Goal: Information Seeking & Learning: Learn about a topic

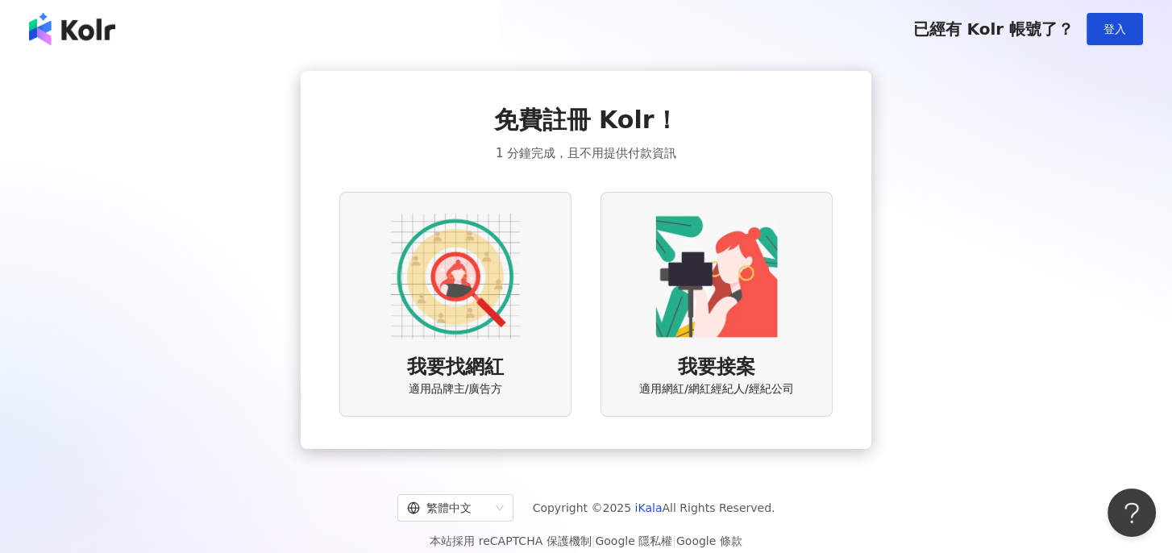
click at [487, 251] on img at bounding box center [455, 276] width 129 height 129
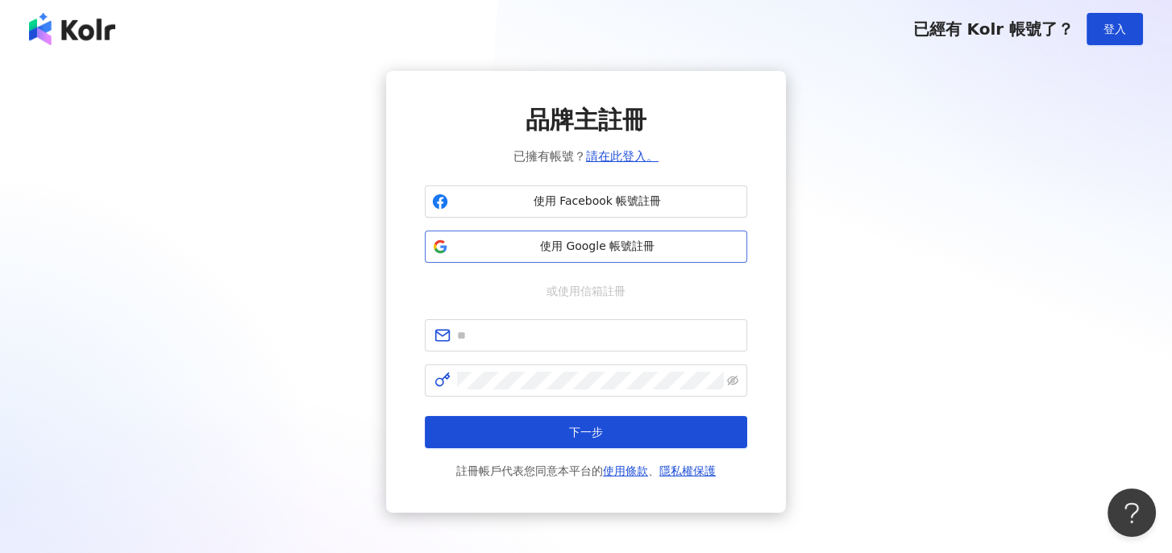
click at [649, 243] on span "使用 Google 帳號註冊" at bounding box center [597, 247] width 285 height 16
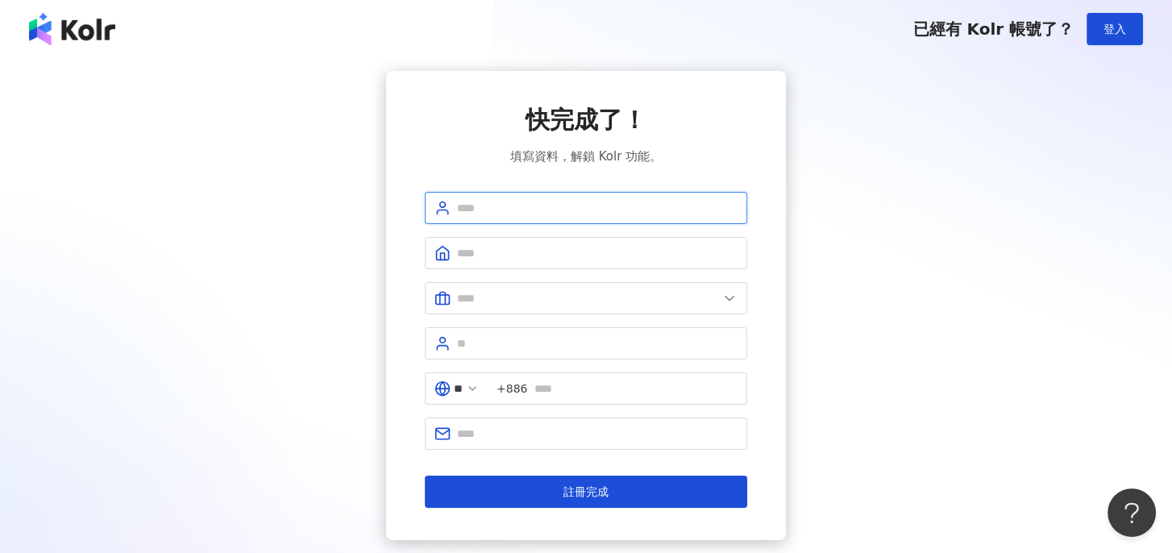
click at [557, 202] on input "text" at bounding box center [597, 208] width 281 height 18
type input "******"
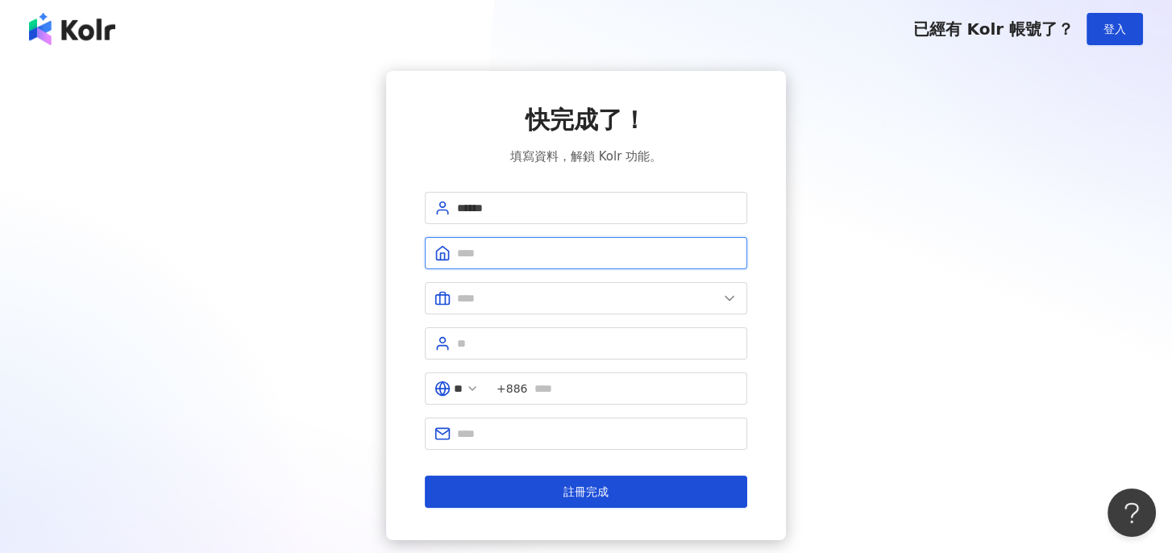
click at [533, 247] on input "text" at bounding box center [597, 253] width 281 height 18
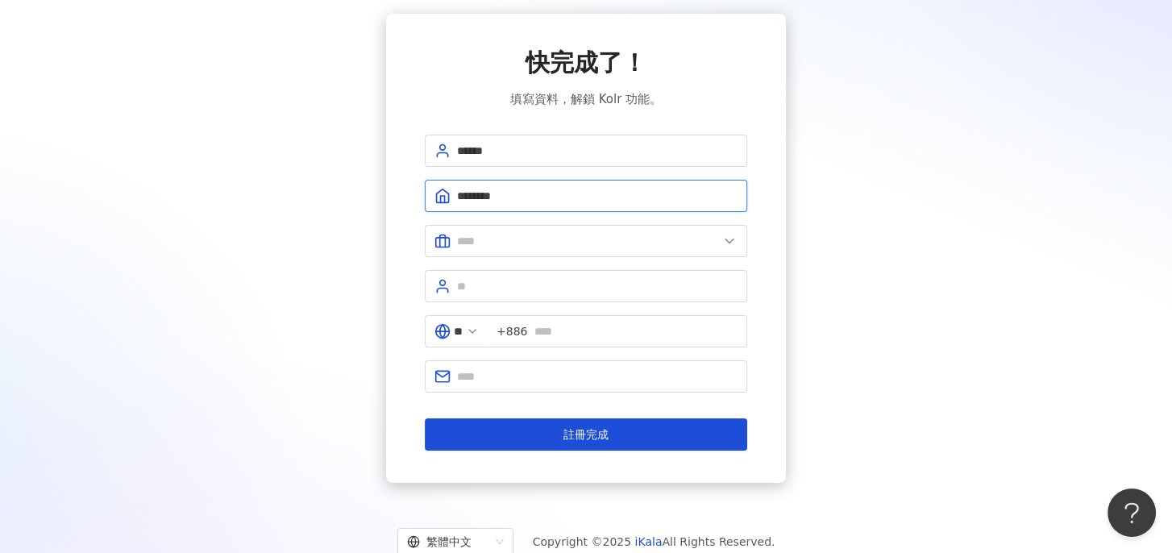
scroll to position [105, 0]
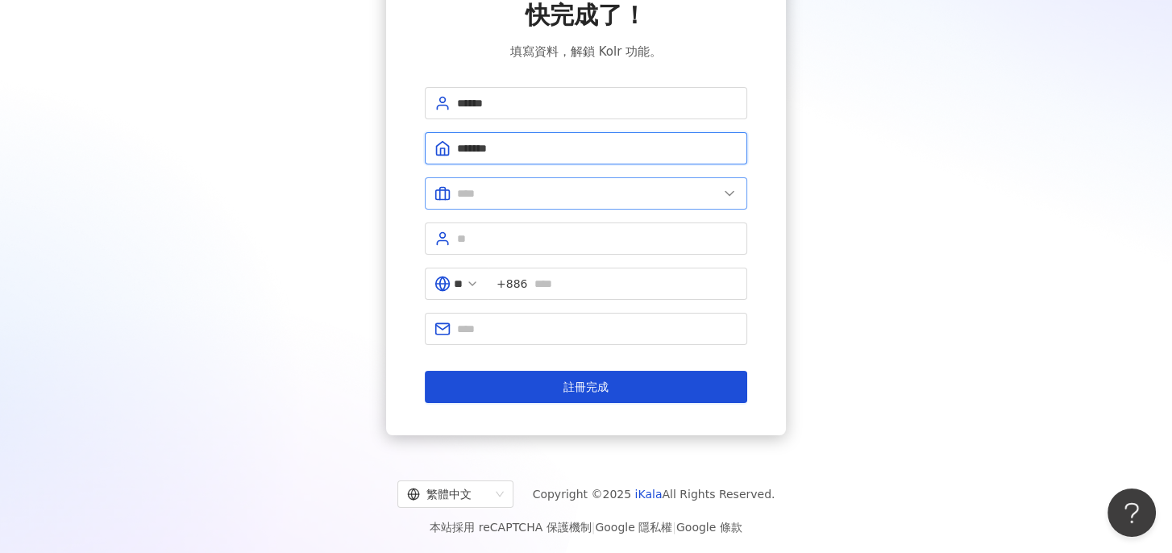
type input "*******"
click at [647, 185] on input "text" at bounding box center [587, 194] width 261 height 18
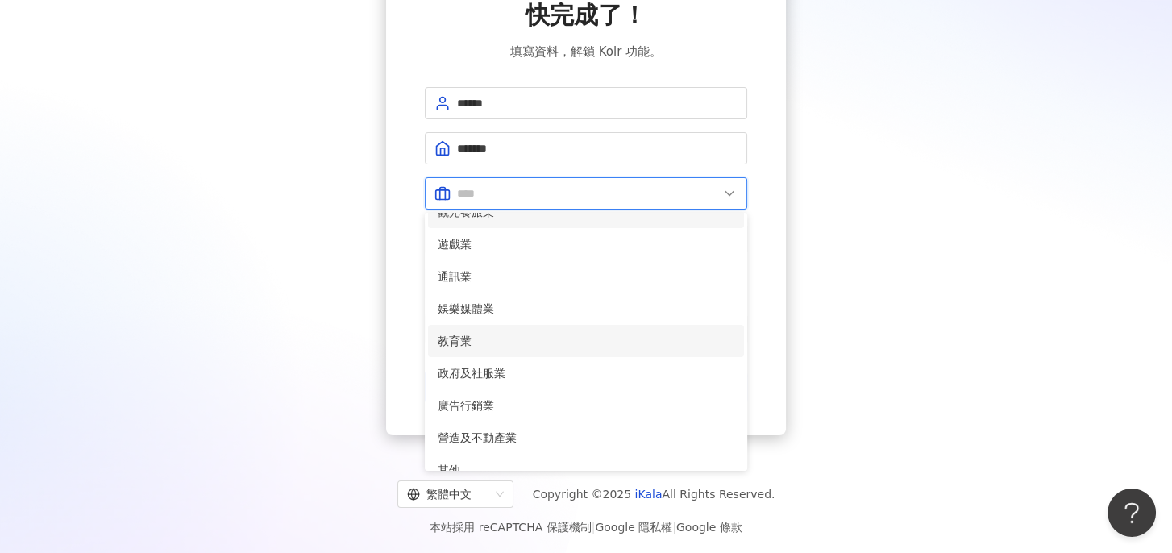
scroll to position [268, 0]
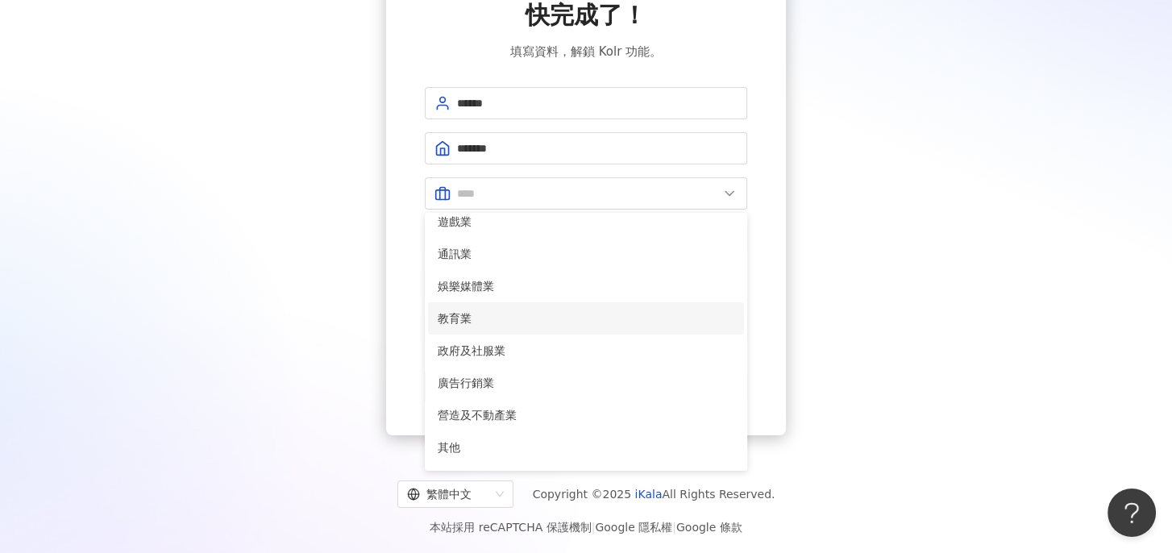
click at [604, 326] on li "教育業" at bounding box center [586, 318] width 316 height 32
type input "***"
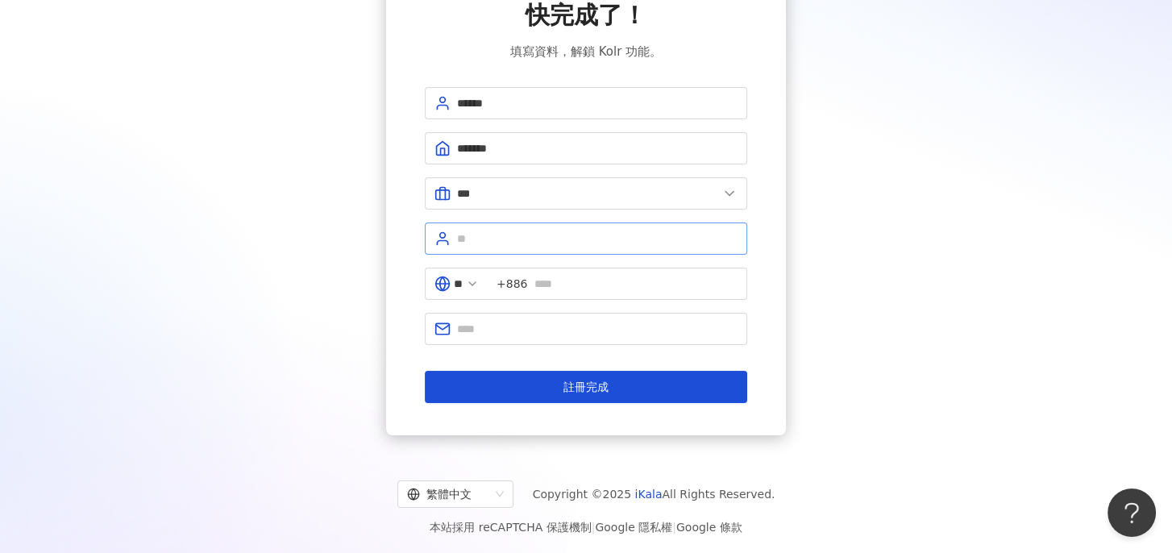
click at [644, 225] on span at bounding box center [586, 239] width 323 height 32
type input "*"
type input "****"
click at [600, 279] on input "text" at bounding box center [636, 284] width 204 height 18
click at [560, 320] on input "text" at bounding box center [597, 329] width 281 height 18
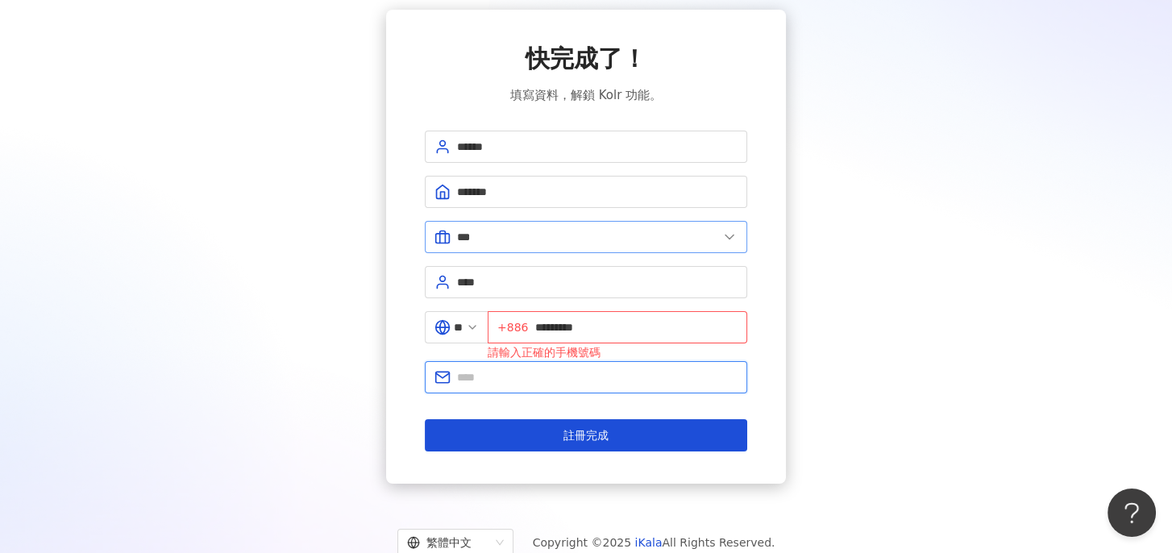
scroll to position [0, 0]
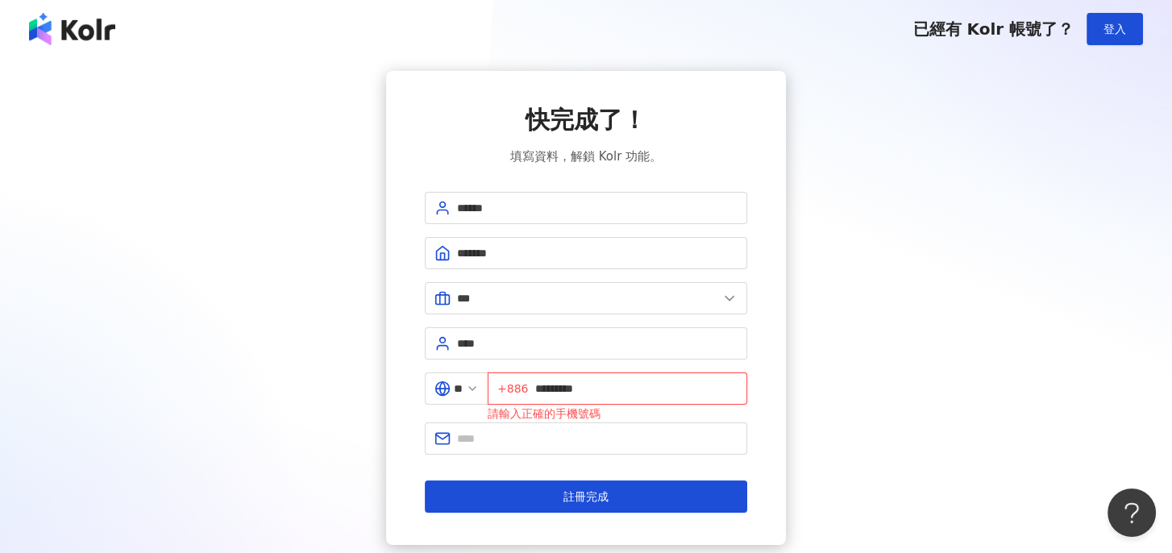
click at [621, 389] on input "*********" at bounding box center [636, 389] width 203 height 18
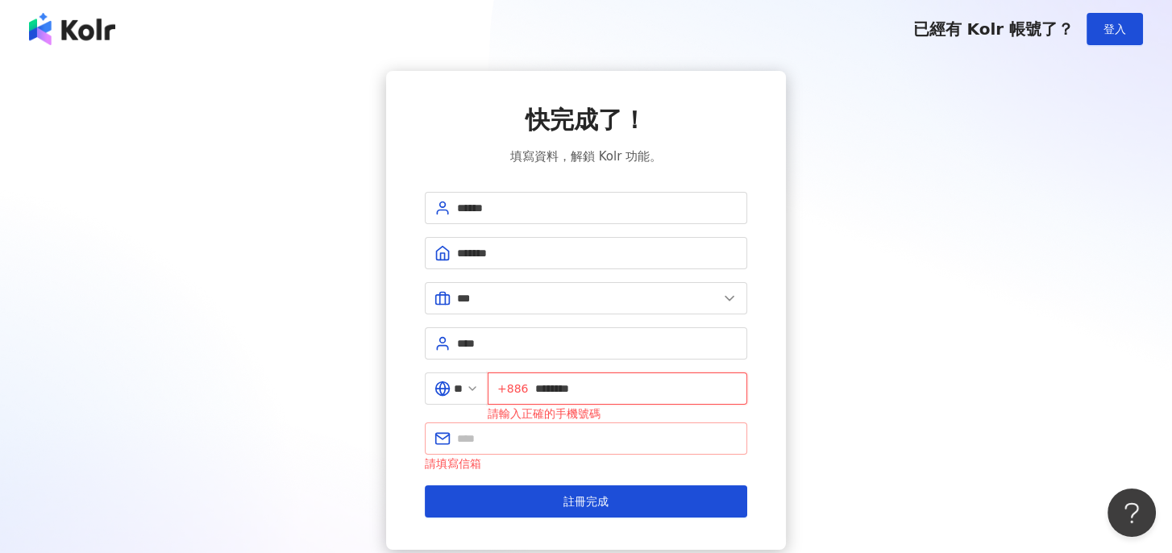
type input "********"
click at [534, 434] on input "text" at bounding box center [597, 439] width 281 height 18
click at [837, 392] on div "快完成了！ 填寫資料，解鎖 Kolr 功能。 ****** ******* *** 美容業 醫療生技及保健業 食品飲料業 批發及零售業 電子商務業 金融業 資…" at bounding box center [586, 310] width 1134 height 479
click at [539, 385] on span "+886 ********" at bounding box center [618, 389] width 260 height 32
click at [546, 384] on input "********" at bounding box center [636, 389] width 203 height 18
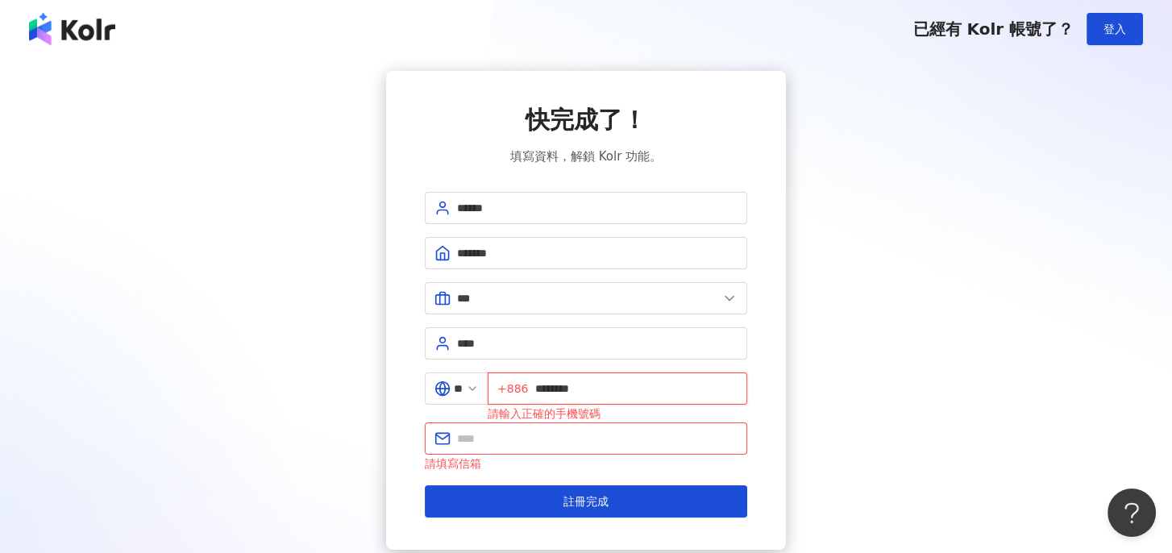
drag, startPoint x: 543, startPoint y: 383, endPoint x: 622, endPoint y: 387, distance: 79.1
click at [622, 387] on input "********" at bounding box center [636, 389] width 203 height 18
type input "**********"
click at [620, 442] on input "text" at bounding box center [597, 439] width 281 height 18
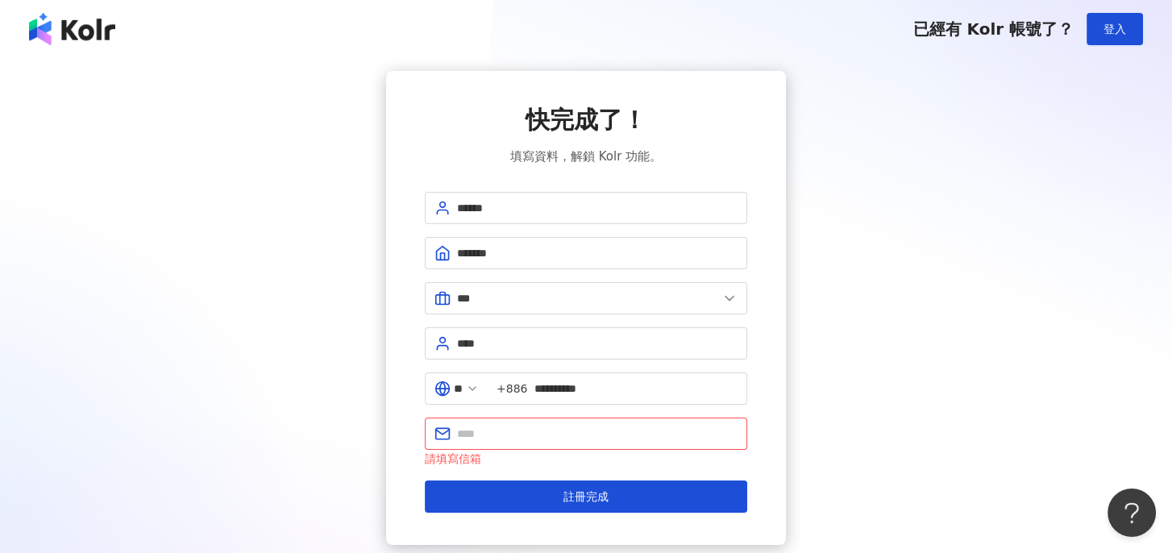
click at [986, 346] on div "**********" at bounding box center [586, 308] width 1134 height 474
click at [554, 425] on input "text" at bounding box center [597, 434] width 281 height 18
click at [564, 436] on input "text" at bounding box center [597, 434] width 281 height 18
click at [565, 437] on input "text" at bounding box center [597, 434] width 281 height 18
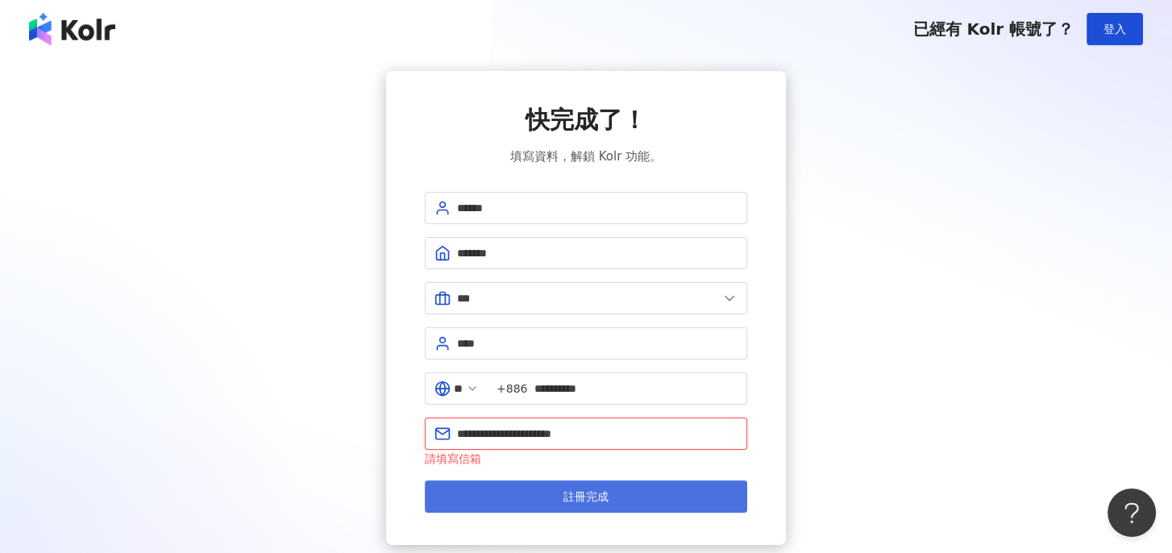
type input "**********"
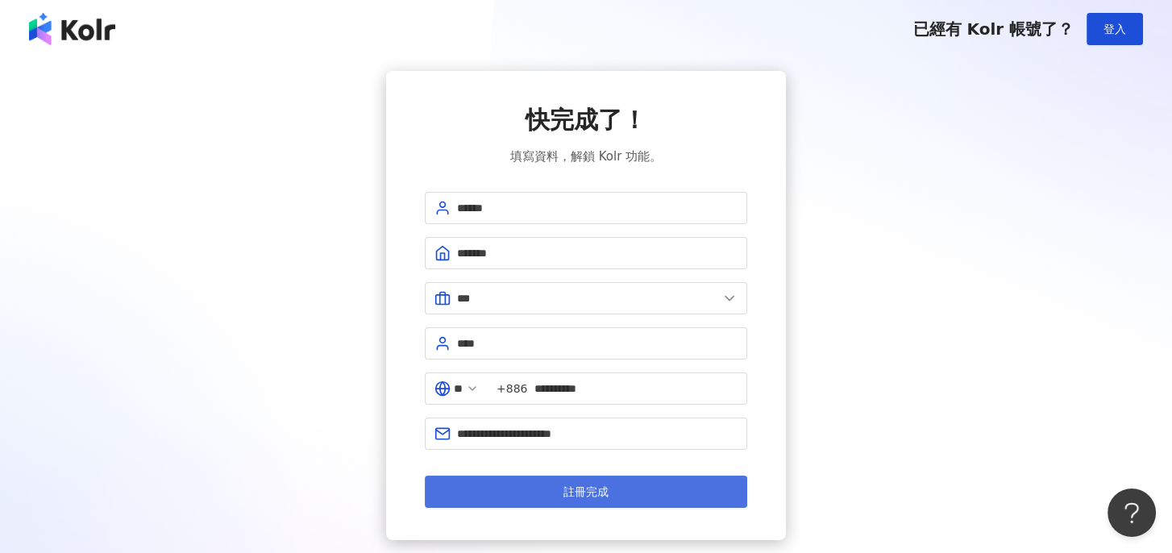
click at [502, 494] on button "註冊完成" at bounding box center [586, 492] width 323 height 32
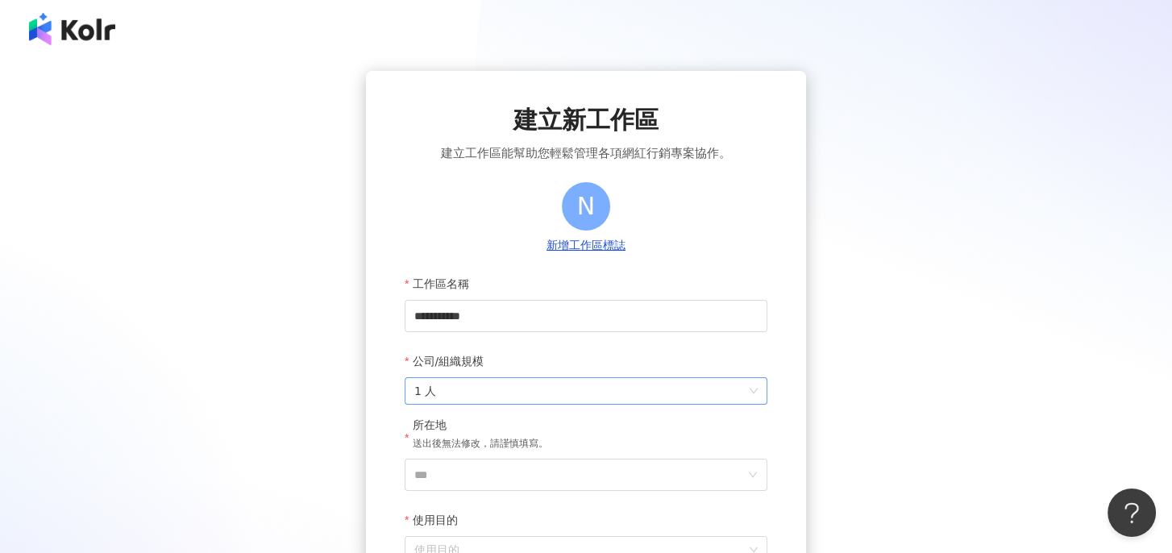
click at [526, 388] on span "1 人" at bounding box center [585, 391] width 343 height 26
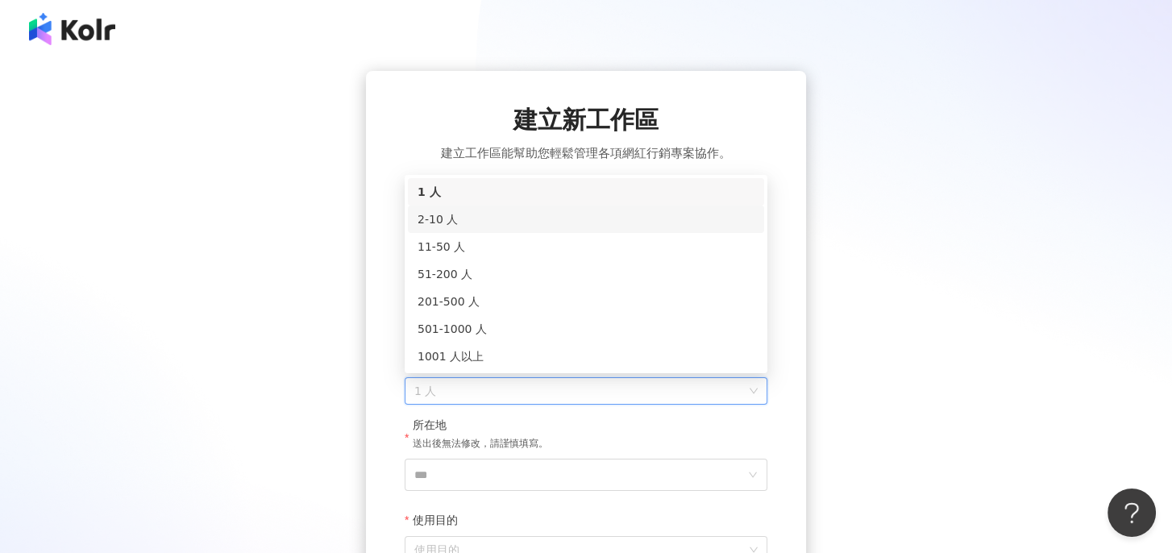
click at [456, 219] on div "2-10 人" at bounding box center [586, 219] width 337 height 18
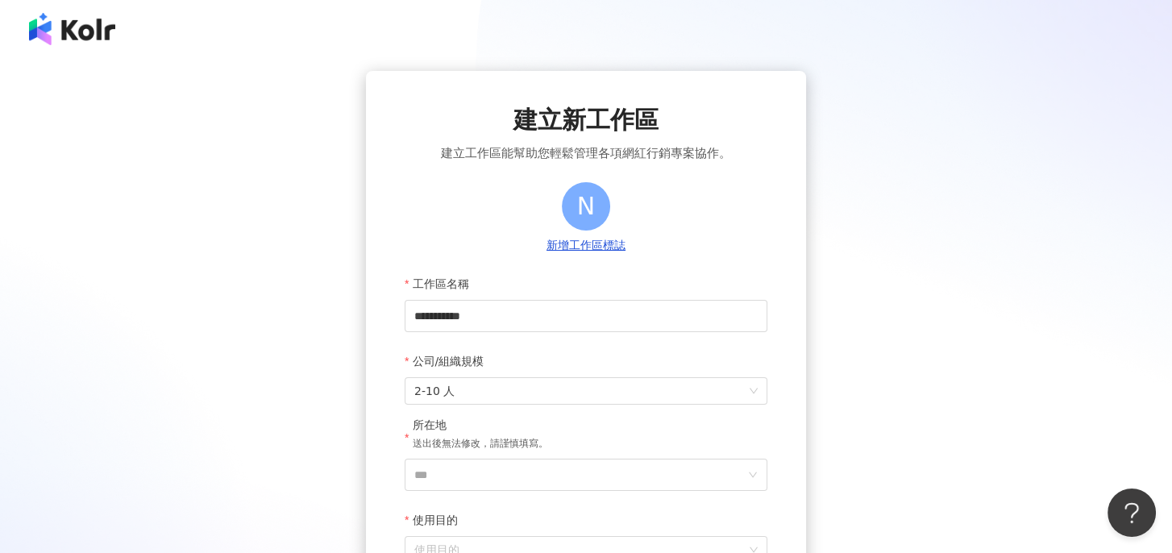
scroll to position [134, 0]
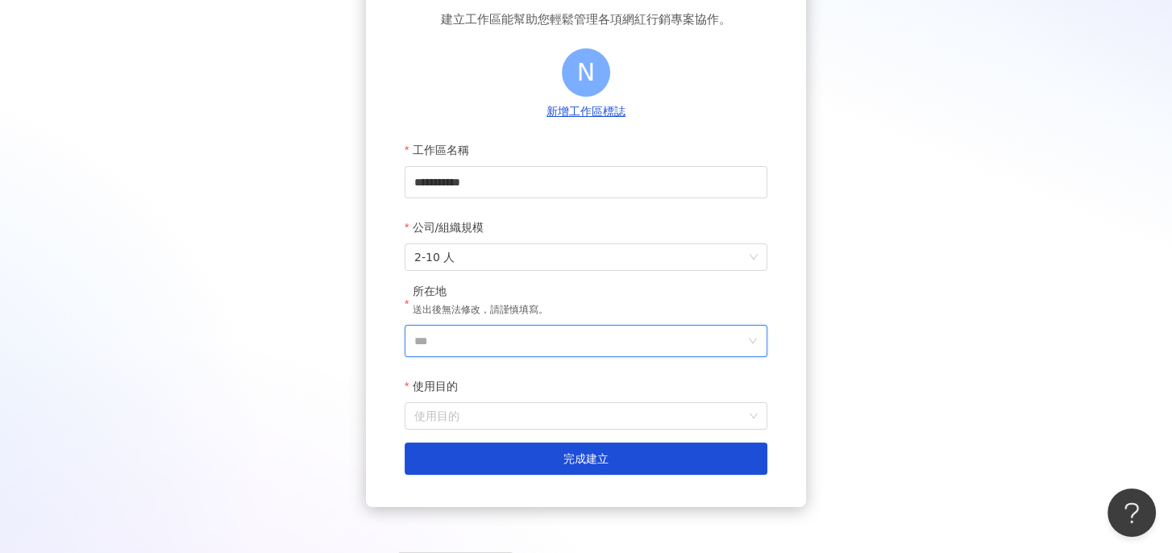
click at [477, 334] on input "***" at bounding box center [579, 341] width 331 height 31
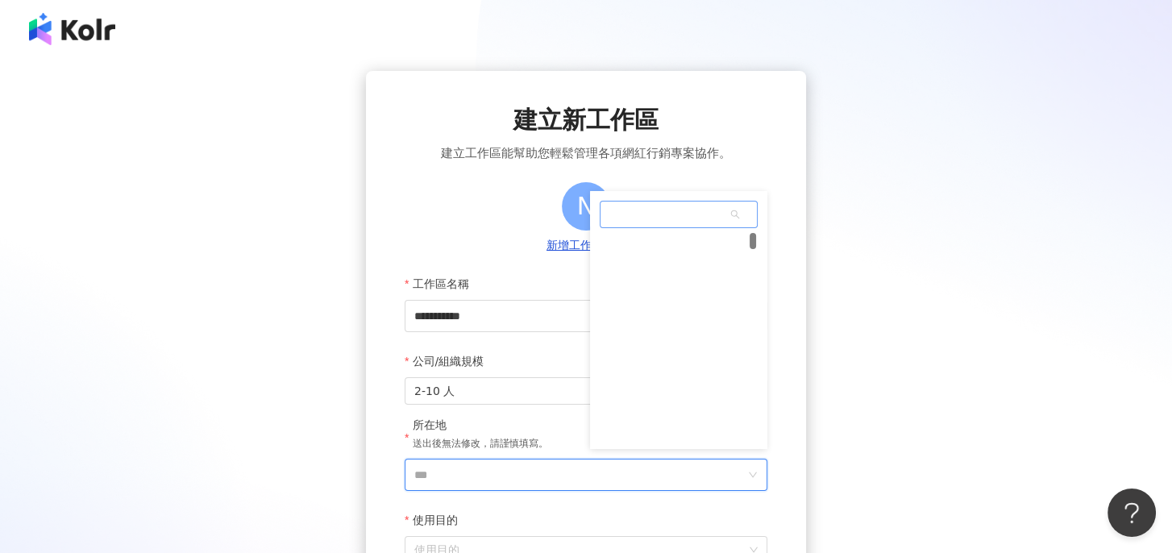
scroll to position [0, 0]
click at [639, 333] on div "中國" at bounding box center [678, 334] width 155 height 29
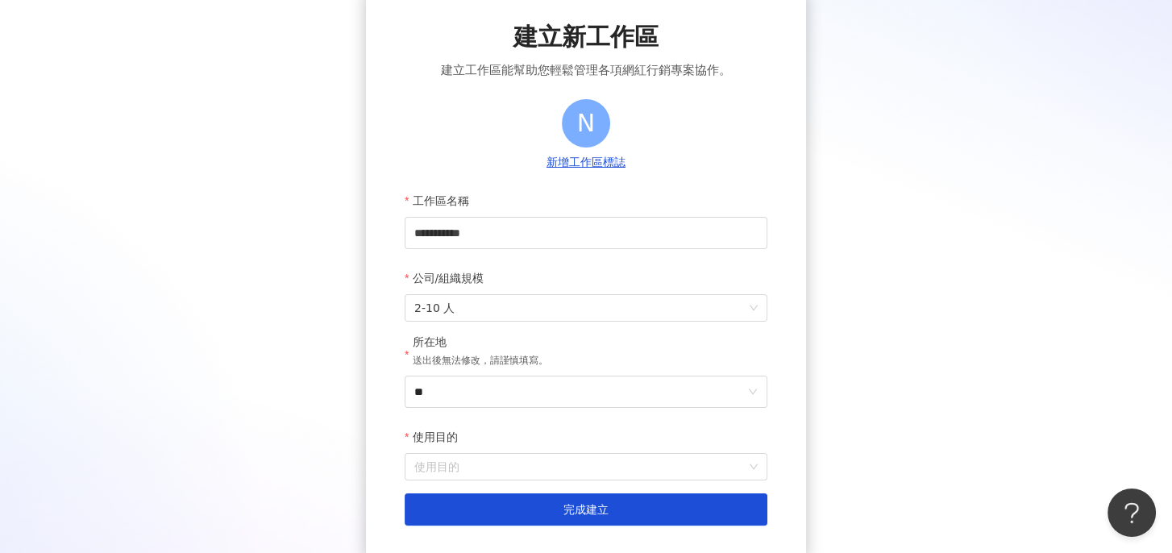
scroll to position [134, 0]
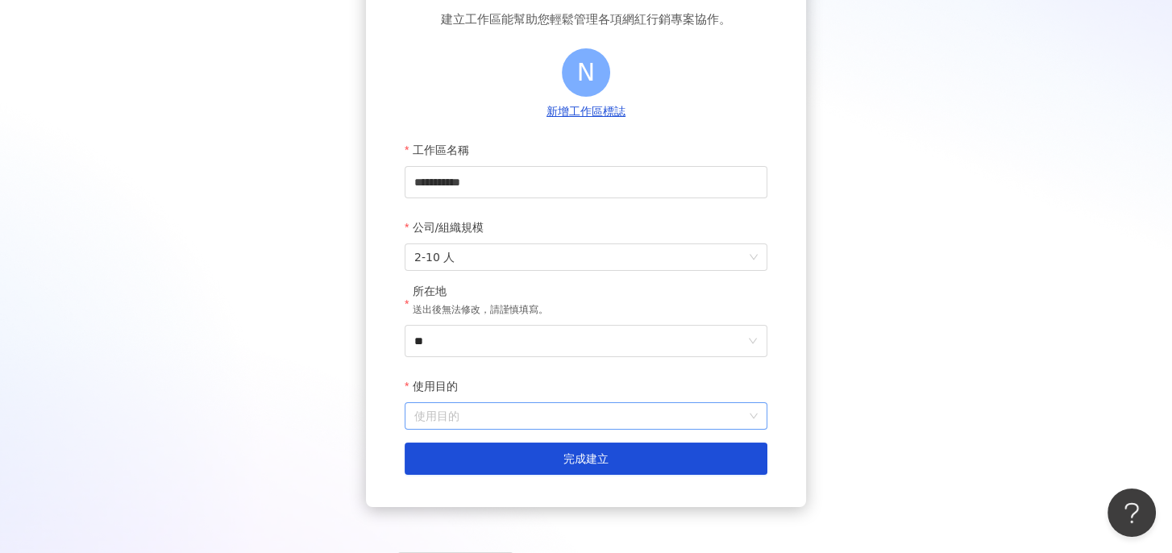
click at [515, 424] on input "使用目的" at bounding box center [585, 416] width 343 height 26
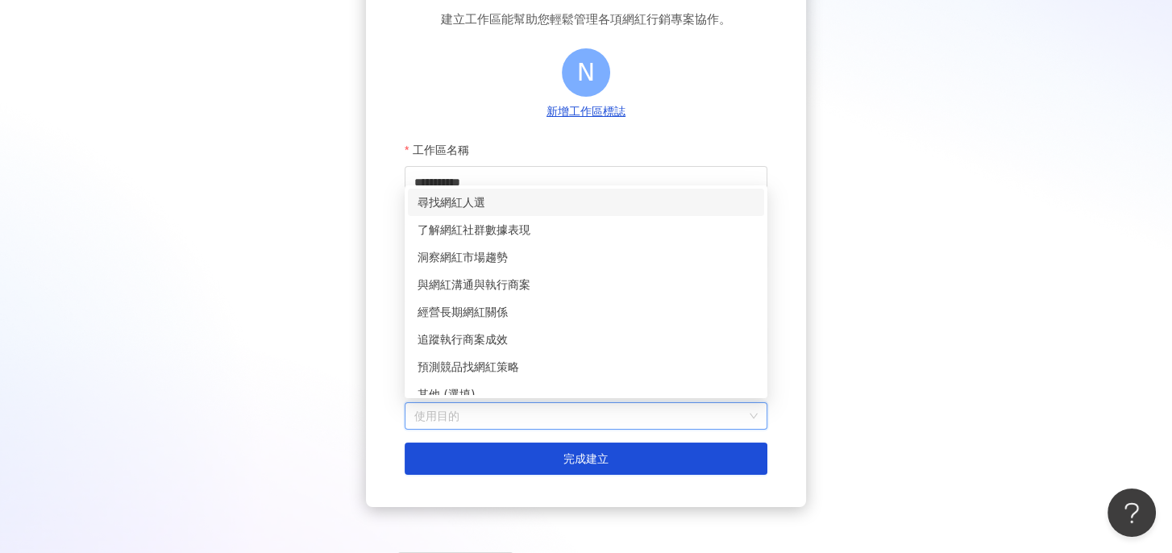
click at [481, 201] on div "尋找網紅人選" at bounding box center [586, 203] width 337 height 18
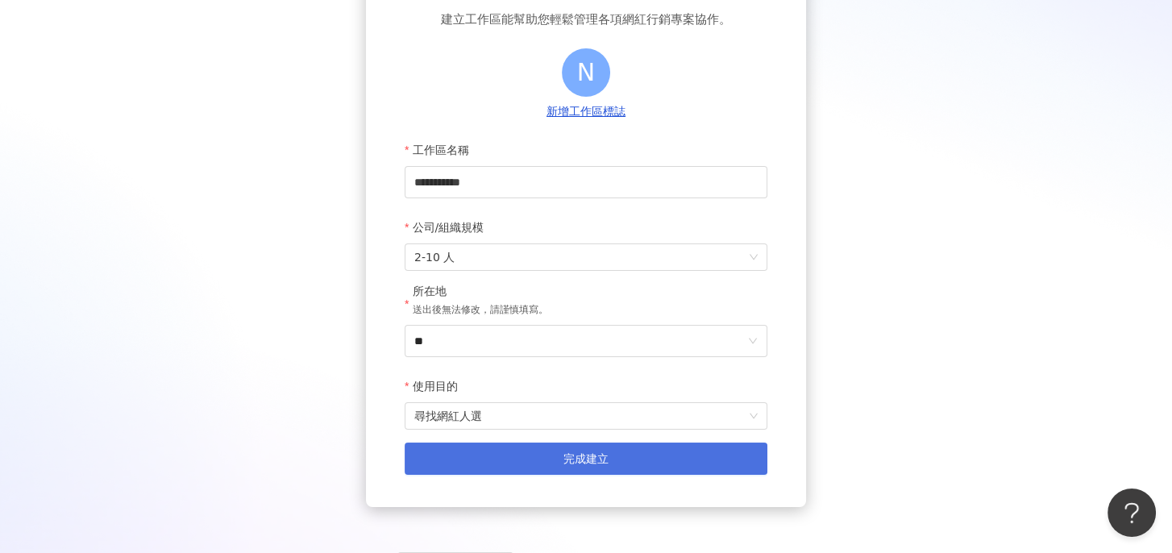
click at [610, 459] on button "完成建立" at bounding box center [586, 459] width 363 height 32
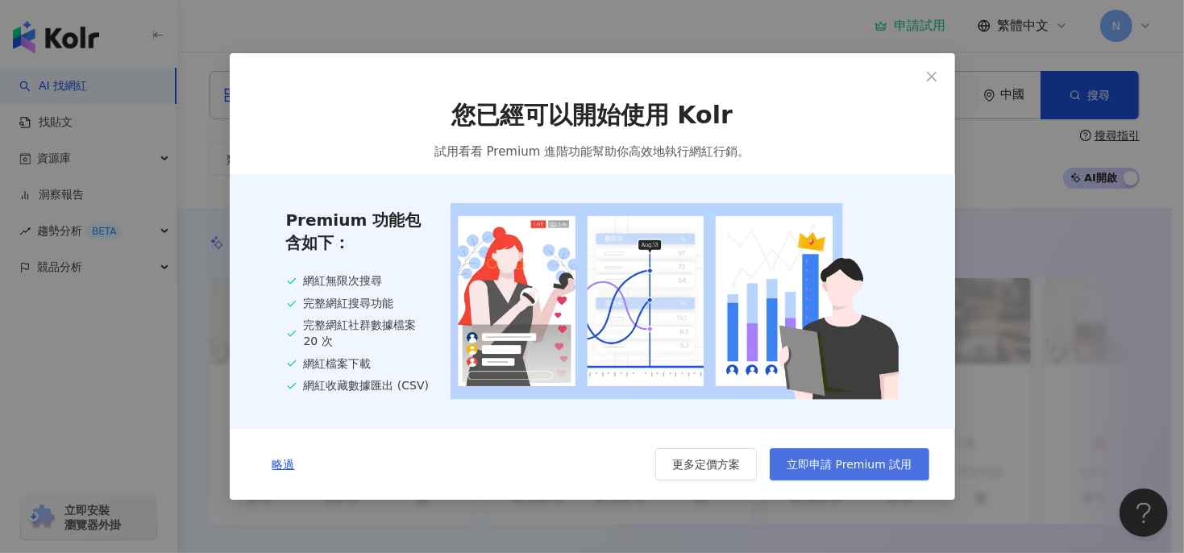
click at [839, 469] on span "立即申請 Premium 試用" at bounding box center [849, 464] width 125 height 13
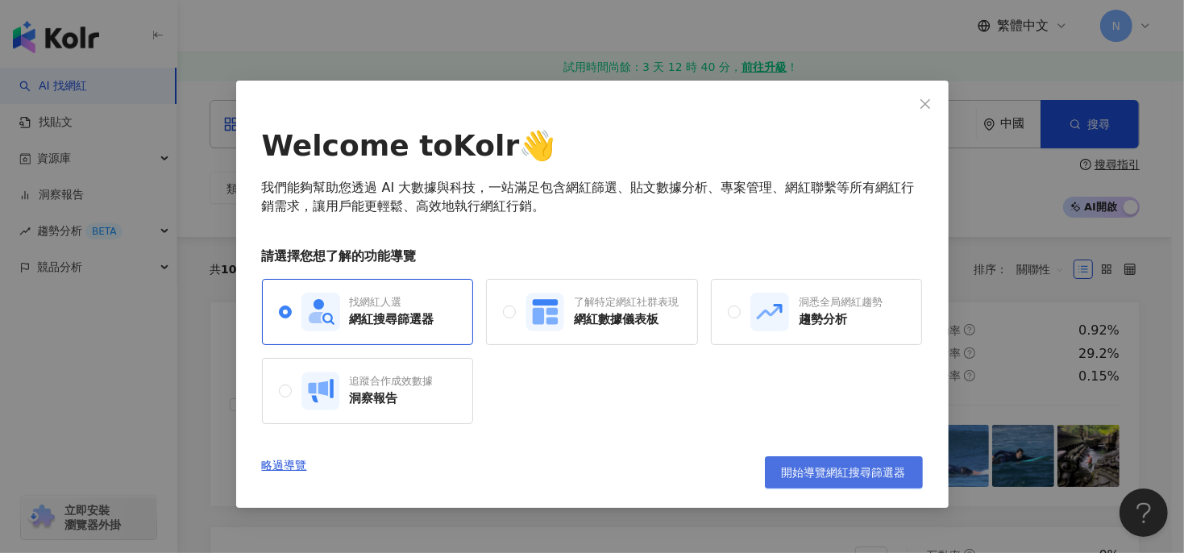
click at [800, 472] on span "開始導覽網紅搜尋篩選器" at bounding box center [844, 472] width 124 height 13
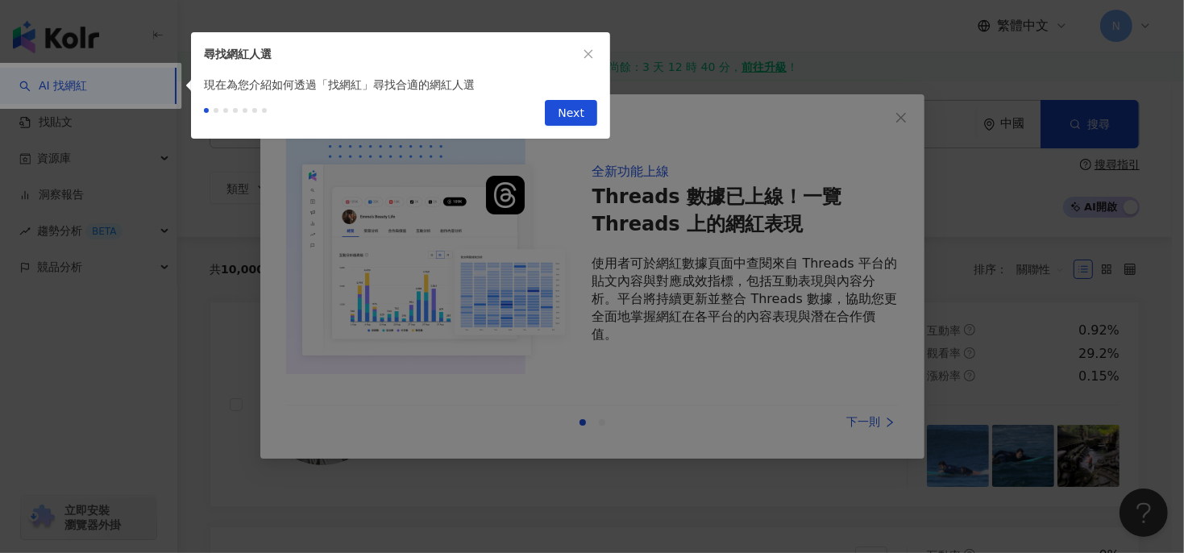
click at [572, 112] on span "Next" at bounding box center [571, 114] width 27 height 26
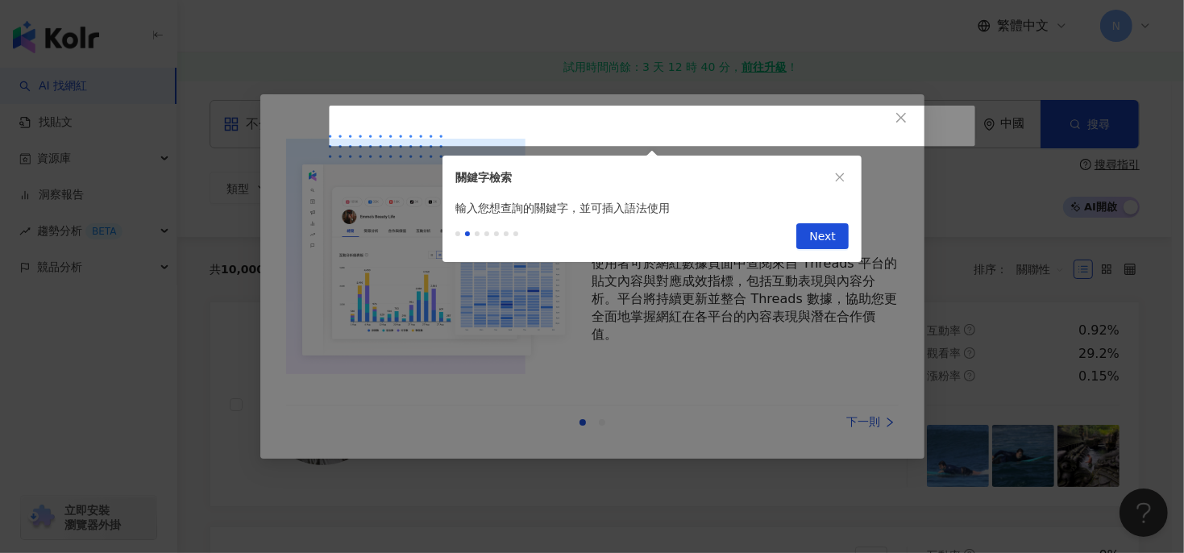
type input "**********"
click at [832, 241] on span "Next" at bounding box center [823, 237] width 27 height 26
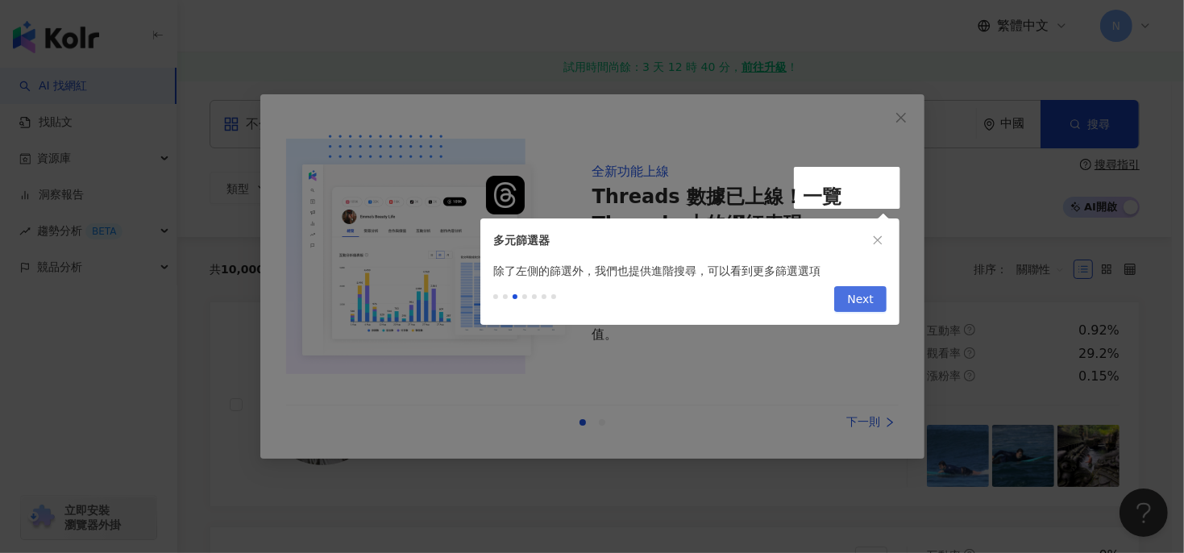
click at [860, 304] on span "Next" at bounding box center [860, 300] width 27 height 26
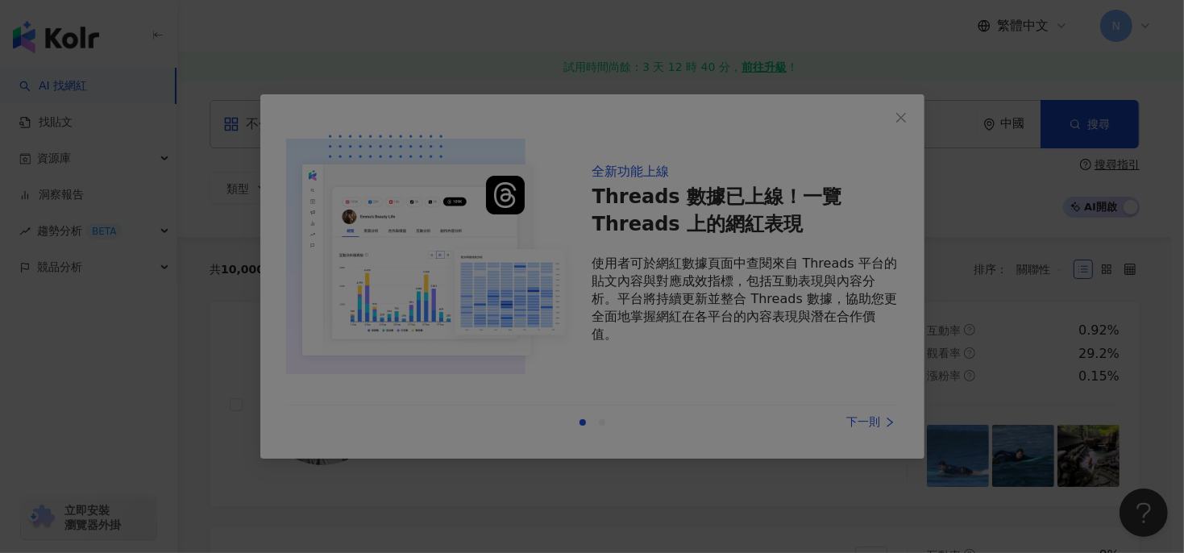
click at [897, 116] on div at bounding box center [592, 276] width 1184 height 553
click at [872, 418] on div at bounding box center [592, 276] width 1184 height 553
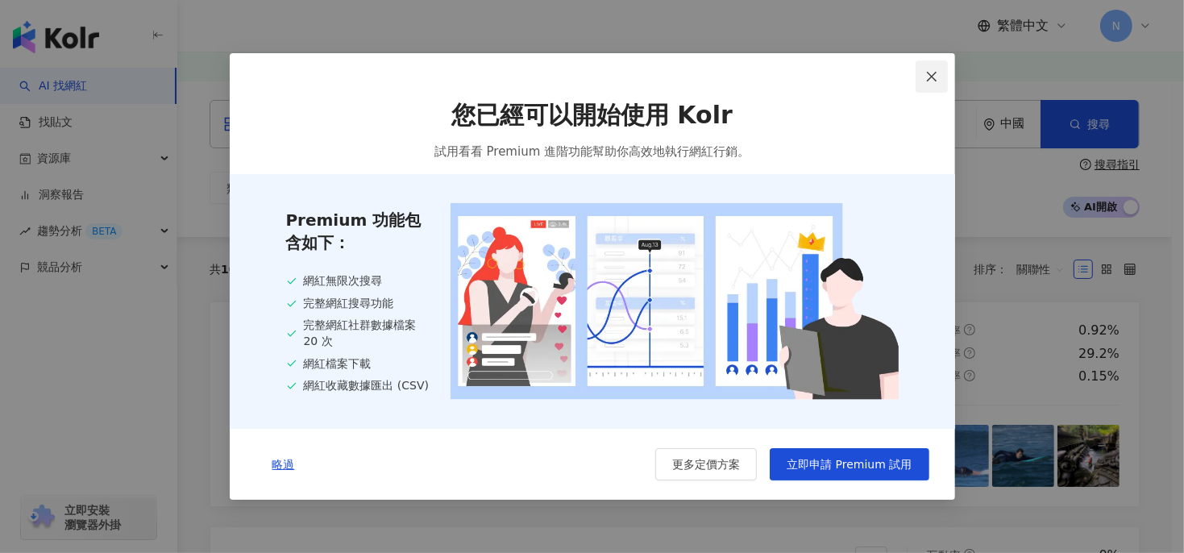
click at [927, 71] on icon "close" at bounding box center [932, 76] width 10 height 10
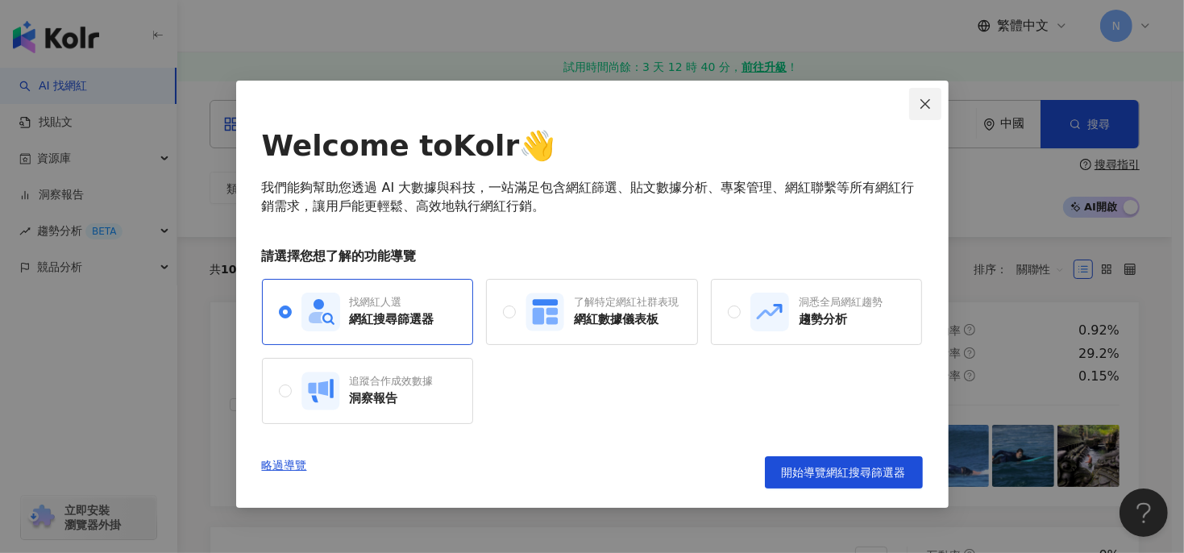
click at [926, 101] on icon "close" at bounding box center [925, 104] width 13 height 13
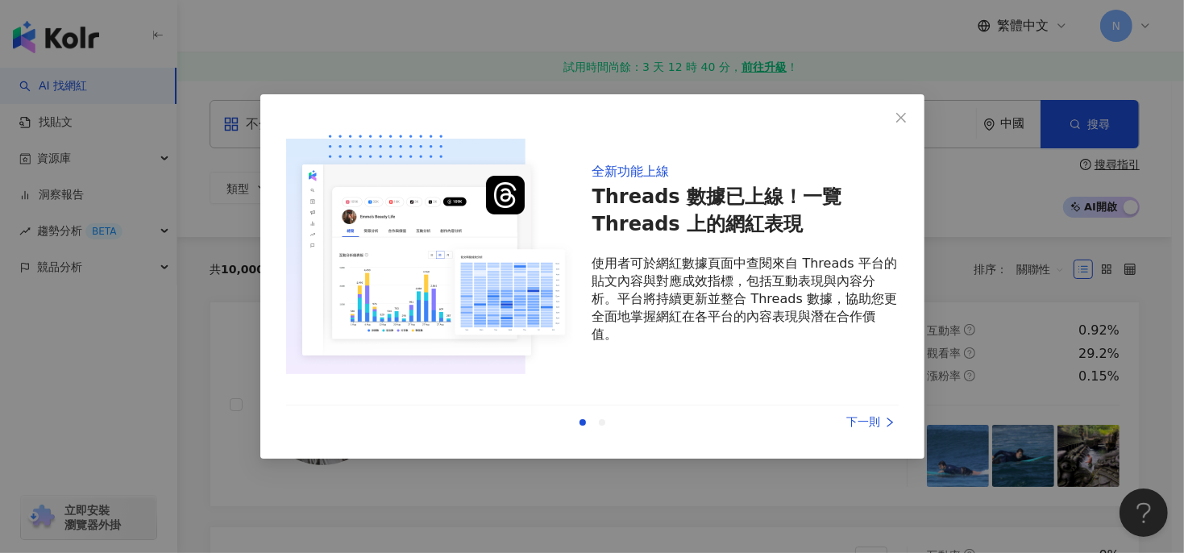
click at [876, 420] on div "下一則" at bounding box center [838, 423] width 121 height 18
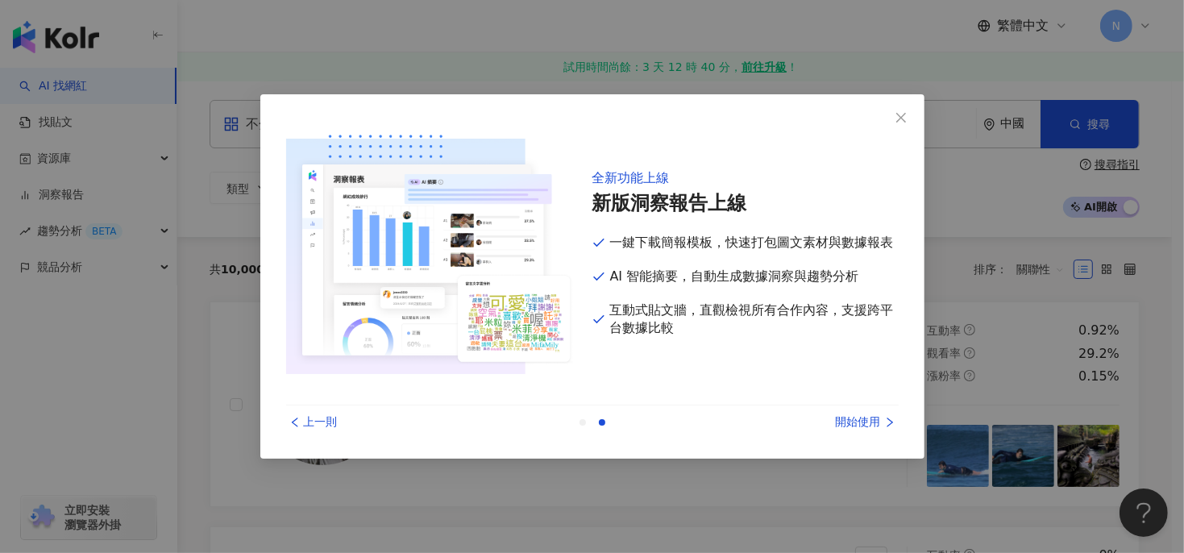
click at [860, 418] on div "開始使用" at bounding box center [838, 423] width 121 height 18
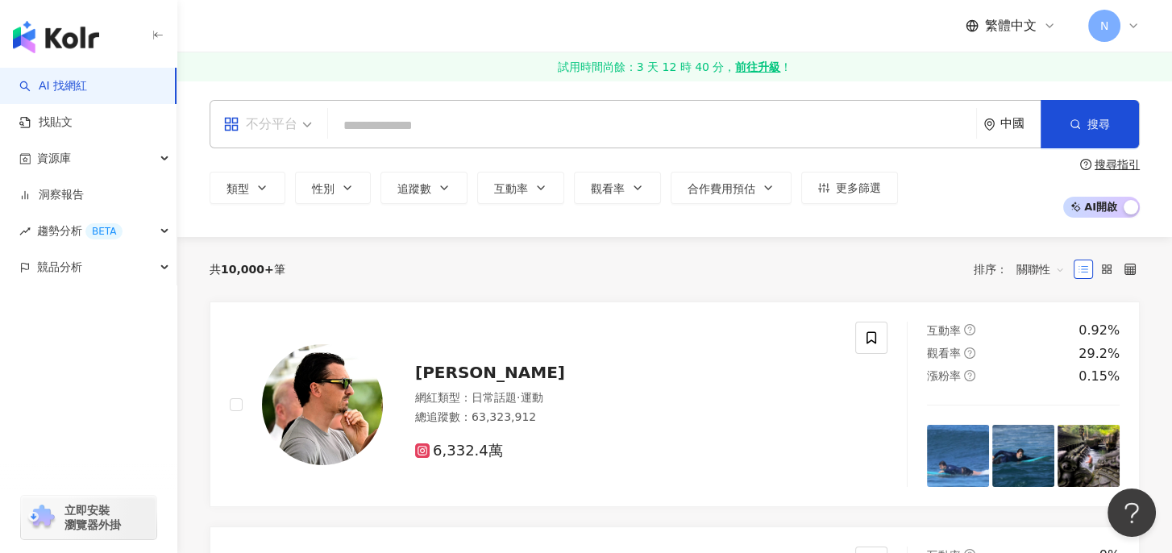
click at [300, 128] on span "不分平台" at bounding box center [267, 124] width 89 height 26
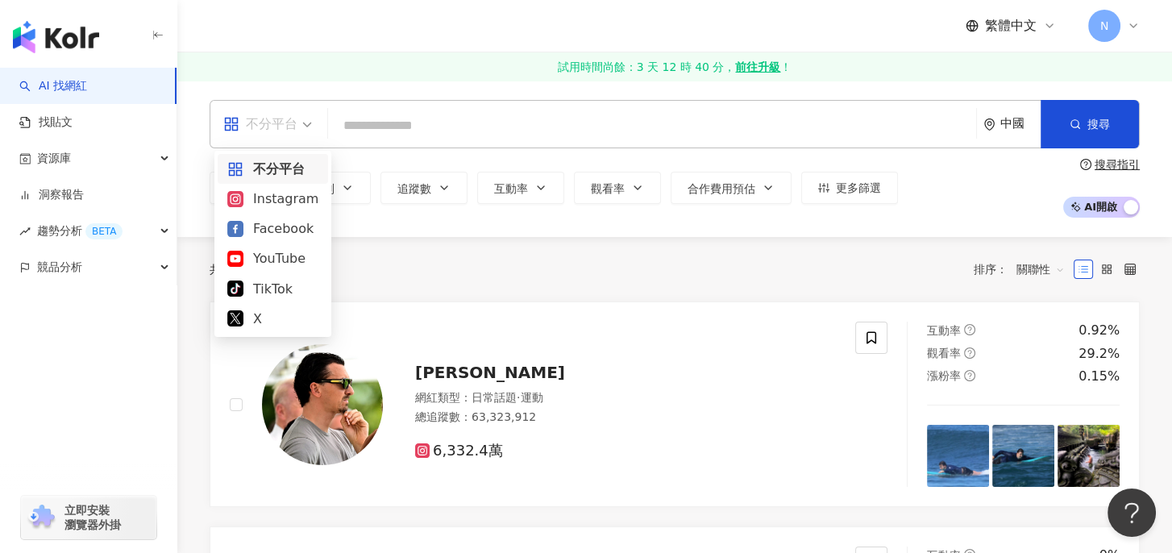
click at [356, 50] on div "繁體中文 N" at bounding box center [675, 26] width 930 height 52
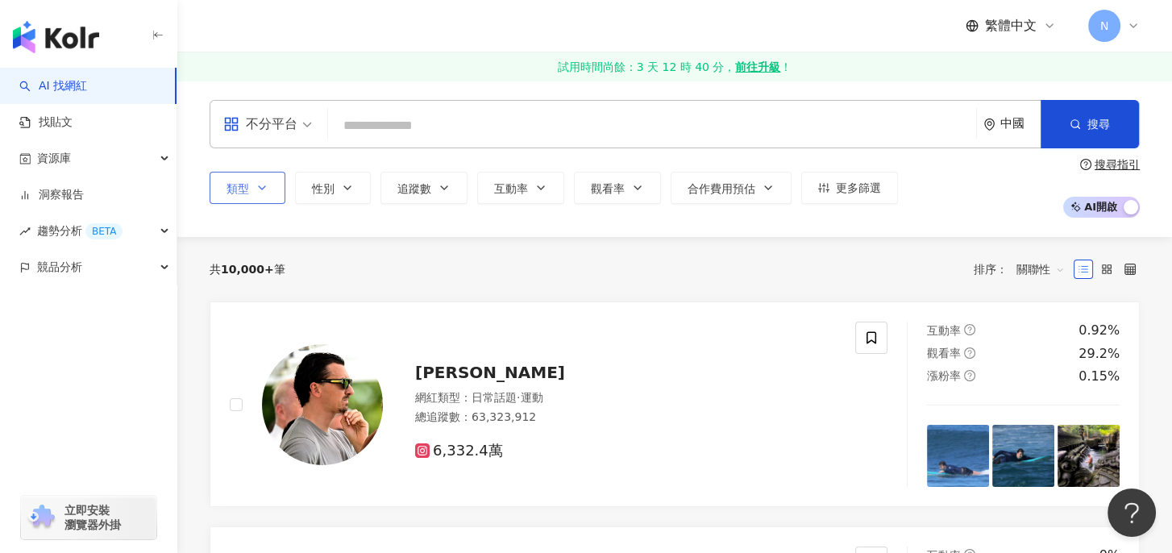
click at [250, 189] on button "類型" at bounding box center [248, 188] width 76 height 32
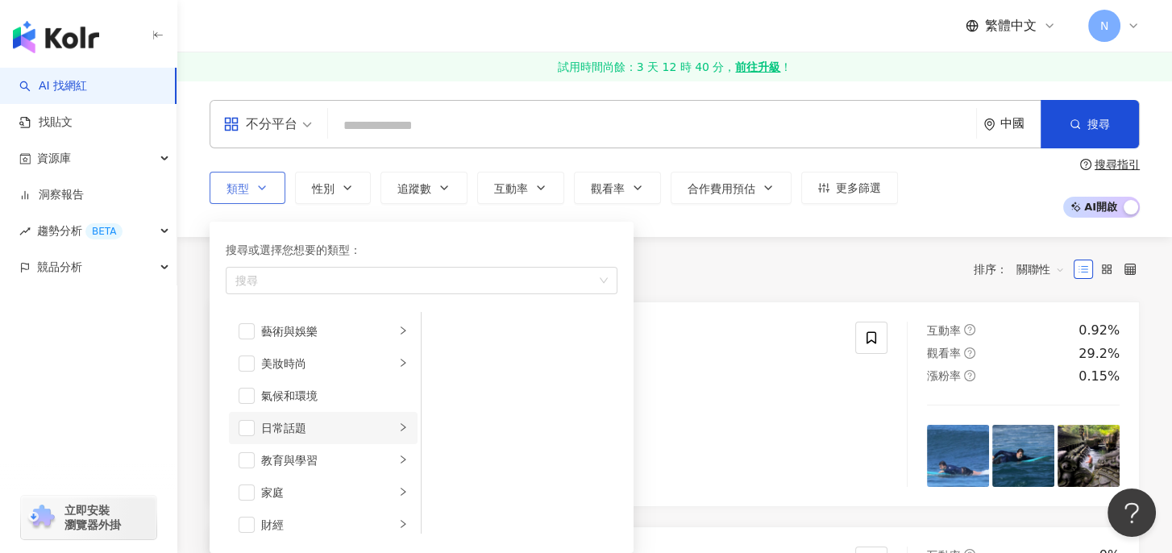
scroll to position [134, 0]
click at [334, 322] on div "教育與學習" at bounding box center [328, 327] width 134 height 18
click at [469, 360] on div "語言學習" at bounding box center [531, 364] width 148 height 18
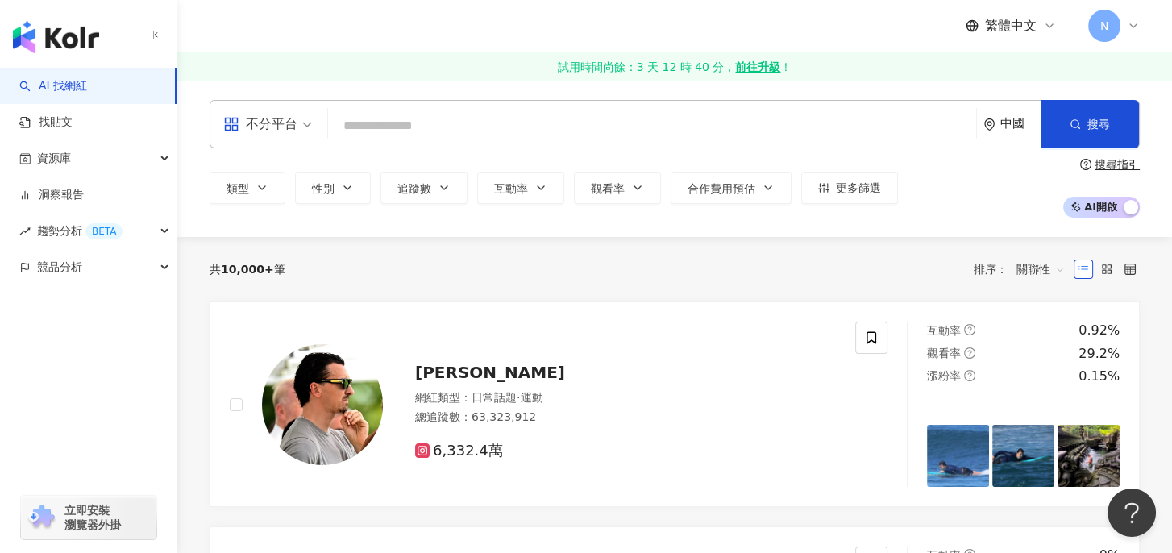
click at [422, 127] on input "search" at bounding box center [652, 125] width 635 height 31
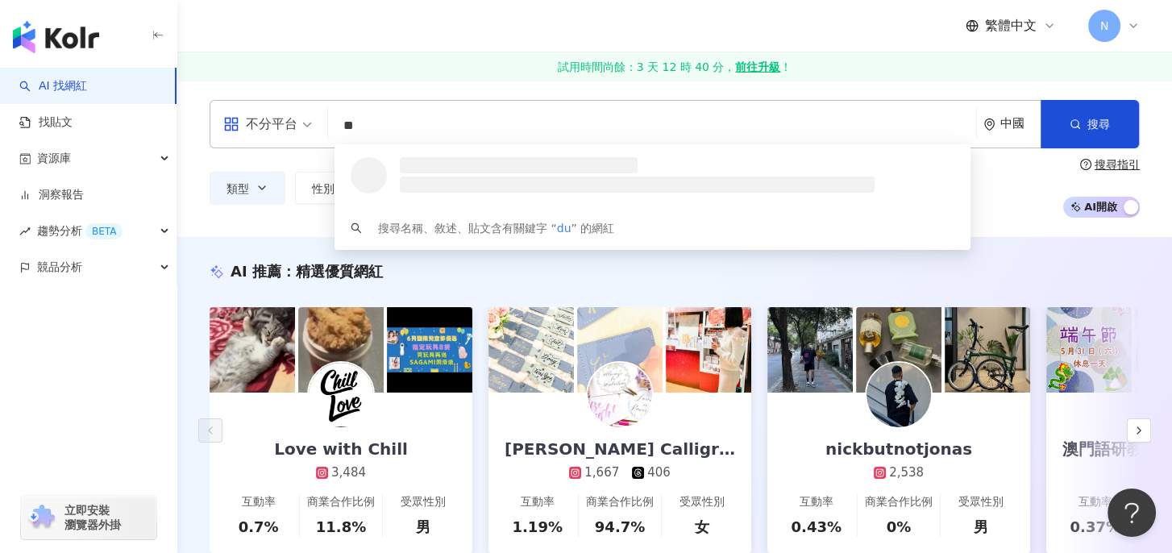
type input "*"
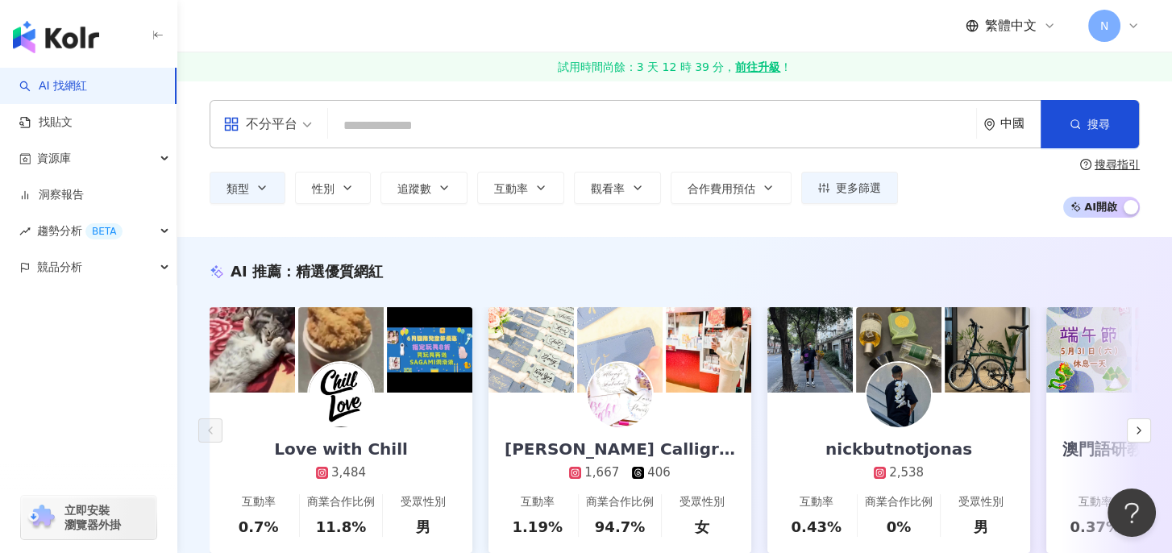
type input "*"
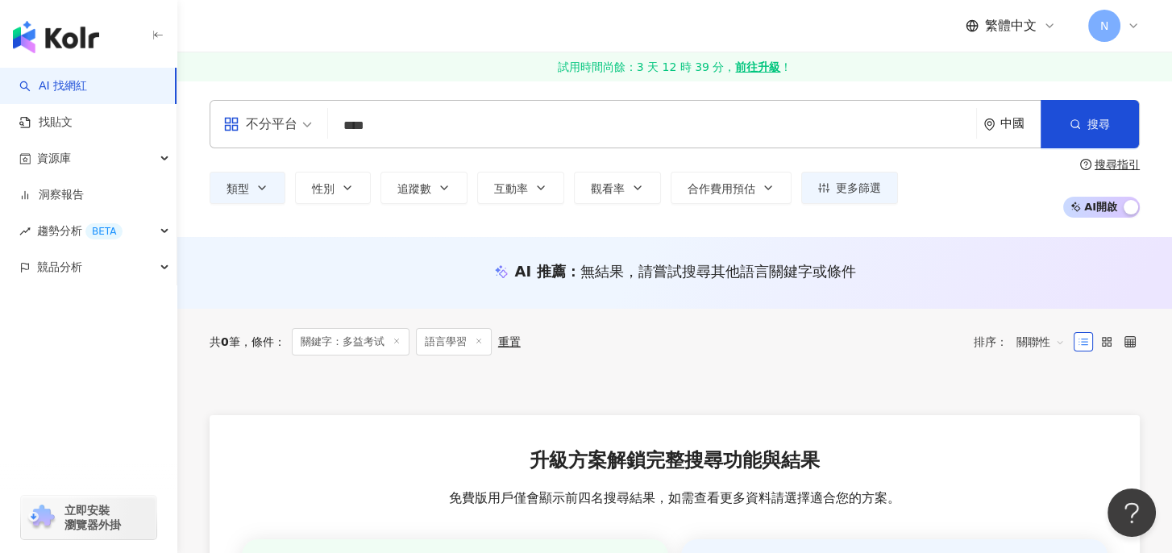
click at [993, 123] on icon "environment" at bounding box center [990, 125] width 12 height 12
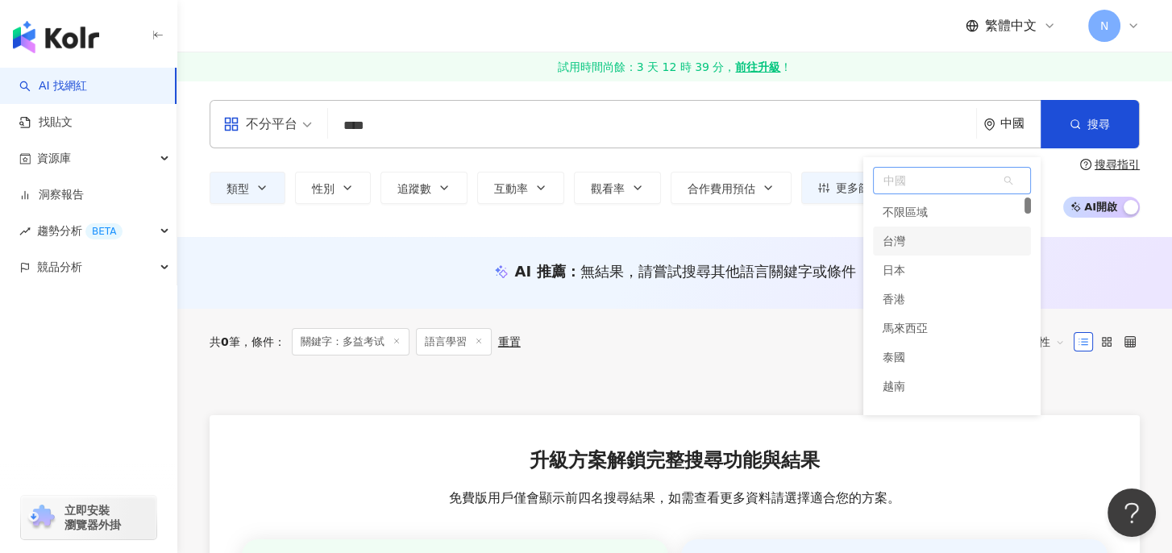
click at [905, 243] on div "台灣" at bounding box center [894, 241] width 23 height 29
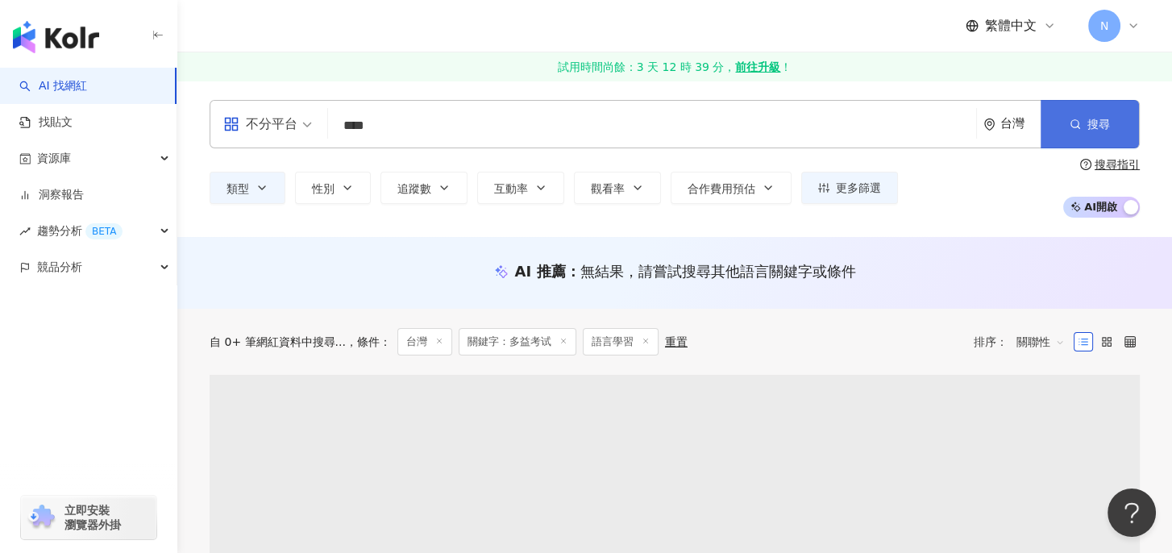
click at [1089, 128] on span "搜尋" at bounding box center [1099, 124] width 23 height 13
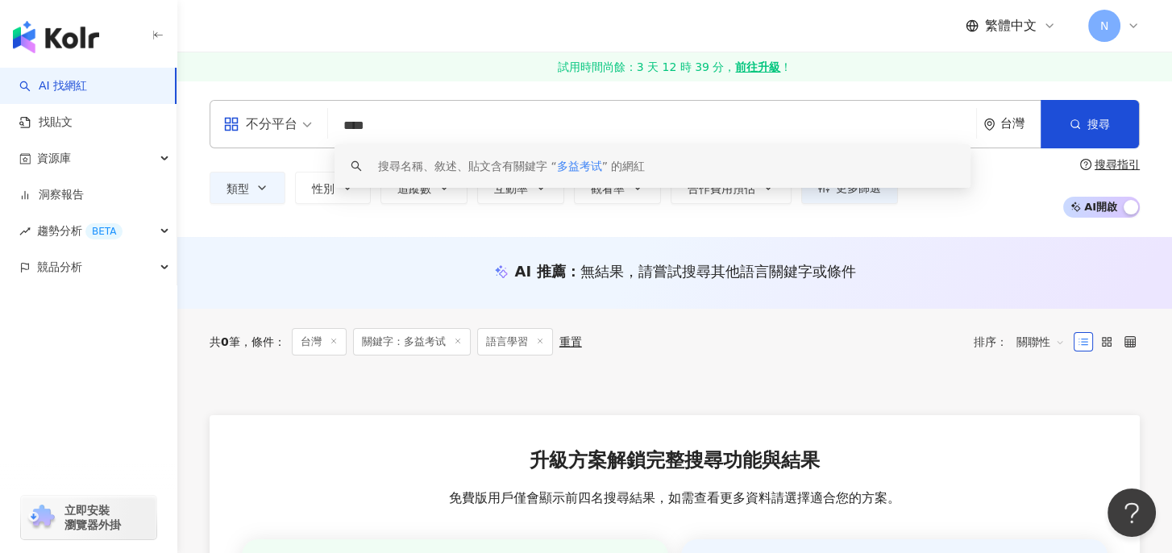
click at [446, 123] on input "****" at bounding box center [652, 125] width 635 height 31
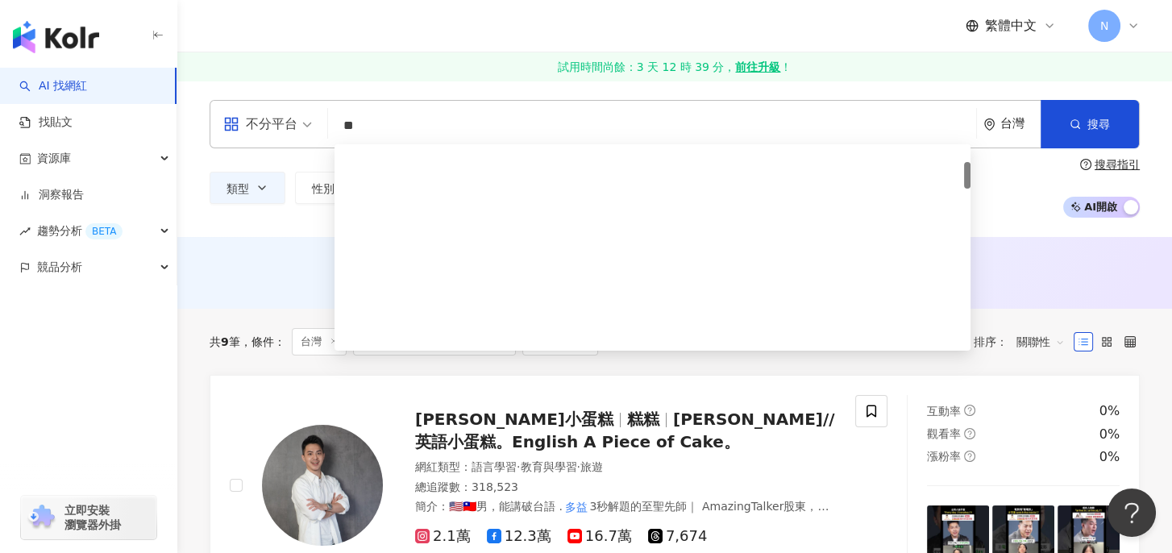
scroll to position [134, 0]
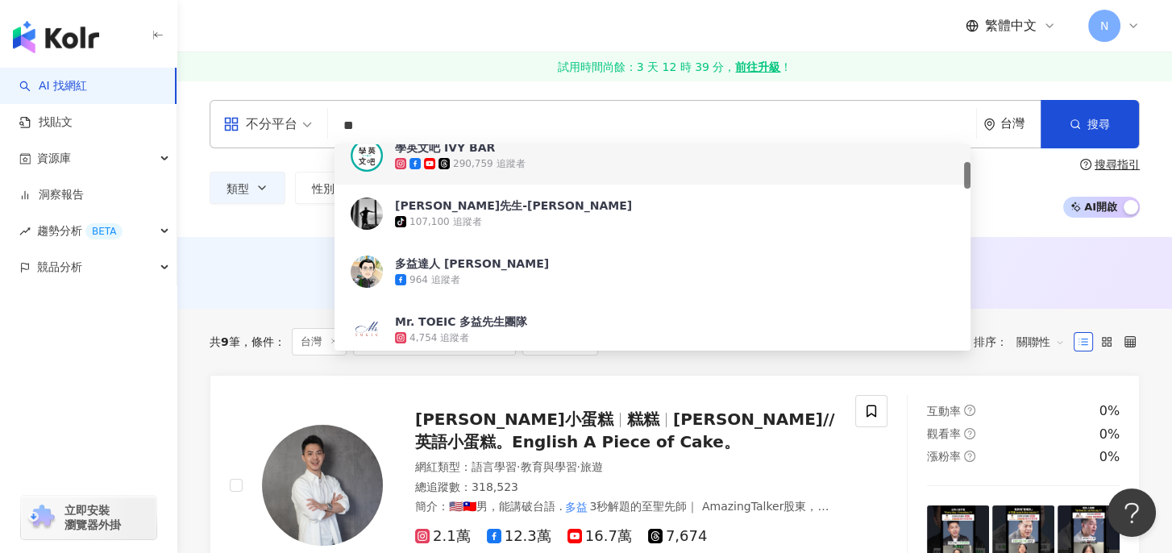
click at [435, 31] on div "繁體中文 N" at bounding box center [675, 26] width 930 height 52
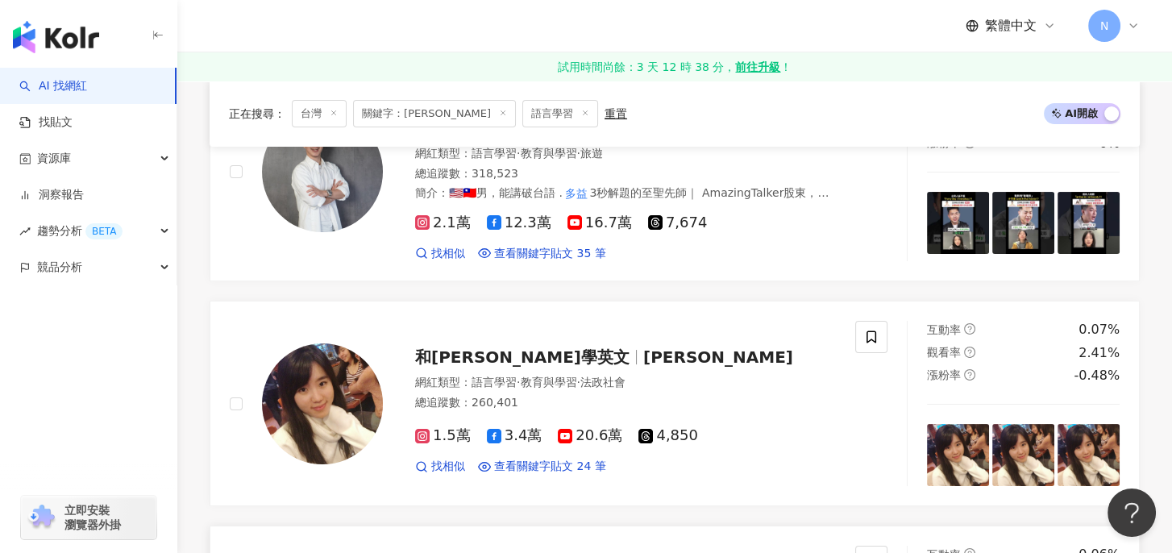
scroll to position [0, 0]
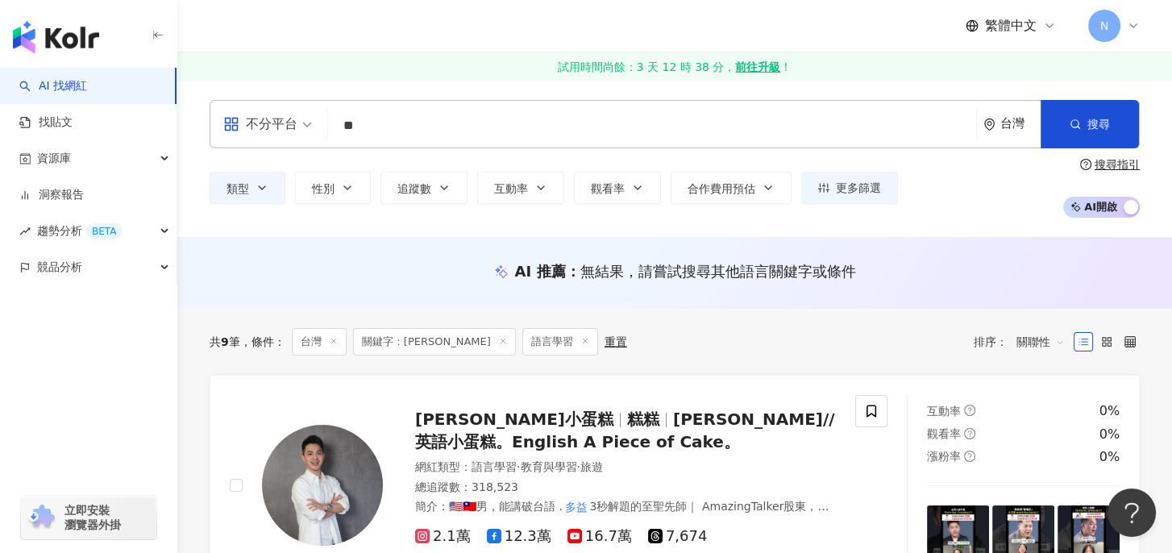
click at [400, 128] on input "**" at bounding box center [652, 125] width 635 height 31
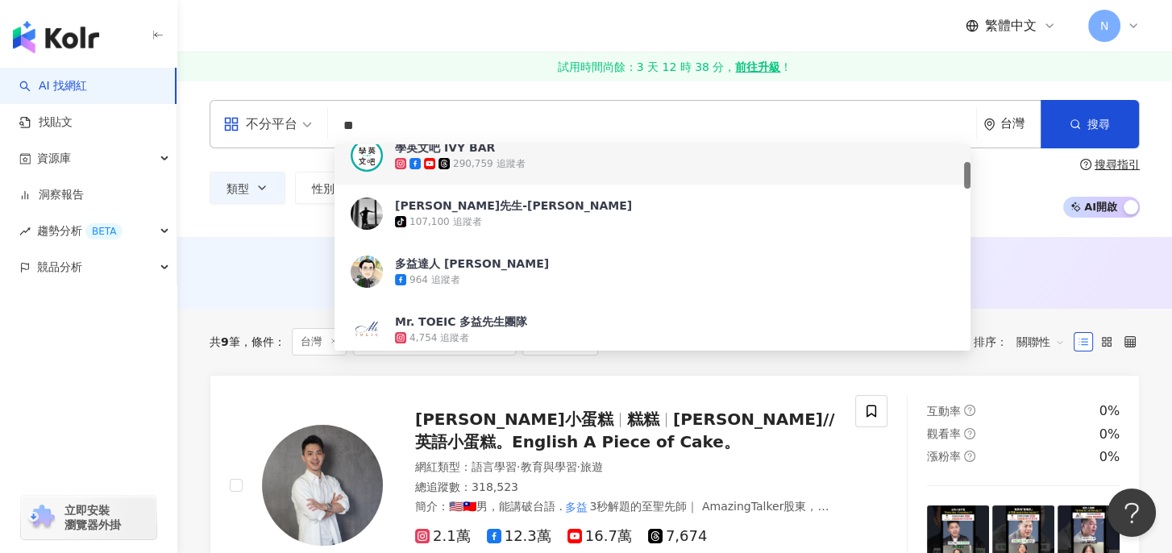
type input "*"
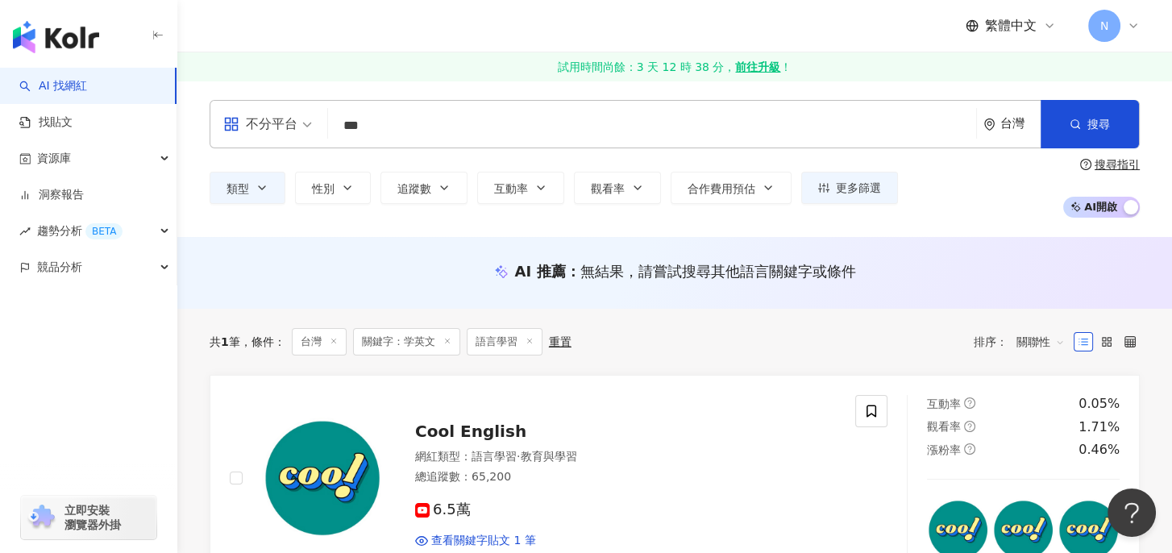
click at [351, 130] on input "***" at bounding box center [652, 125] width 635 height 31
type input "**"
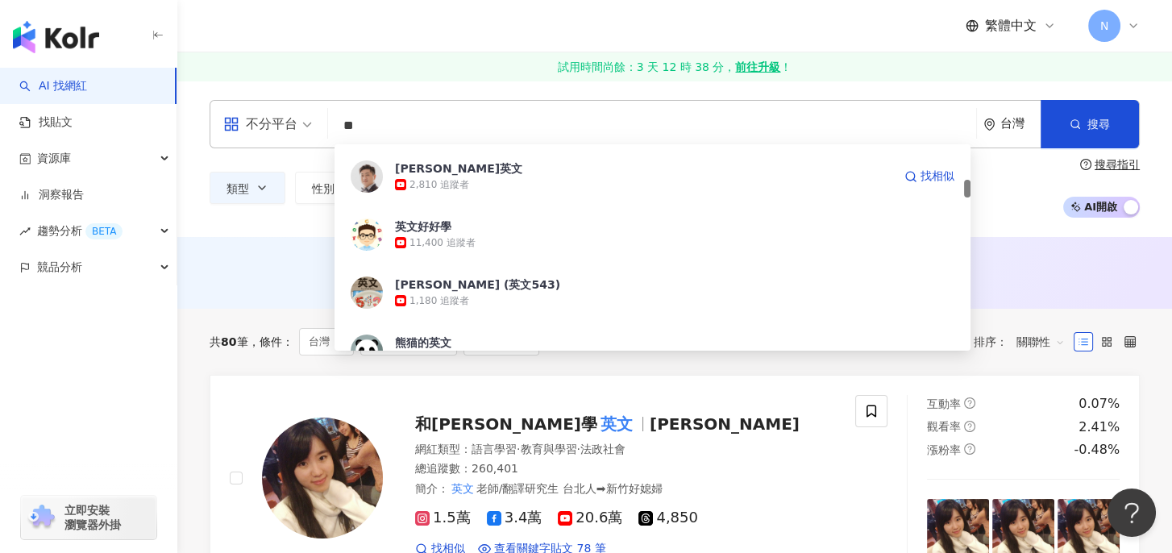
scroll to position [403, 0]
click at [918, 40] on div "繁體中文 N" at bounding box center [675, 26] width 930 height 52
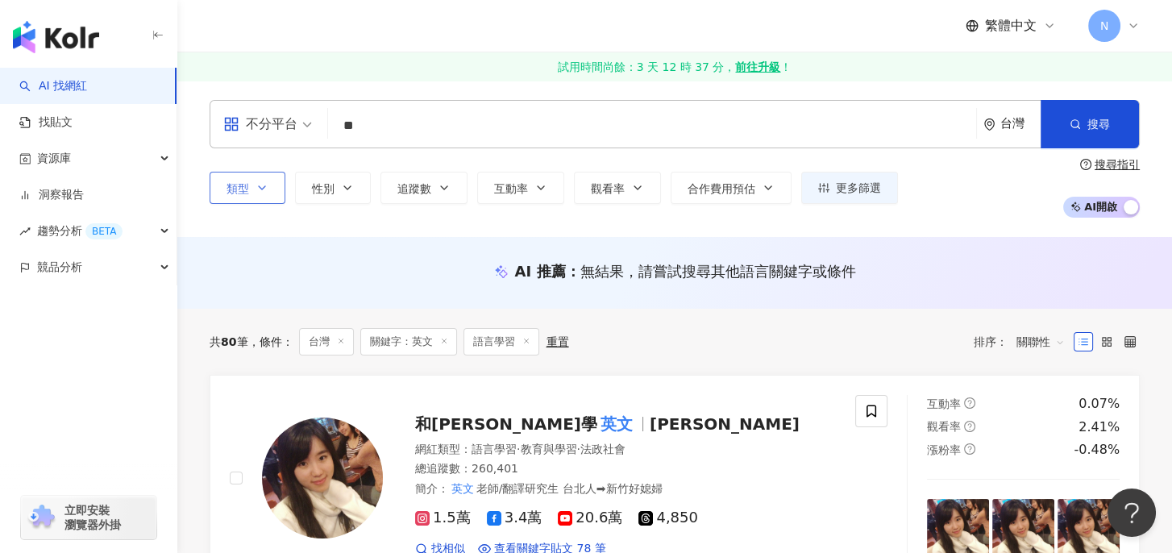
click at [252, 189] on button "類型" at bounding box center [248, 188] width 76 height 32
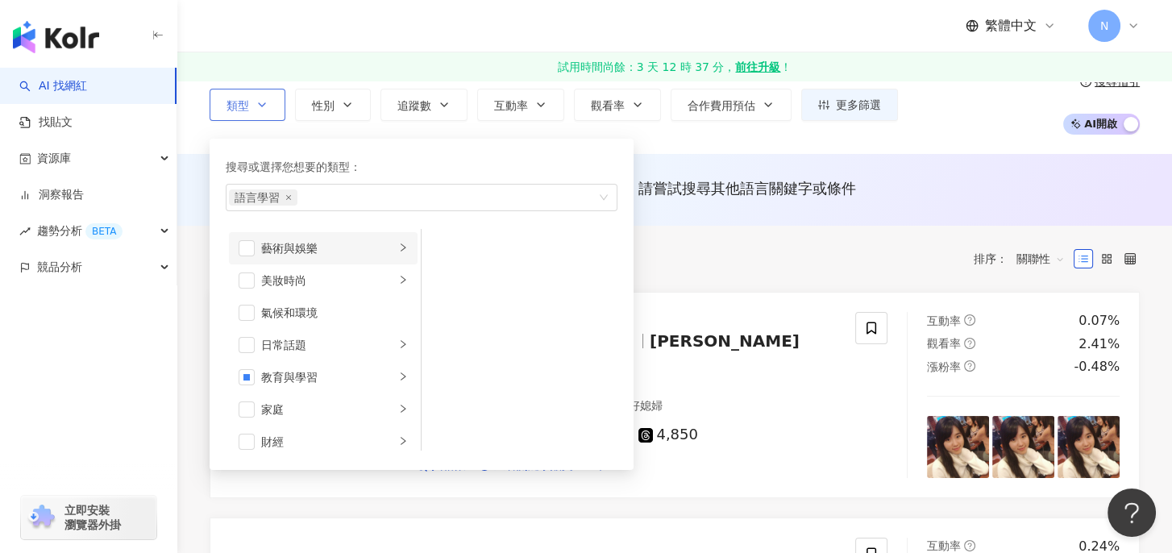
scroll to position [134, 0]
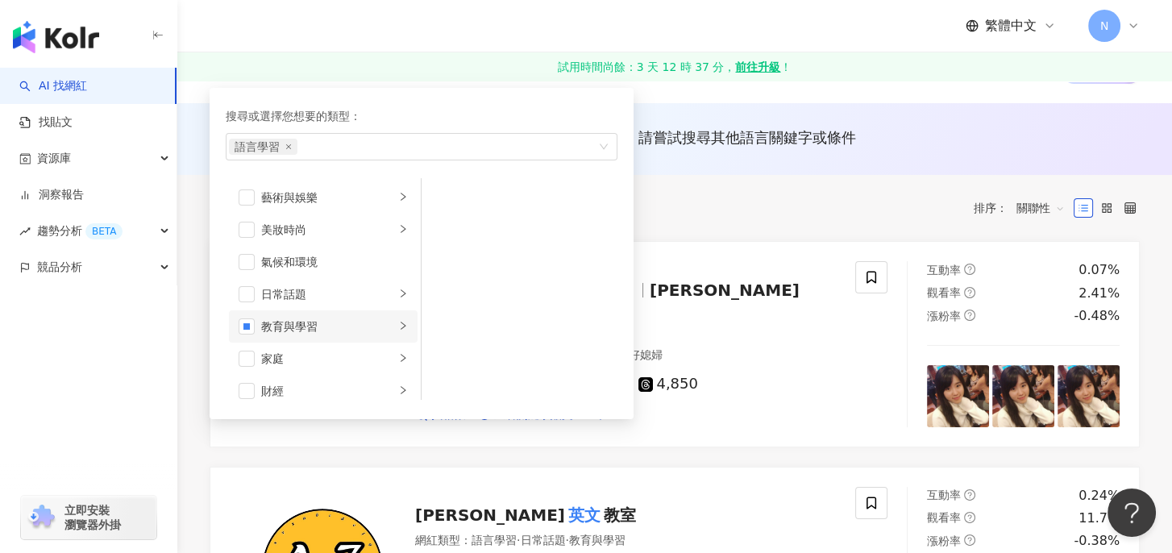
click at [310, 323] on div "教育與學習" at bounding box center [328, 327] width 134 height 18
click at [437, 226] on span "button" at bounding box center [443, 230] width 16 height 16
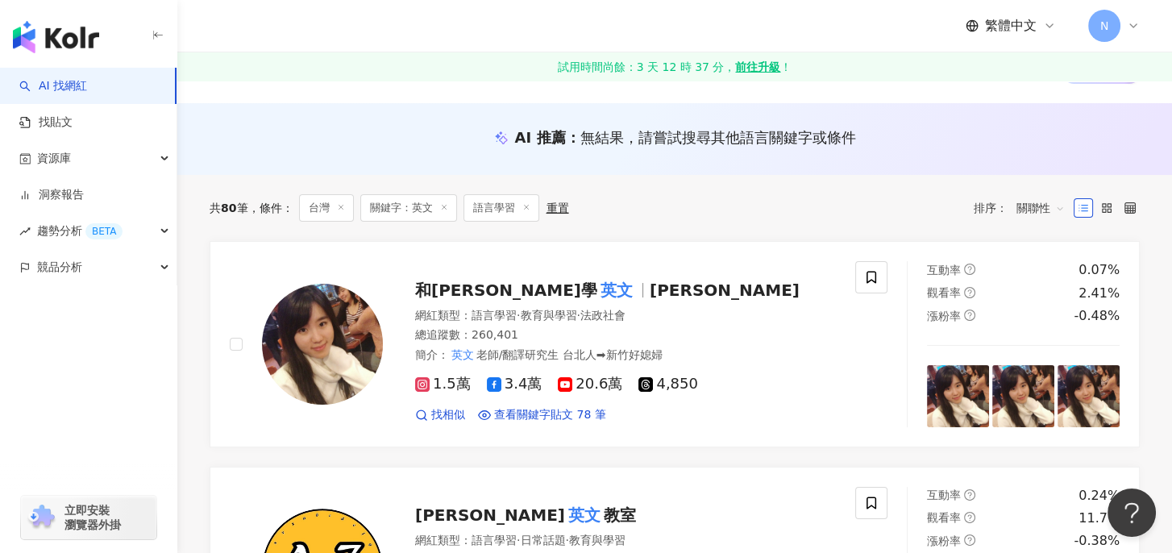
click at [892, 78] on link "試用時間尚餘：3 天 12 時 37 分， 前往升級 ！" at bounding box center [674, 66] width 995 height 29
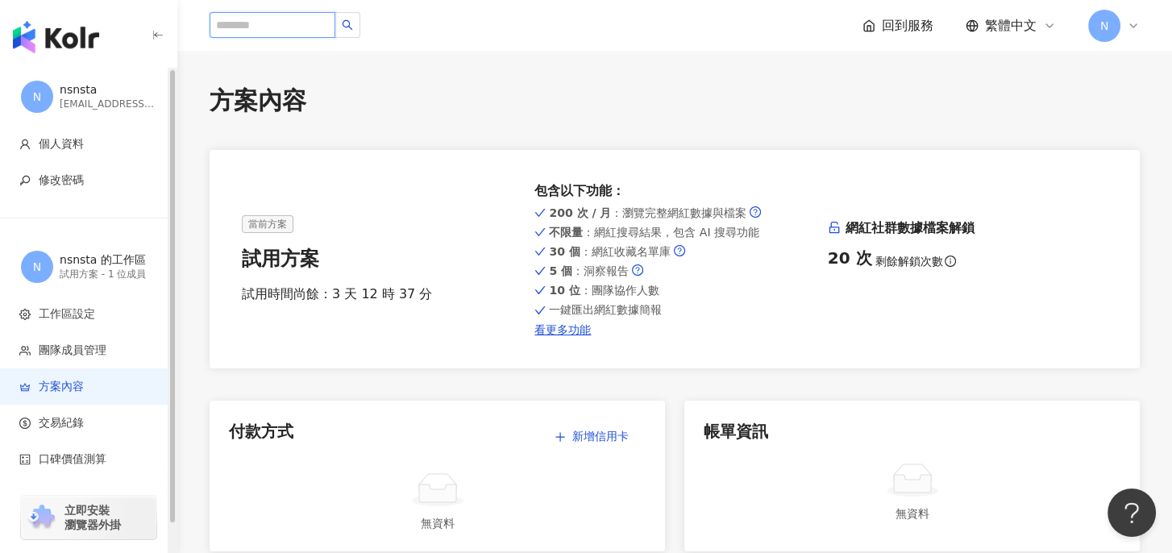
click at [271, 26] on input "search" at bounding box center [273, 25] width 126 height 26
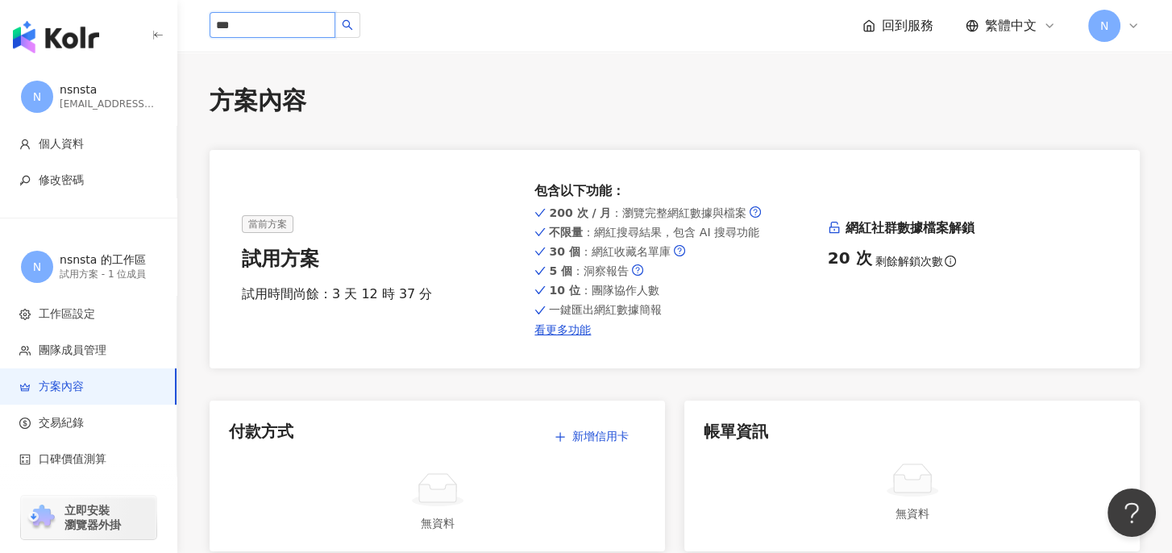
type input "*"
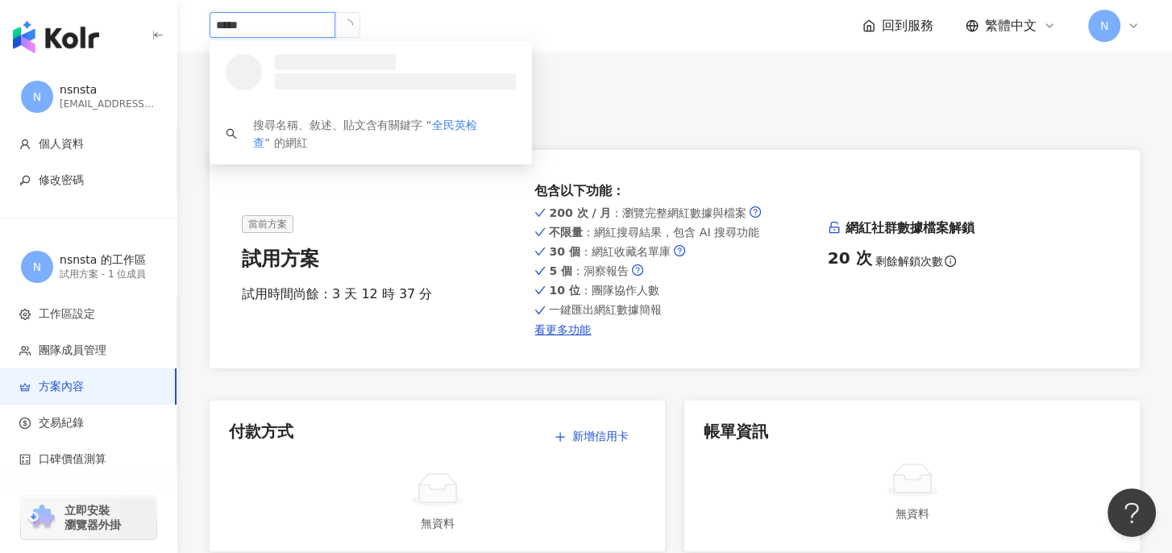
type input "****"
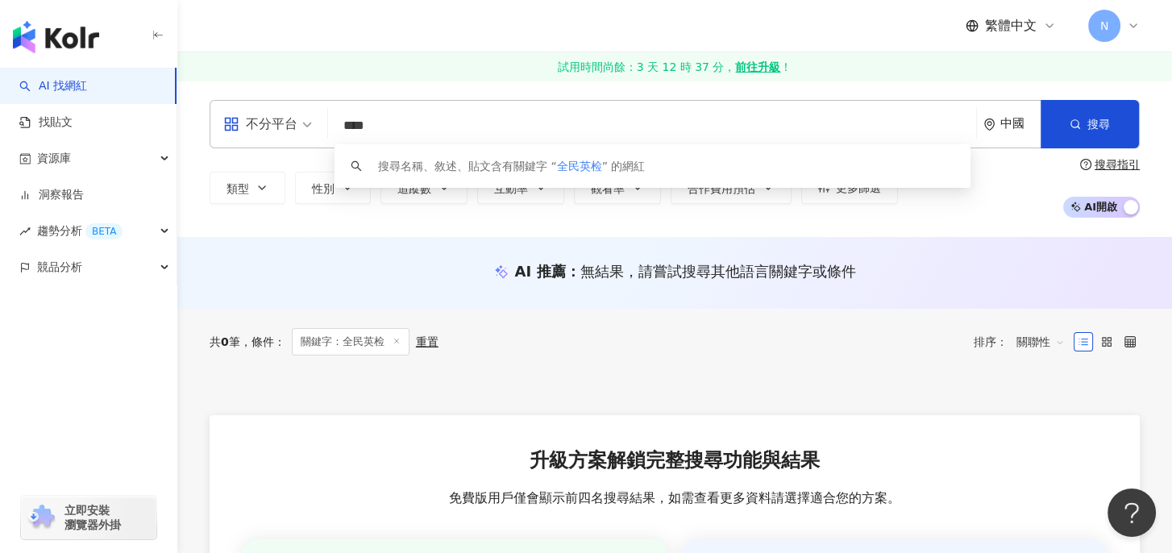
drag, startPoint x: 418, startPoint y: 131, endPoint x: 345, endPoint y: 128, distance: 73.4
click at [345, 128] on input "****" at bounding box center [652, 125] width 635 height 31
drag, startPoint x: 345, startPoint y: 128, endPoint x: 456, endPoint y: 114, distance: 112.1
click at [456, 114] on input "****" at bounding box center [652, 125] width 635 height 31
click at [439, 123] on input "****" at bounding box center [652, 125] width 635 height 31
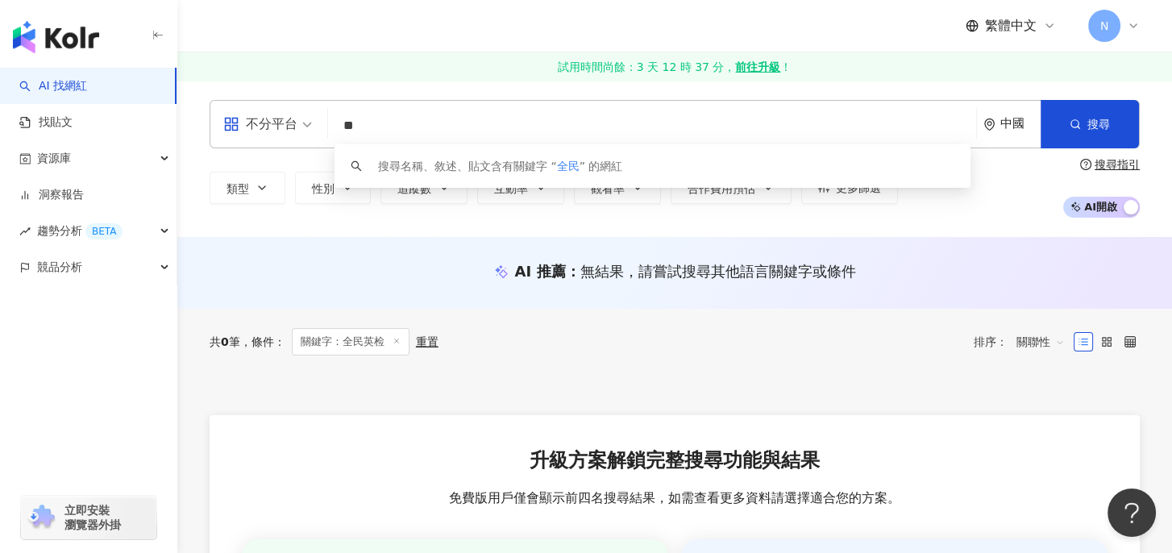
type input "*"
type input "**"
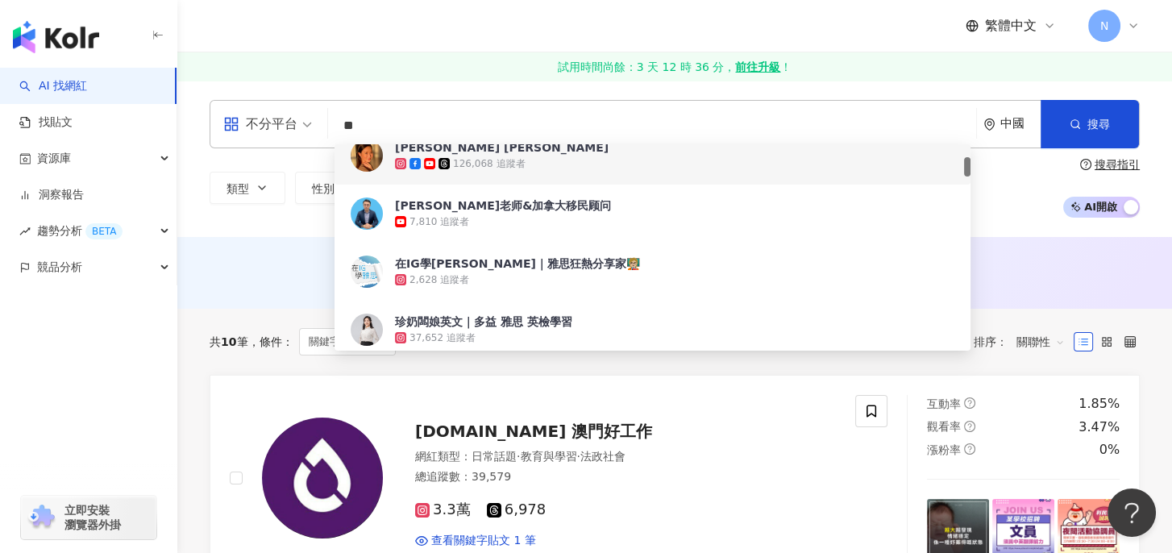
scroll to position [134, 0]
click at [497, 42] on div "繁體中文 N" at bounding box center [675, 26] width 930 height 52
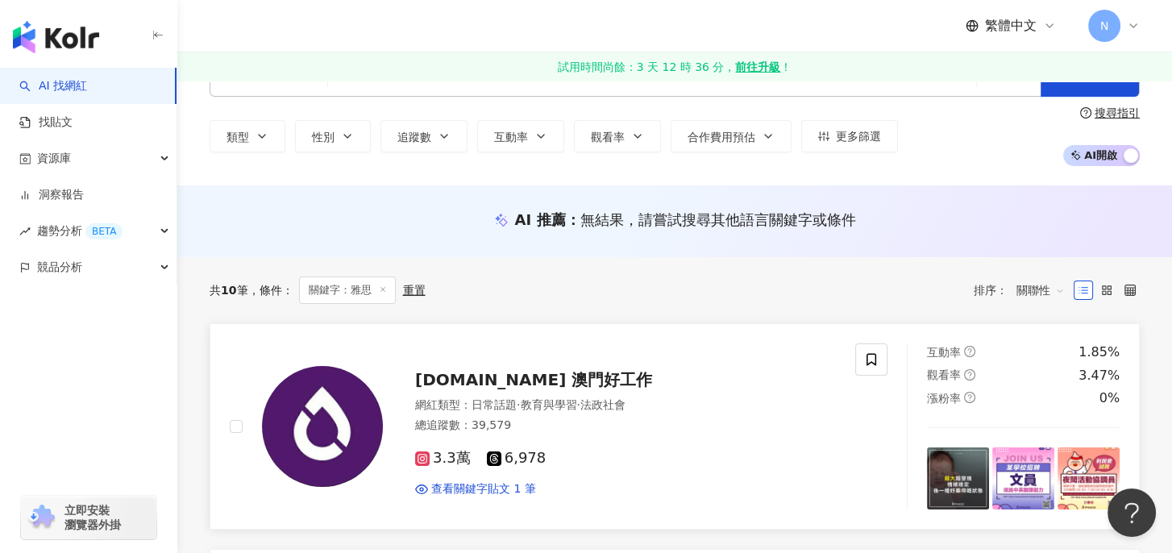
scroll to position [0, 0]
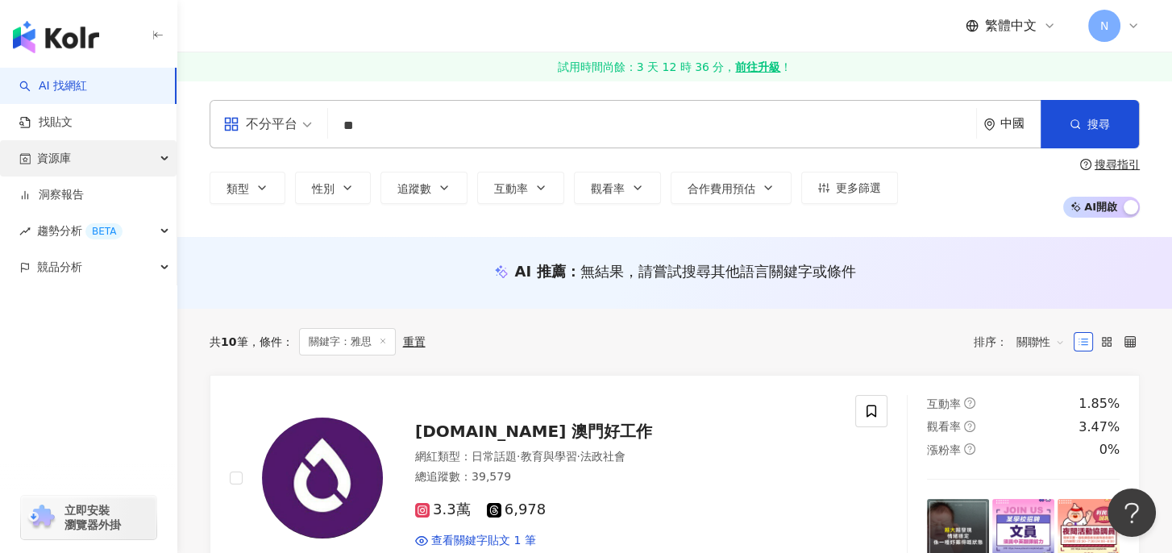
click at [54, 155] on span "資源庫" at bounding box center [54, 158] width 34 height 36
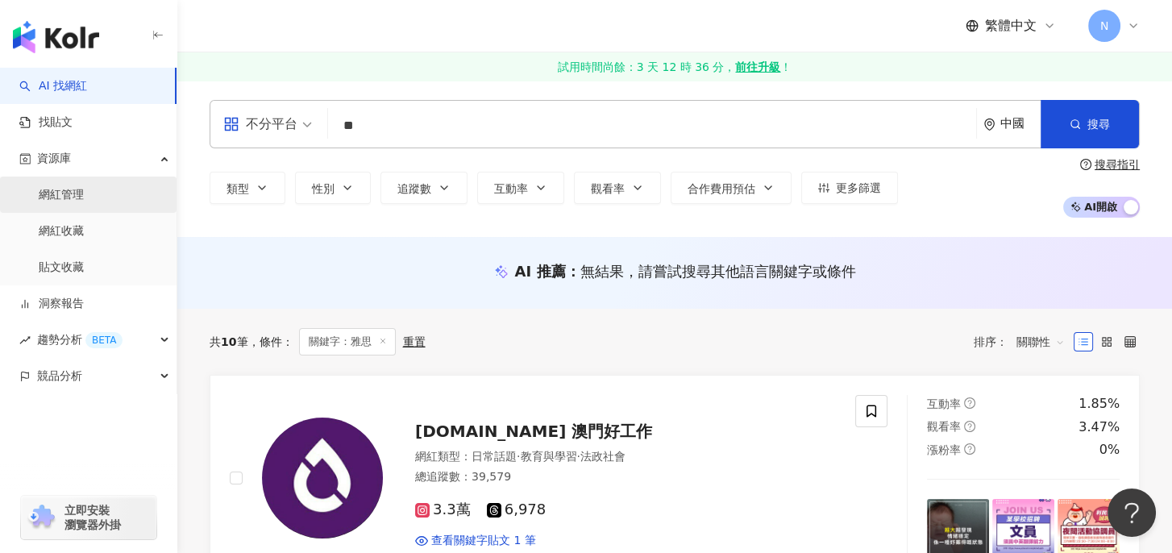
click at [77, 194] on link "網紅管理" at bounding box center [61, 195] width 45 height 16
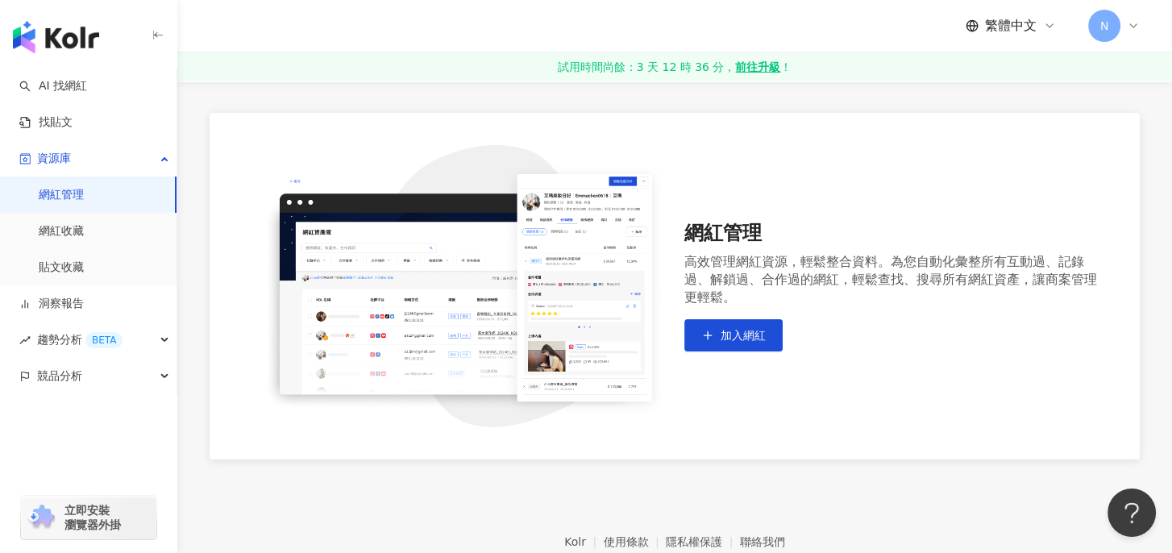
scroll to position [177, 0]
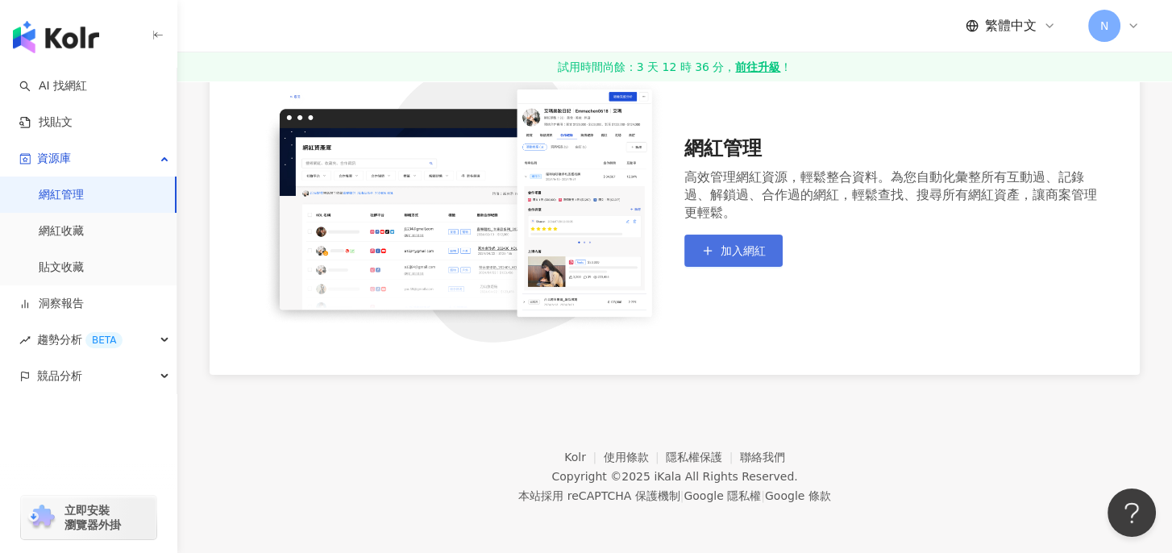
click at [735, 254] on span "加入網紅" at bounding box center [743, 250] width 45 height 13
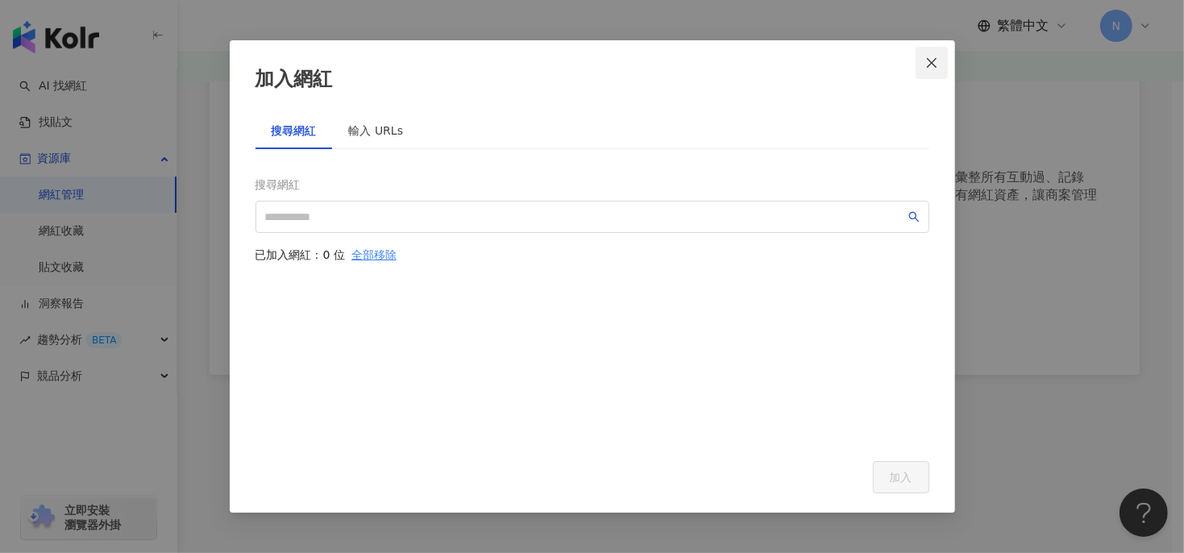
click at [934, 61] on icon "close" at bounding box center [932, 62] width 13 height 13
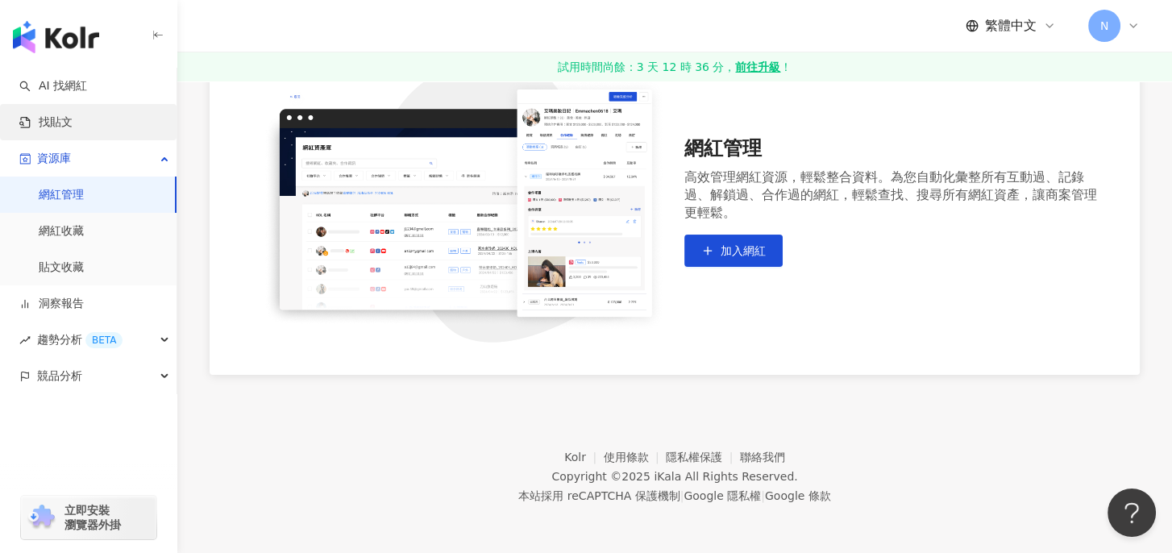
click at [60, 123] on link "找貼文" at bounding box center [45, 122] width 53 height 16
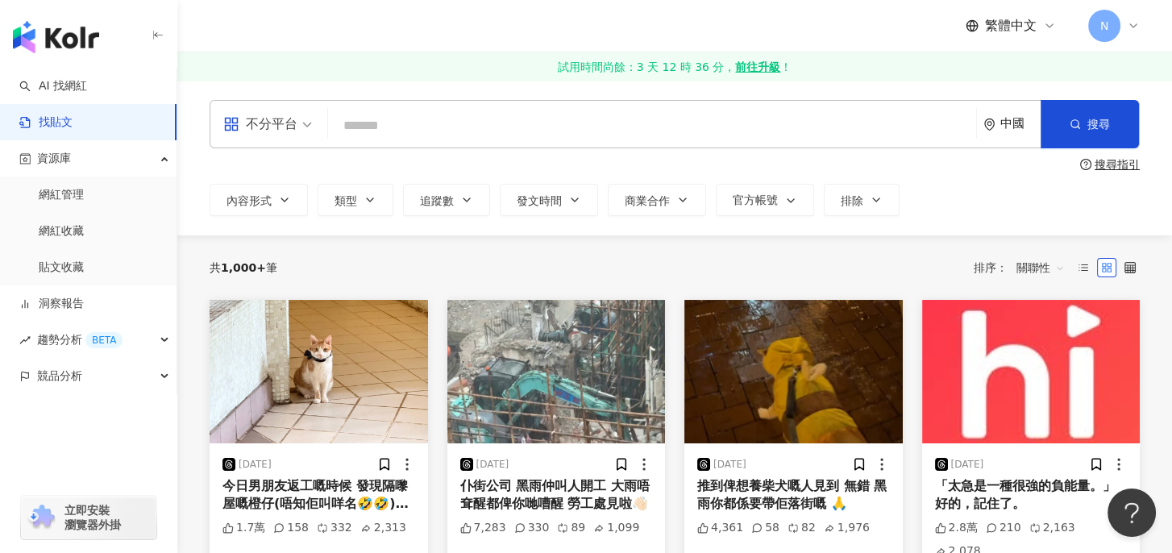
click at [387, 120] on input "search" at bounding box center [652, 125] width 635 height 35
type input "*"
type input "**"
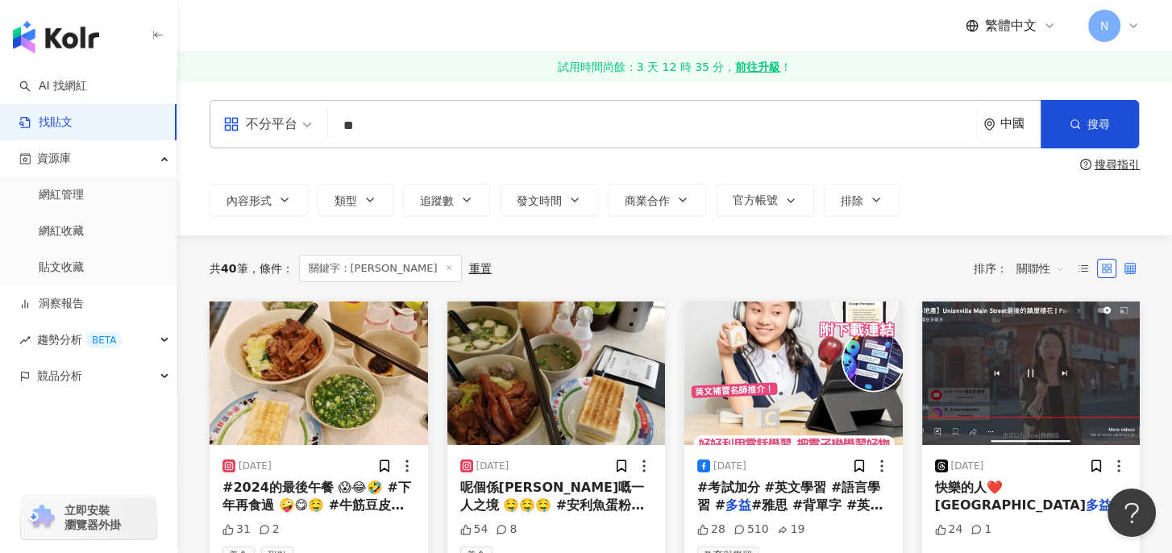
click at [1130, 264] on icon at bounding box center [1130, 268] width 11 height 11
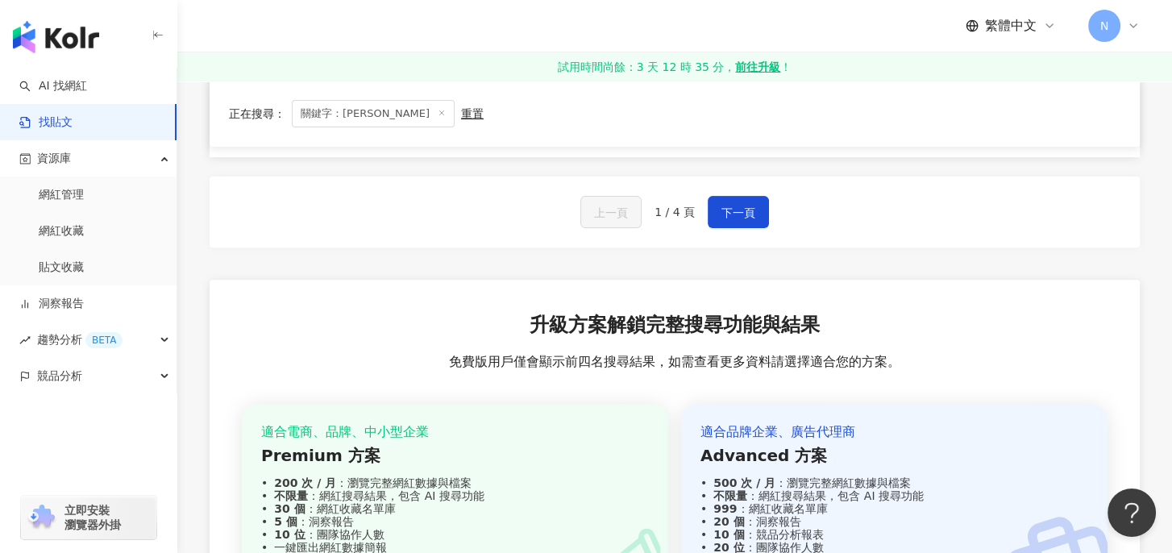
scroll to position [665, 0]
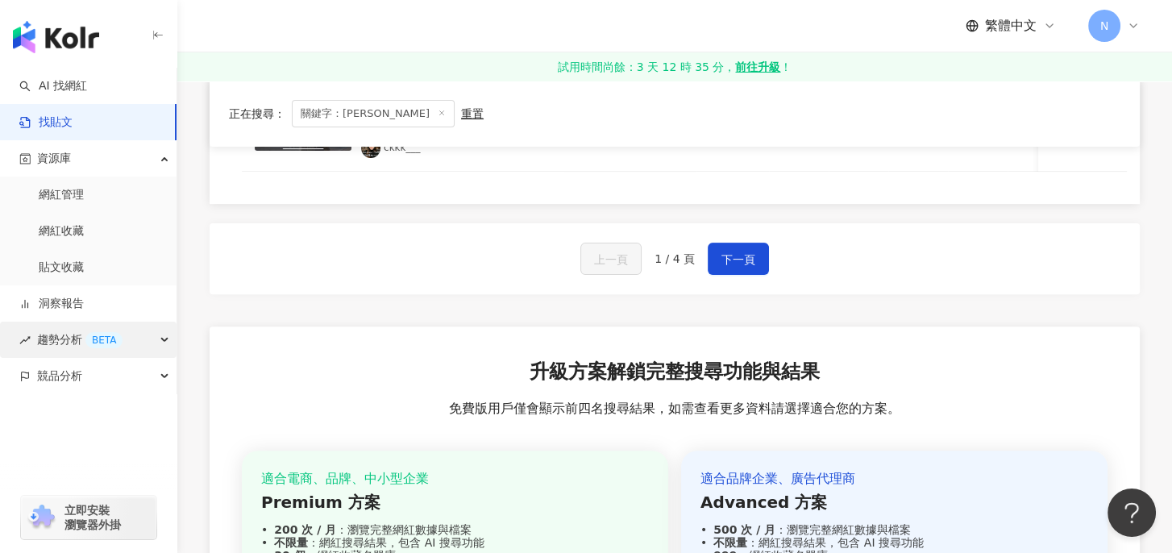
click at [166, 340] on icon "button" at bounding box center [166, 340] width 8 height 0
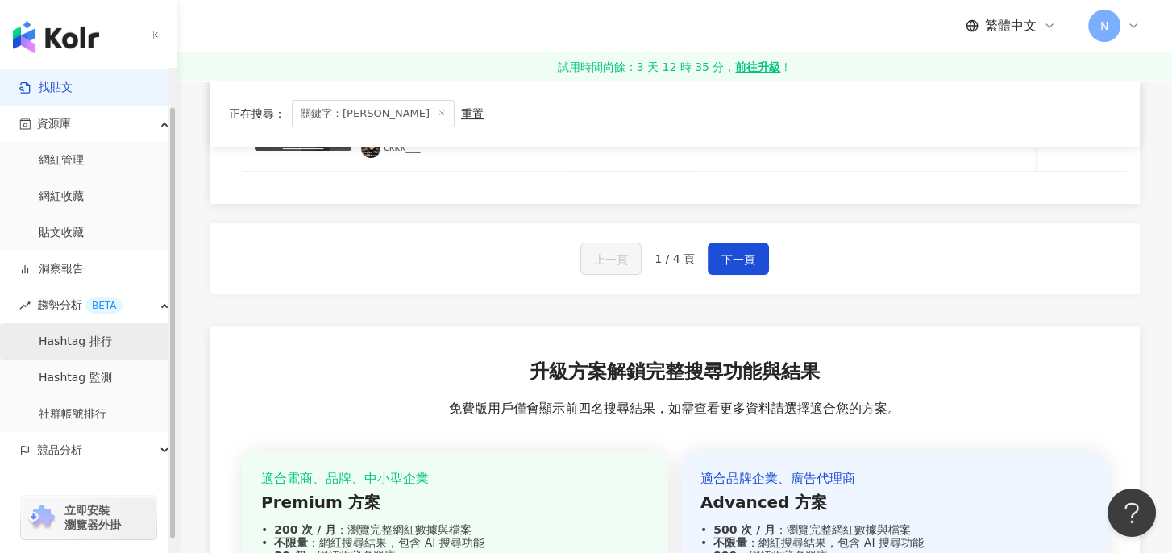
scroll to position [56, 0]
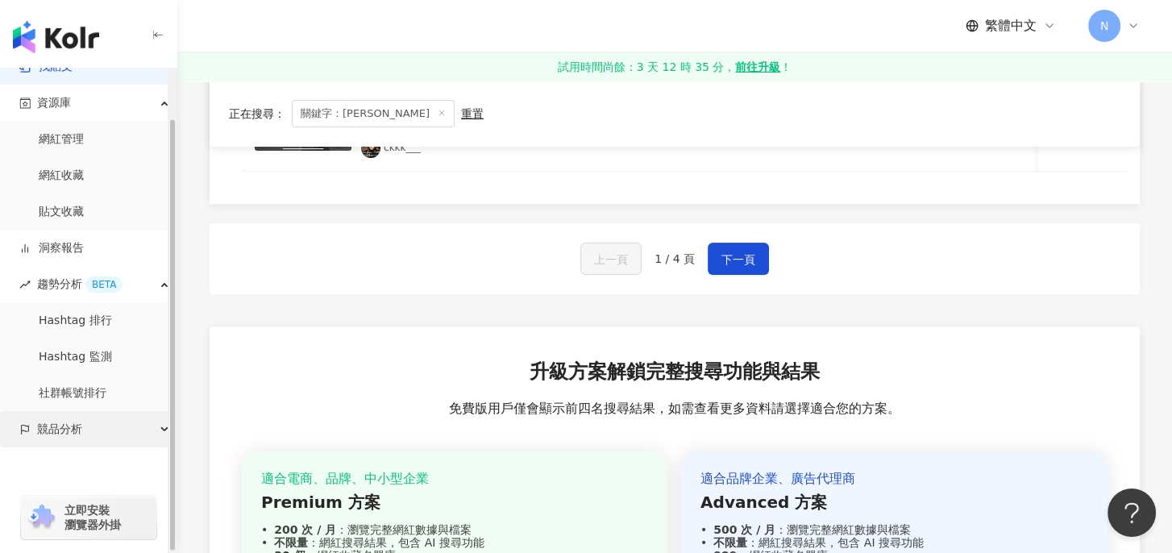
click at [162, 429] on div "競品分析" at bounding box center [88, 429] width 177 height 36
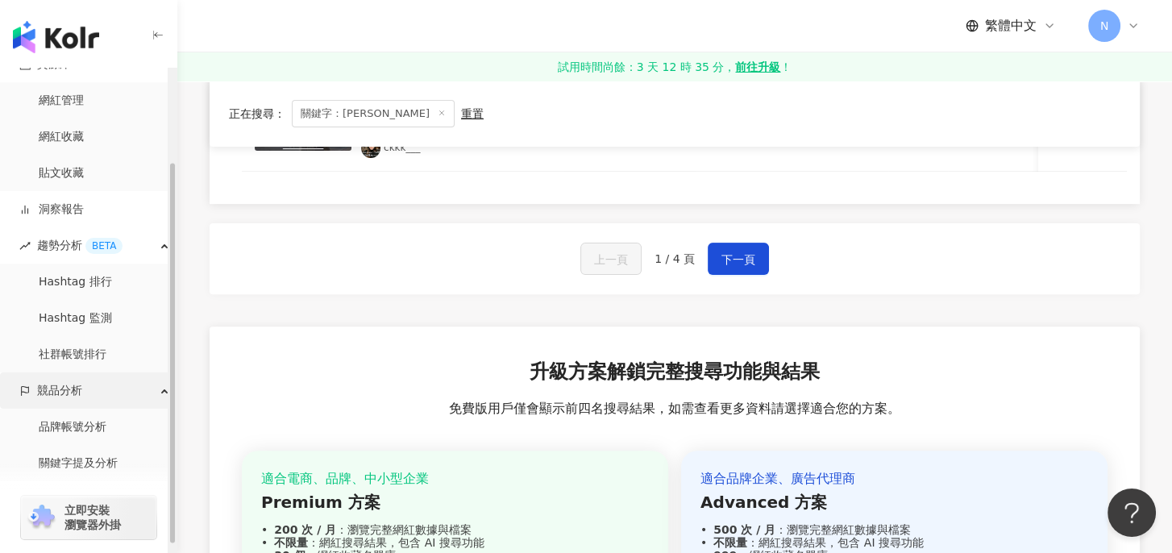
scroll to position [128, 0]
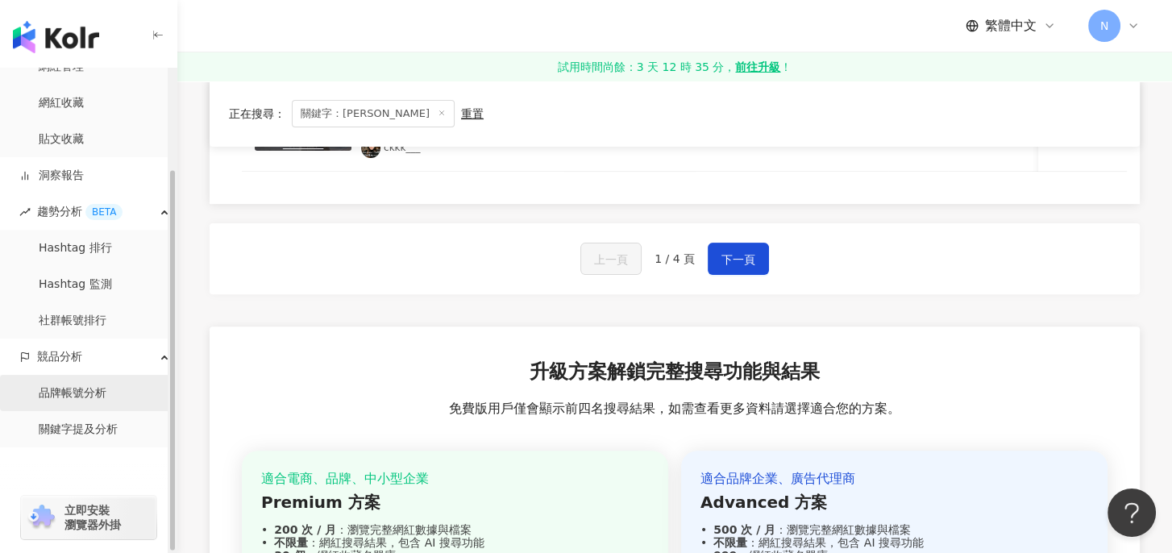
click at [96, 391] on link "品牌帳號分析" at bounding box center [73, 393] width 68 height 16
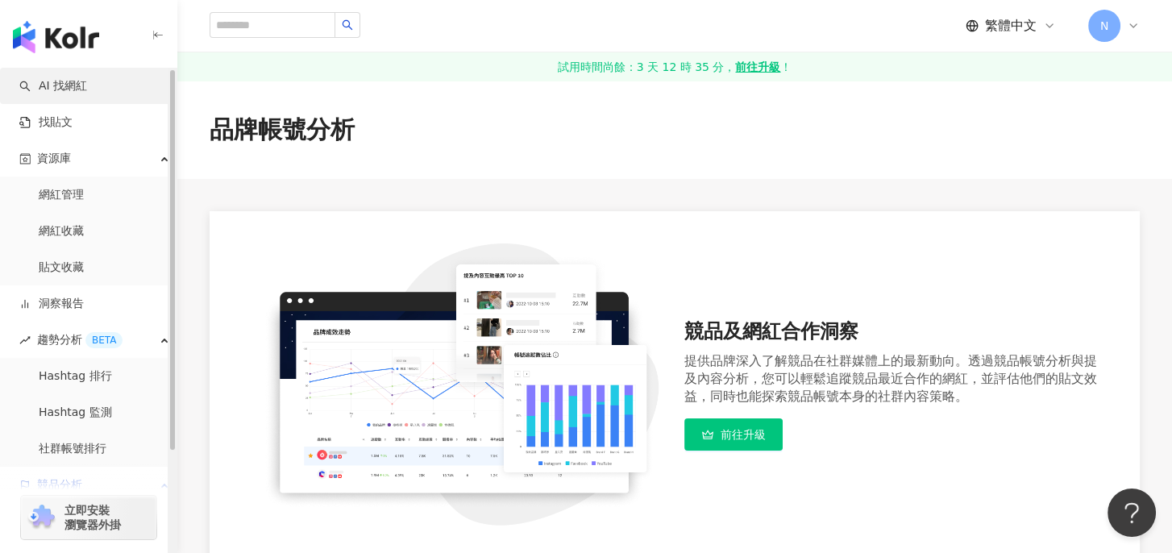
click at [82, 88] on link "AI 找網紅" at bounding box center [53, 86] width 68 height 16
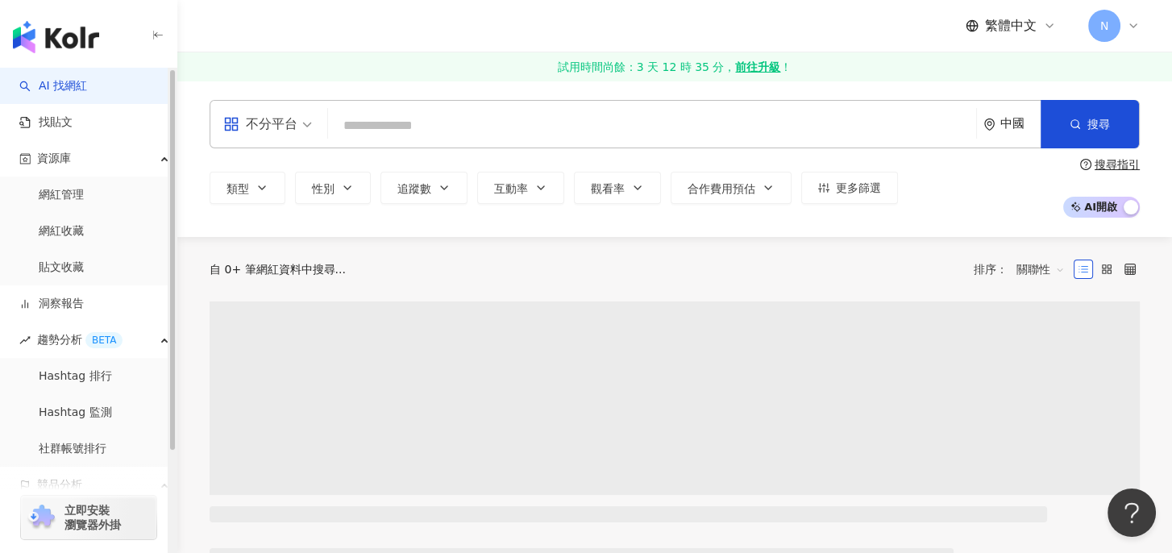
click at [547, 127] on input "search" at bounding box center [652, 125] width 635 height 31
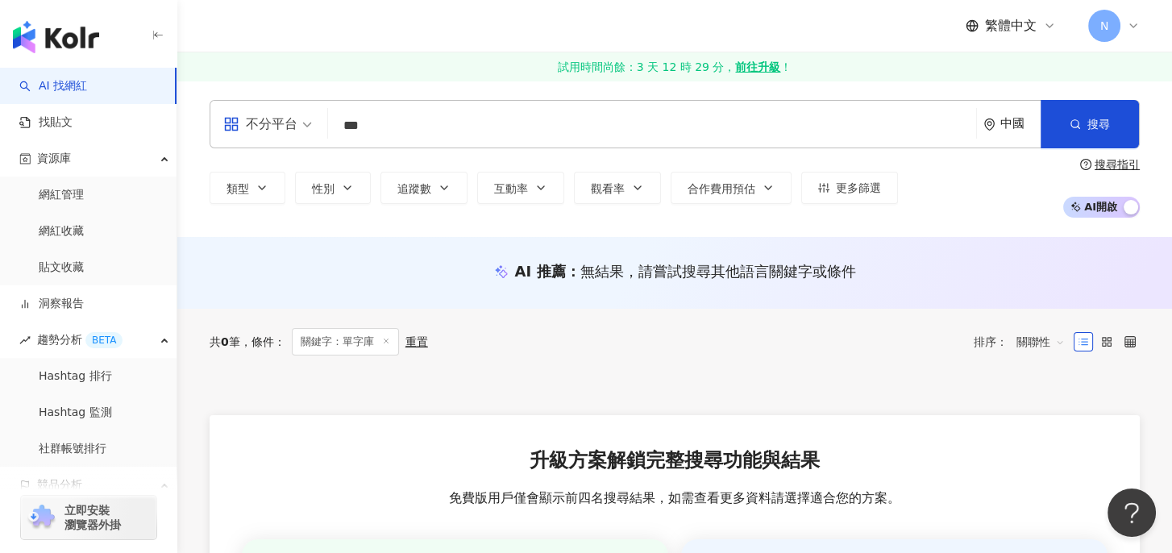
click at [668, 124] on input "***" at bounding box center [652, 125] width 635 height 31
type input "*"
type input "***"
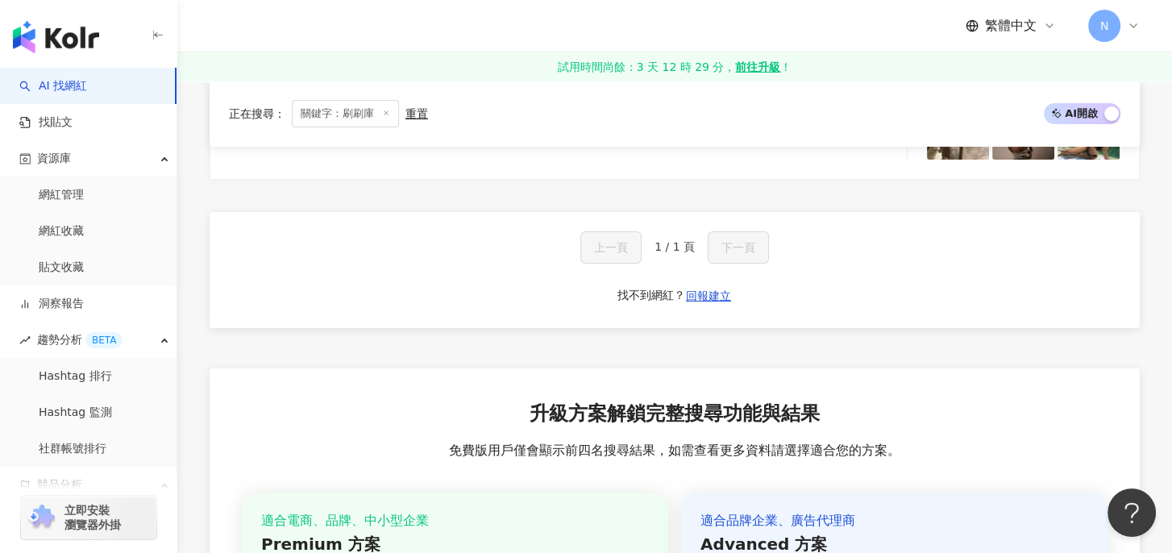
scroll to position [403, 0]
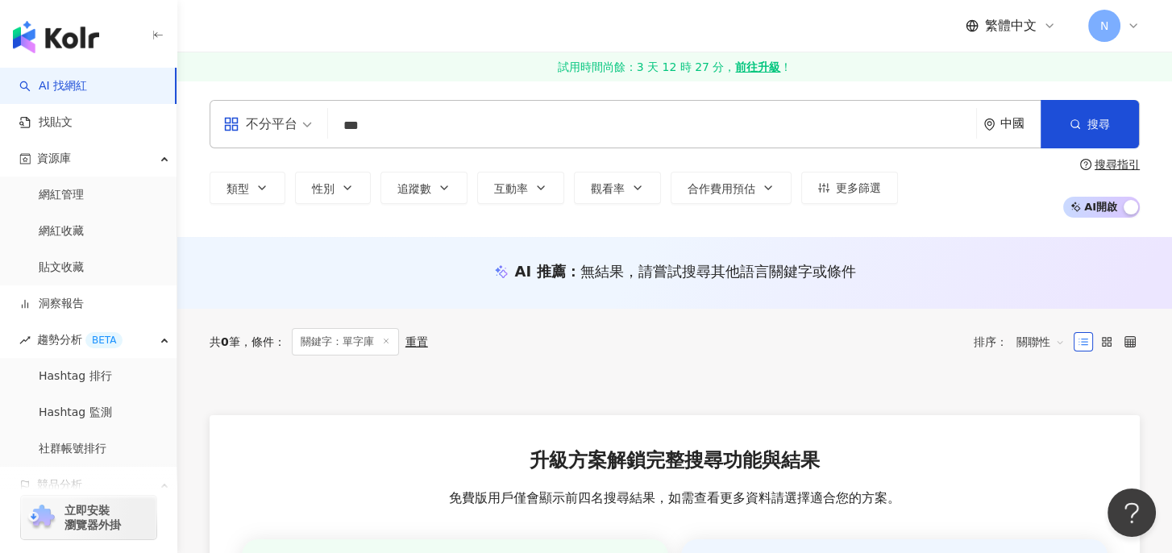
drag, startPoint x: 345, startPoint y: 126, endPoint x: 445, endPoint y: 126, distance: 100.0
click at [445, 126] on input "***" at bounding box center [652, 125] width 635 height 31
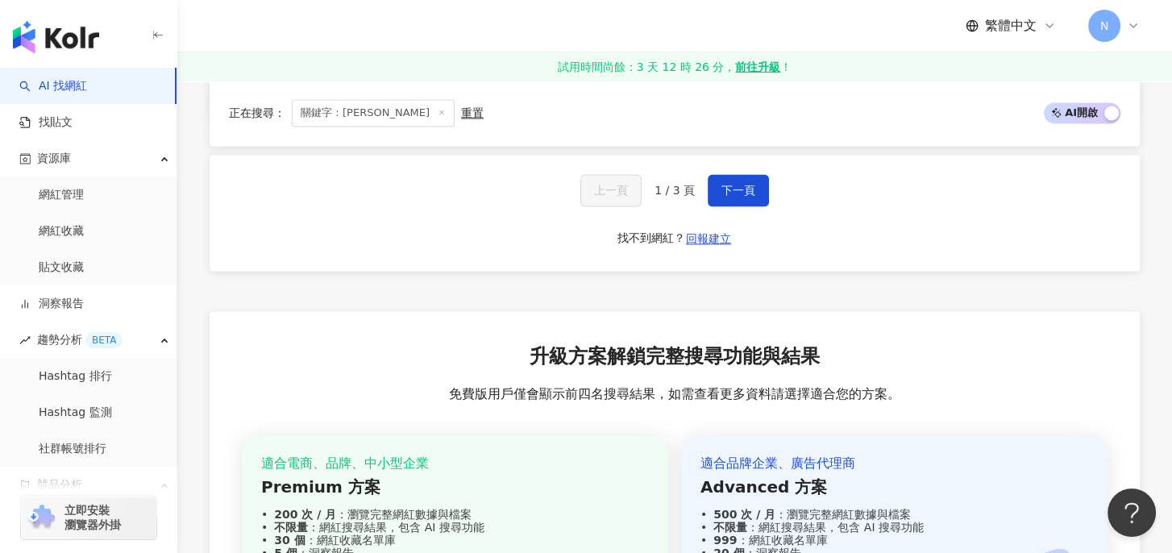
scroll to position [2956, 0]
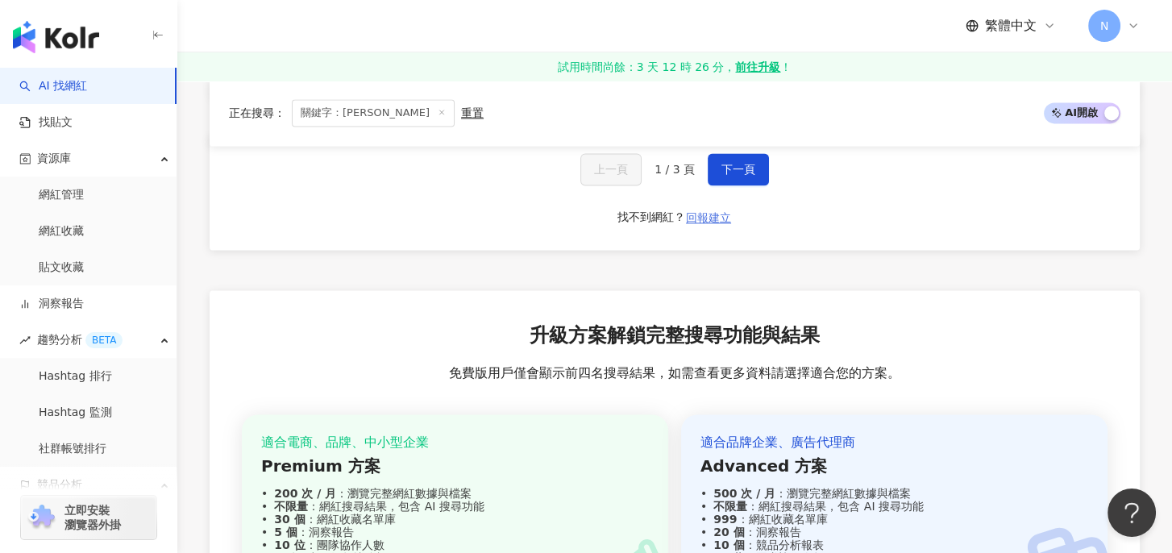
type input "**"
click at [714, 211] on span "回報建立" at bounding box center [708, 217] width 45 height 13
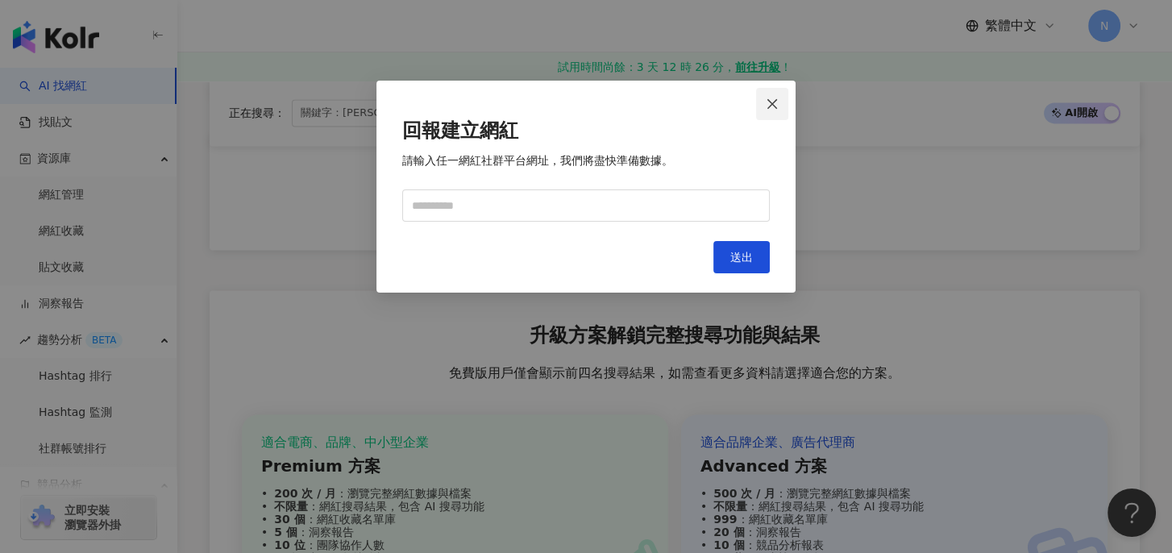
click at [773, 100] on icon "close" at bounding box center [772, 104] width 13 height 13
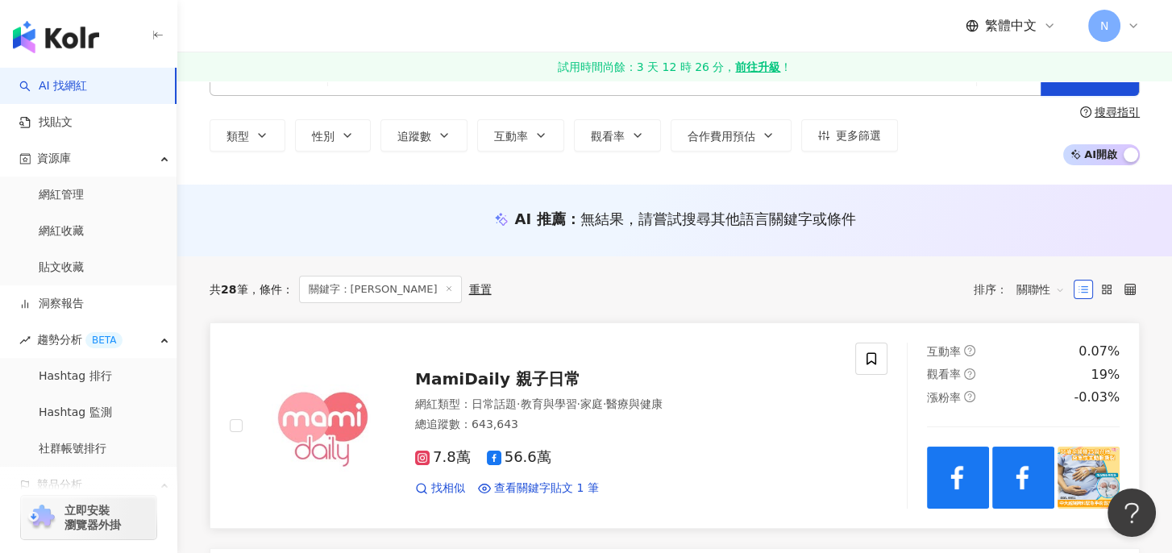
scroll to position [0, 0]
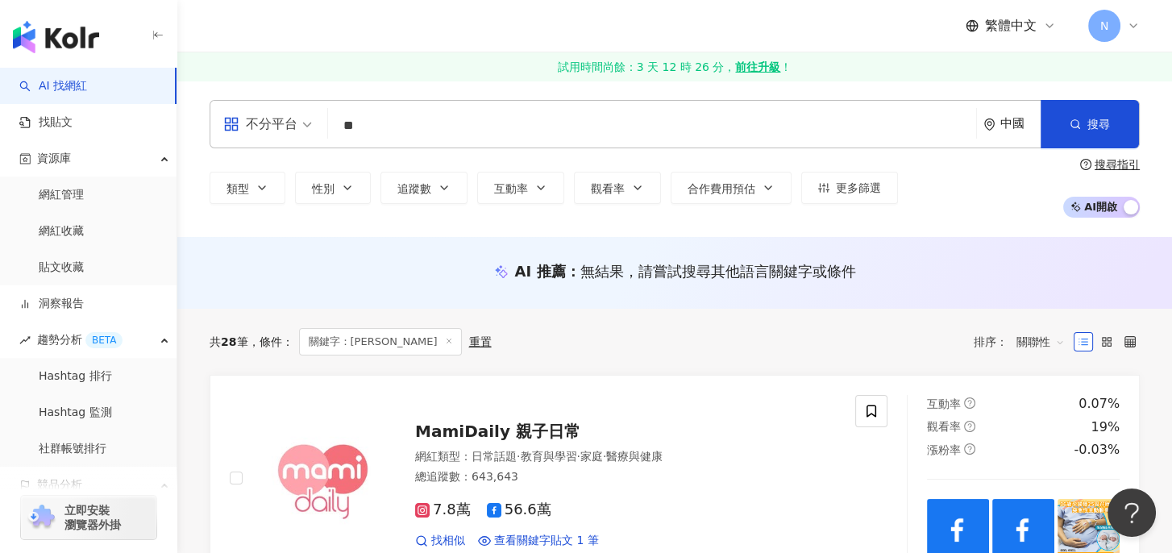
click at [583, 135] on input "**" at bounding box center [652, 125] width 635 height 31
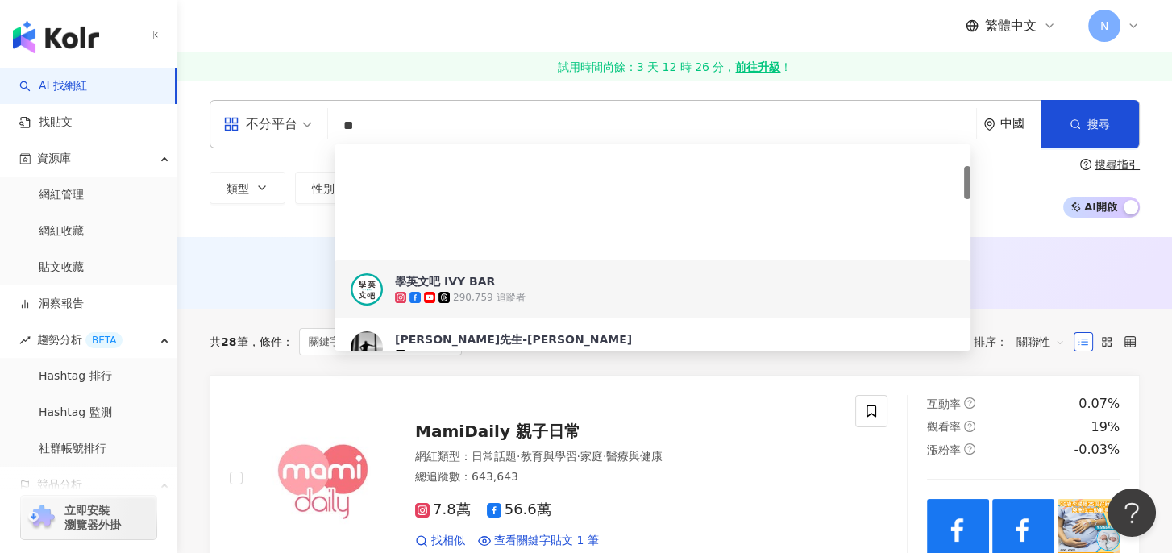
scroll to position [134, 0]
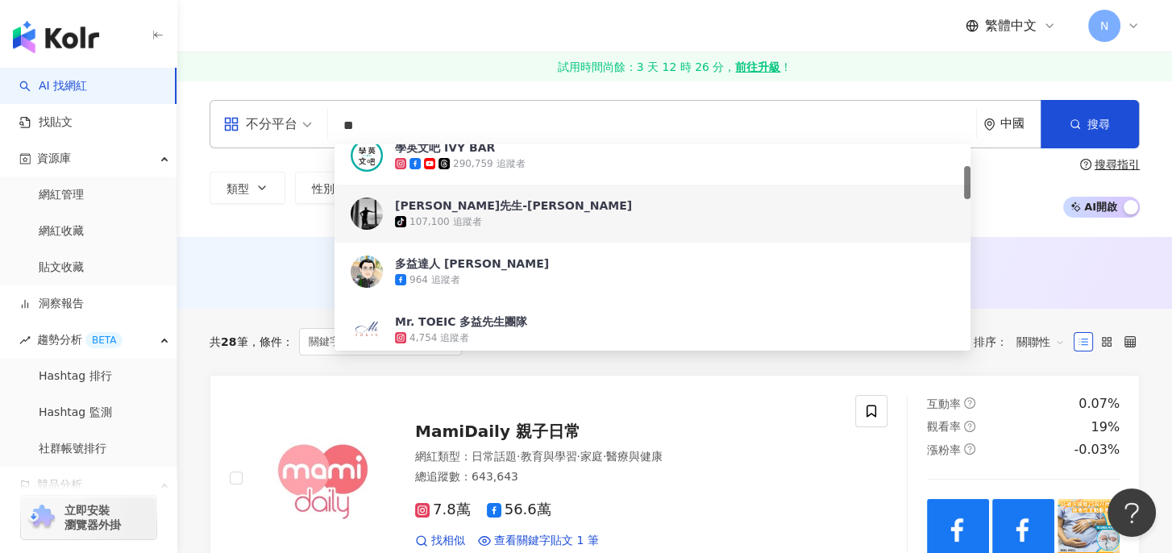
click at [459, 211] on div "多益先生-Jack" at bounding box center [513, 206] width 237 height 16
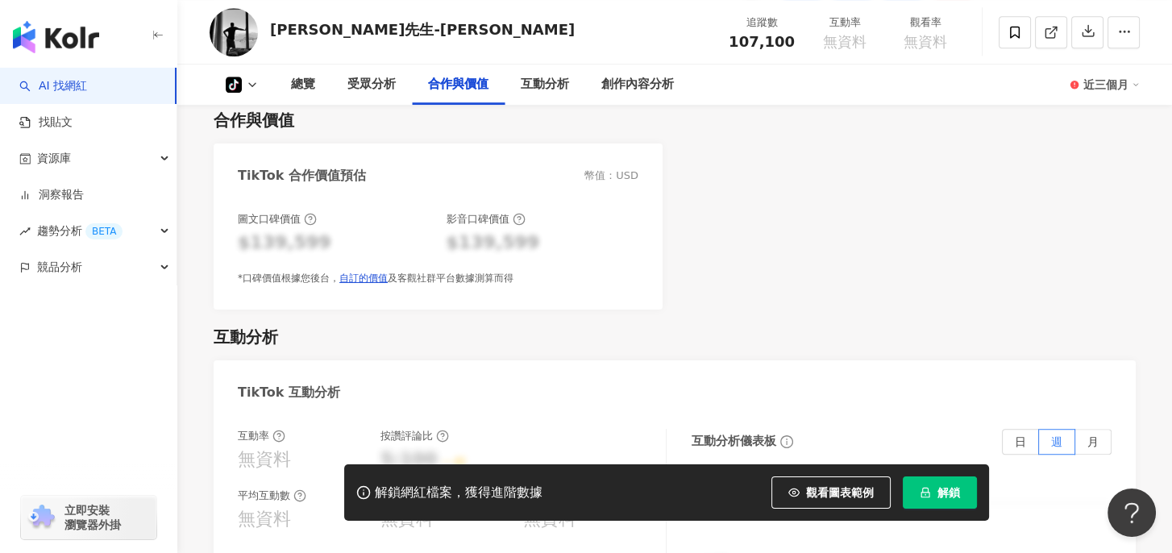
scroll to position [1478, 0]
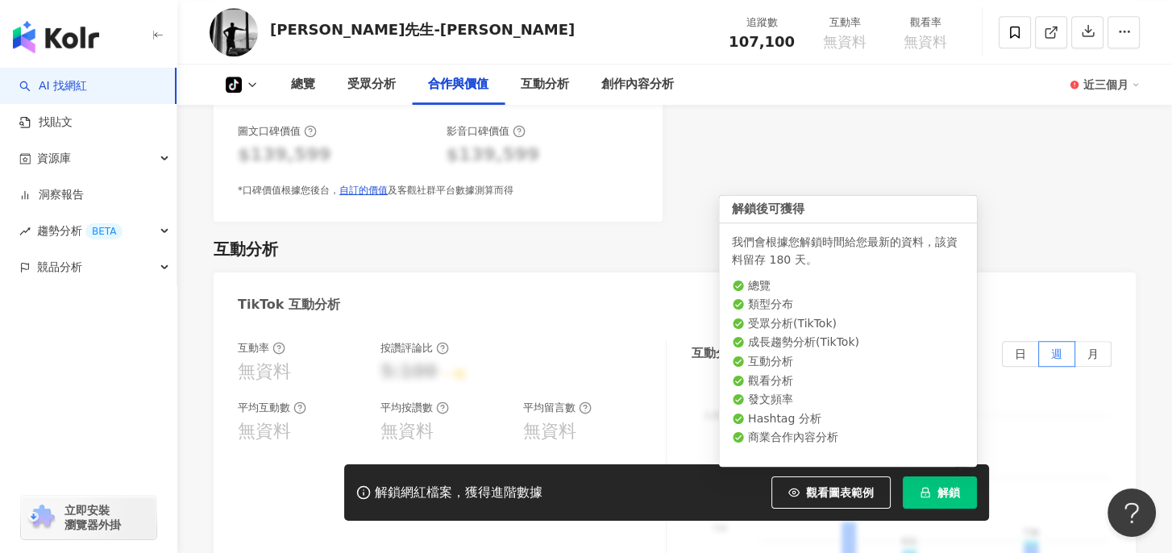
click at [939, 495] on span "解鎖" at bounding box center [949, 492] width 23 height 13
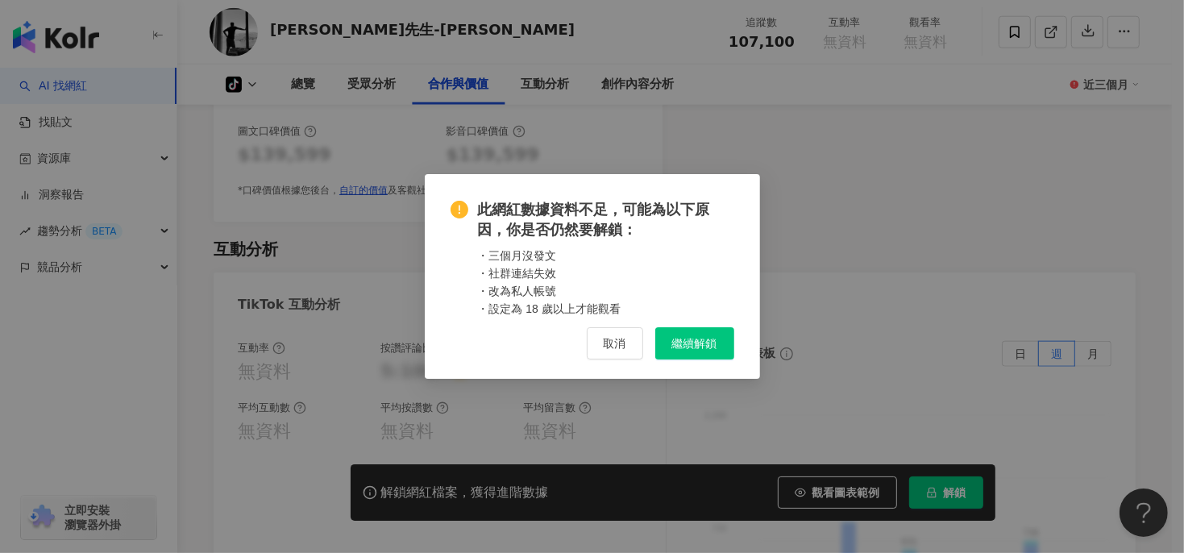
click at [701, 344] on span "繼續解鎖" at bounding box center [694, 343] width 45 height 13
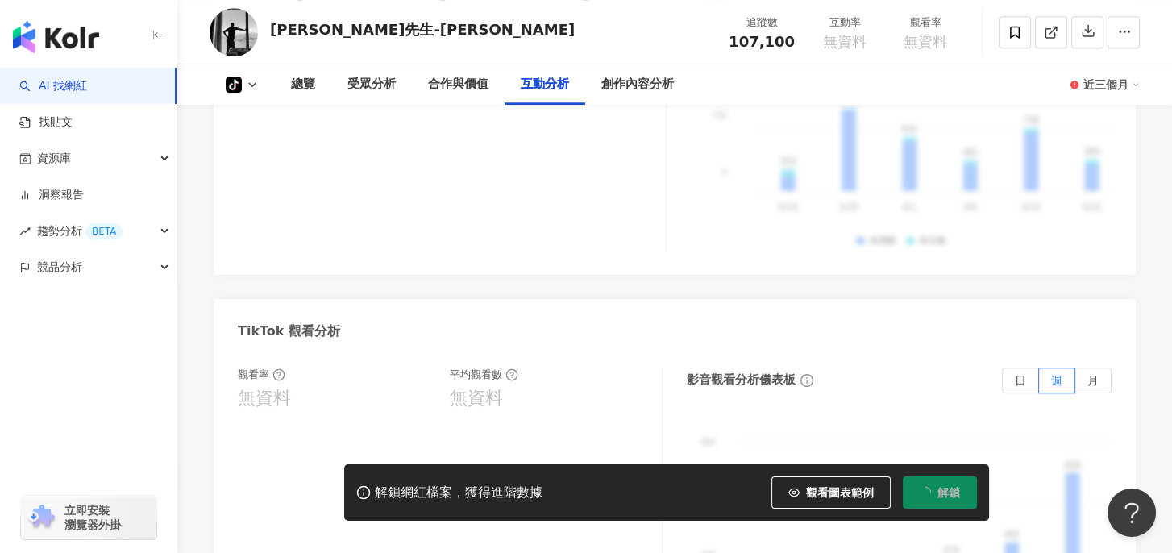
scroll to position [1739, 0]
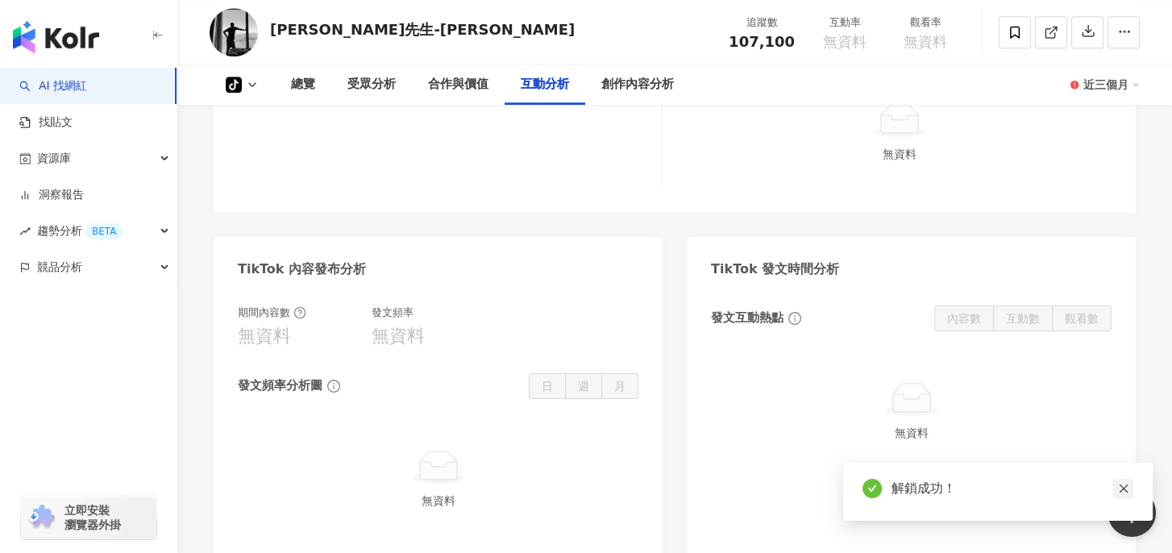
click at [1127, 487] on icon "close" at bounding box center [1123, 488] width 11 height 11
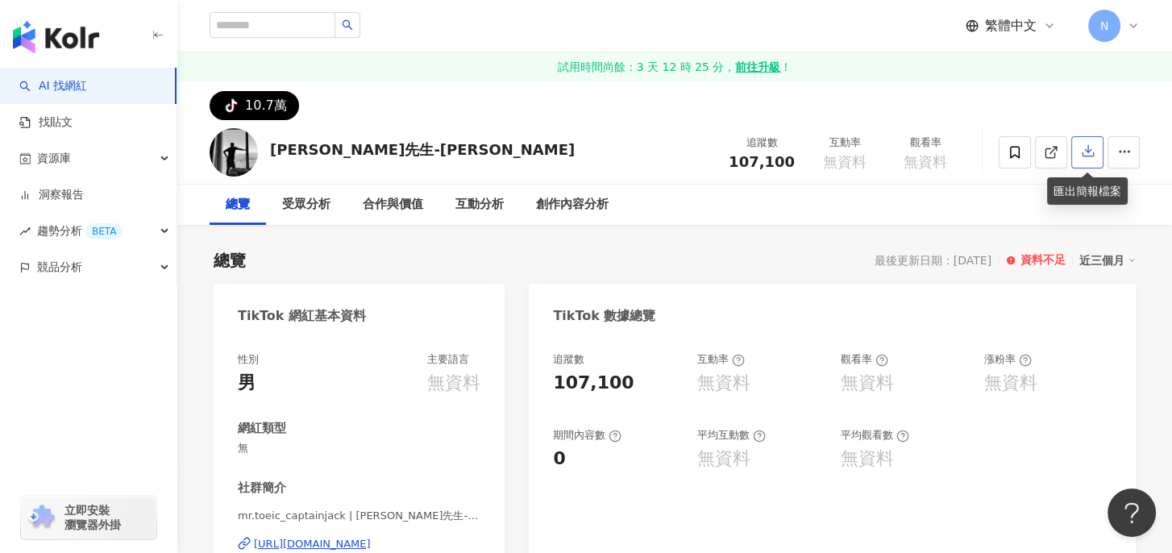
click at [1088, 153] on icon "button" at bounding box center [1088, 151] width 15 height 15
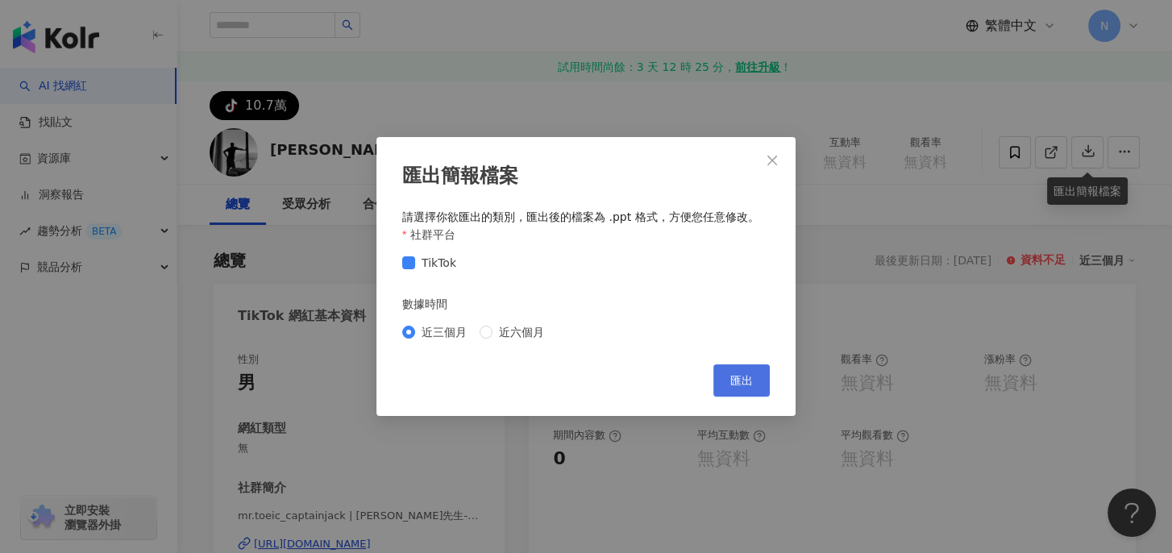
click at [742, 377] on span "匯出" at bounding box center [741, 380] width 23 height 13
click at [768, 162] on icon "close" at bounding box center [772, 160] width 13 height 13
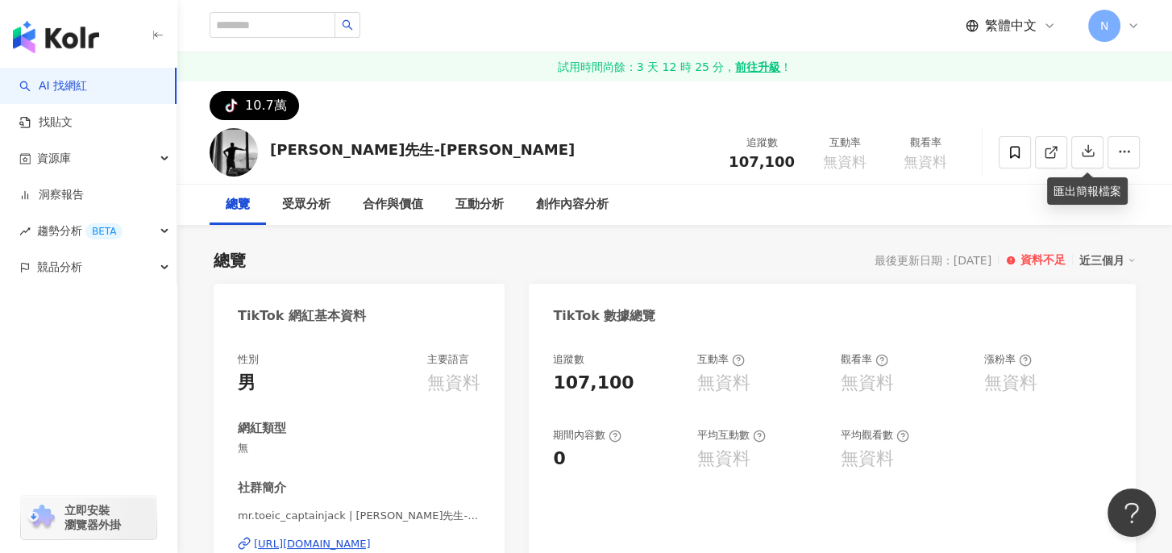
click at [493, 34] on div "繁體中文 N" at bounding box center [675, 26] width 930 height 52
click at [476, 23] on div "繁體中文 N" at bounding box center [675, 26] width 930 height 52
click at [353, 22] on icon "search" at bounding box center [347, 24] width 11 height 11
click at [302, 23] on input "search" at bounding box center [273, 25] width 126 height 26
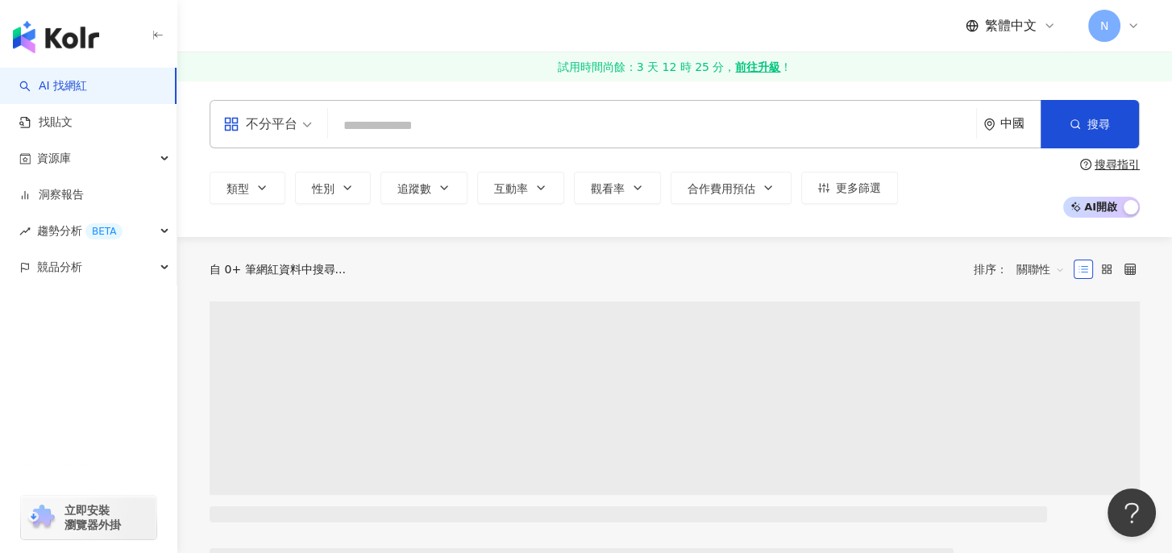
click at [420, 124] on input "search" at bounding box center [652, 125] width 635 height 31
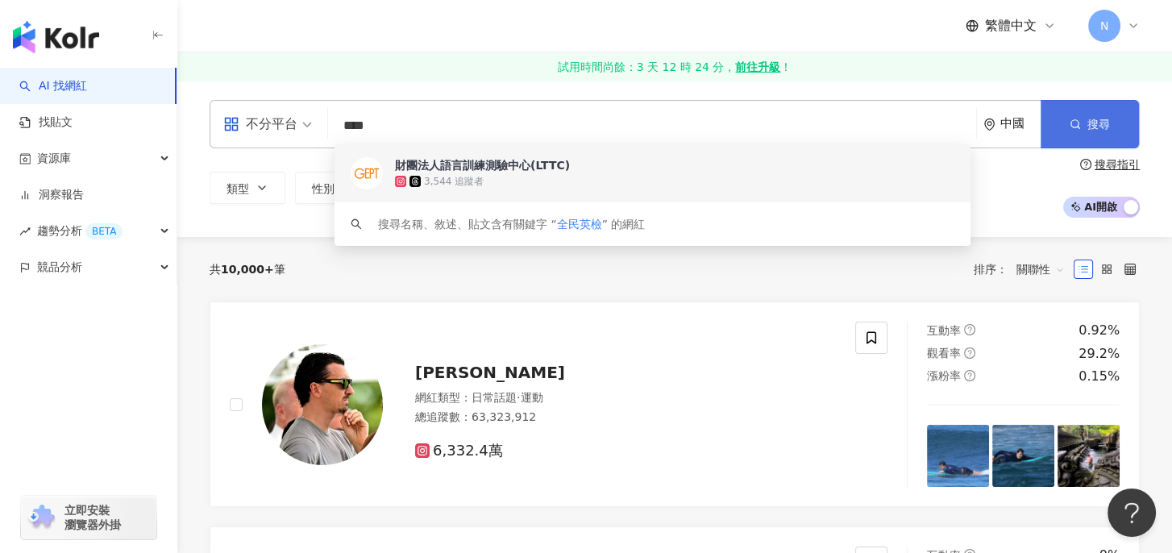
type input "****"
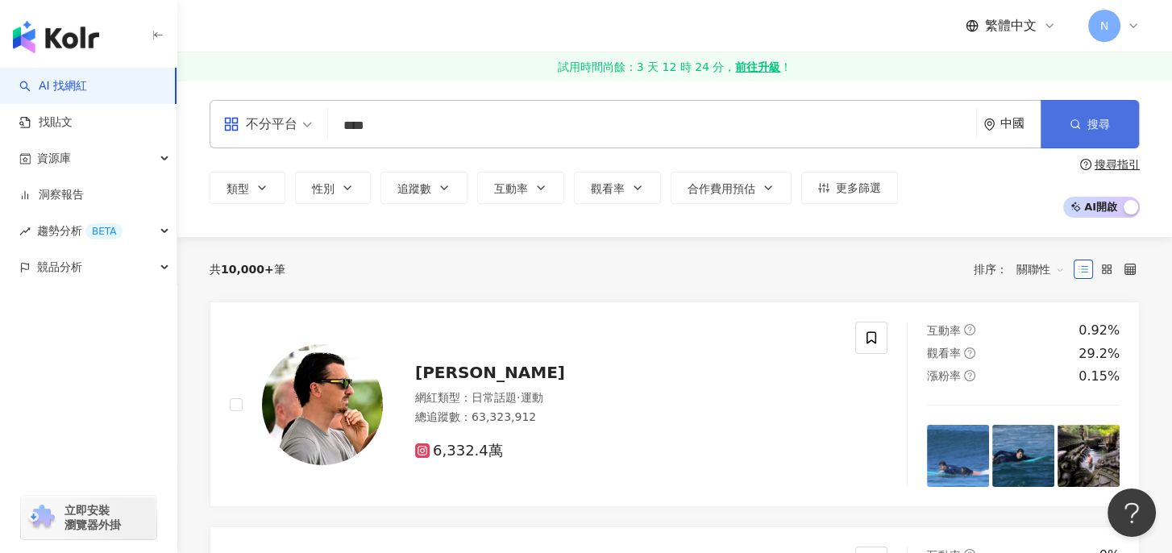
click at [1098, 127] on span "搜尋" at bounding box center [1099, 124] width 23 height 13
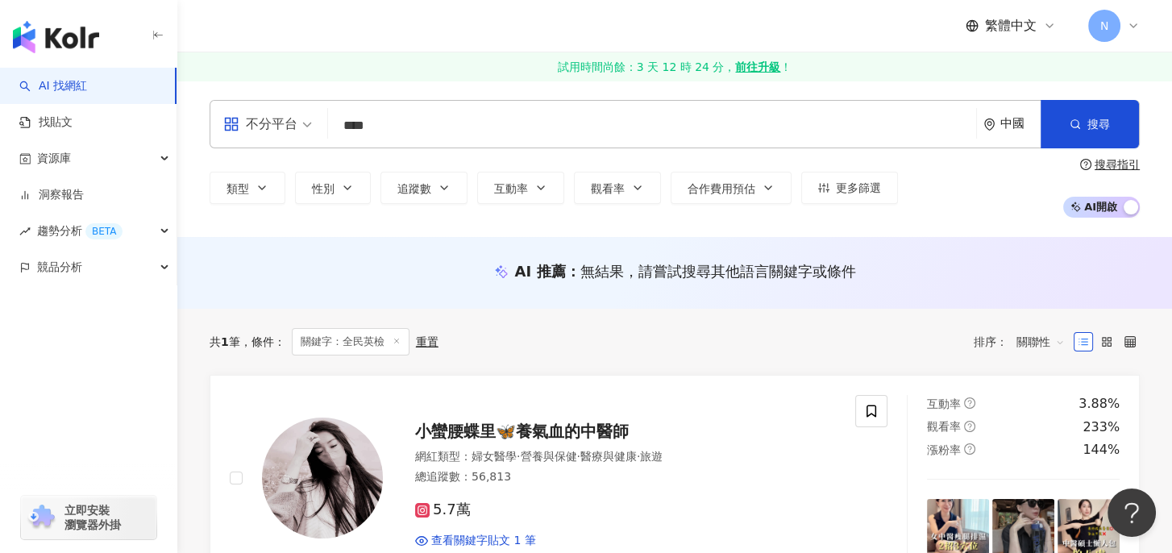
click at [998, 122] on div "中國" at bounding box center [1012, 124] width 57 height 47
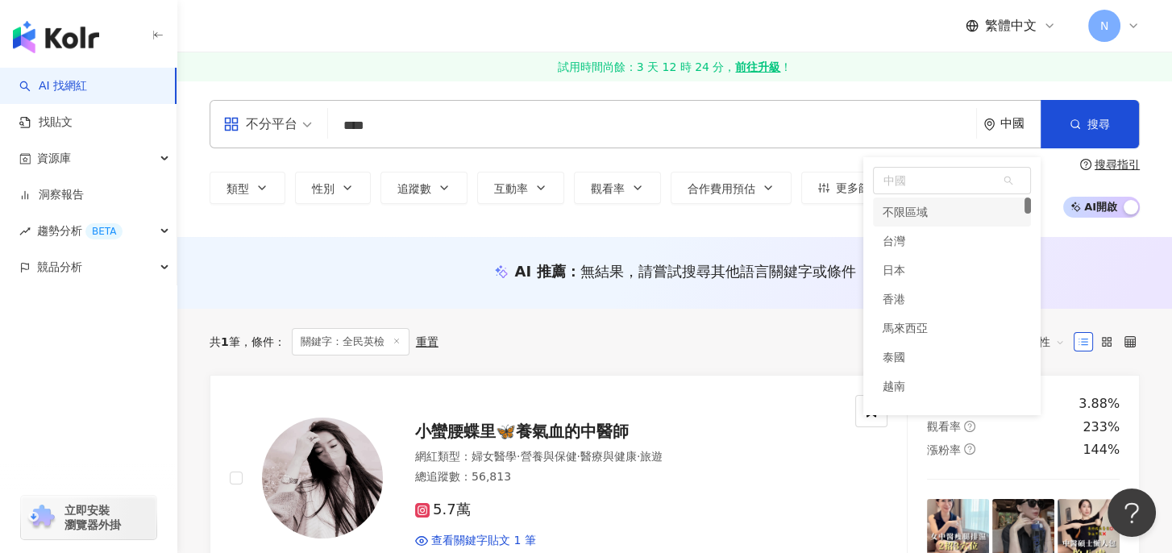
click at [905, 207] on div "不限區域" at bounding box center [905, 212] width 45 height 29
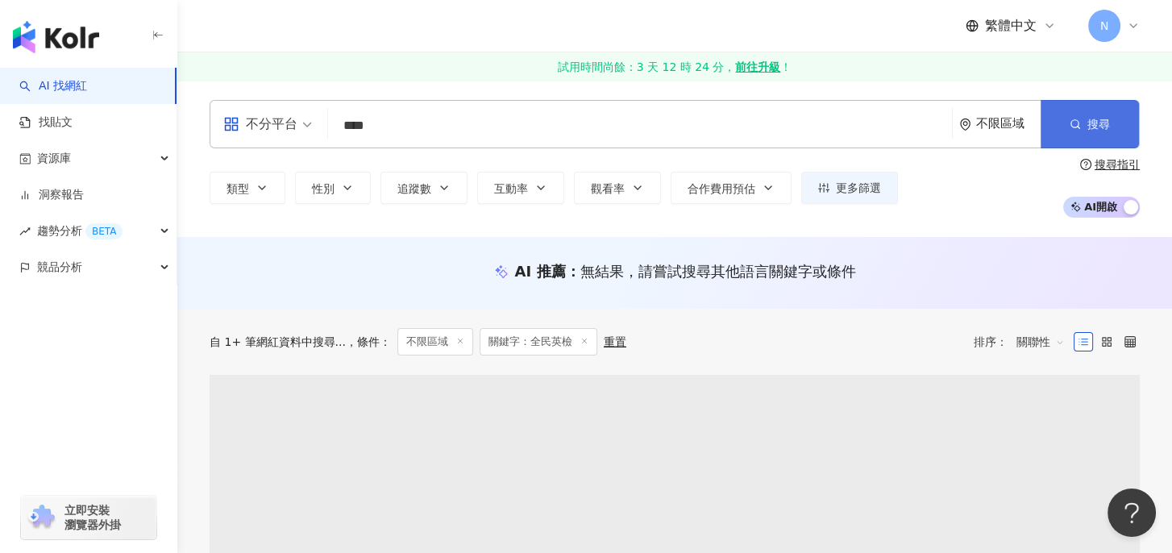
click at [1088, 122] on span "搜尋" at bounding box center [1099, 124] width 23 height 13
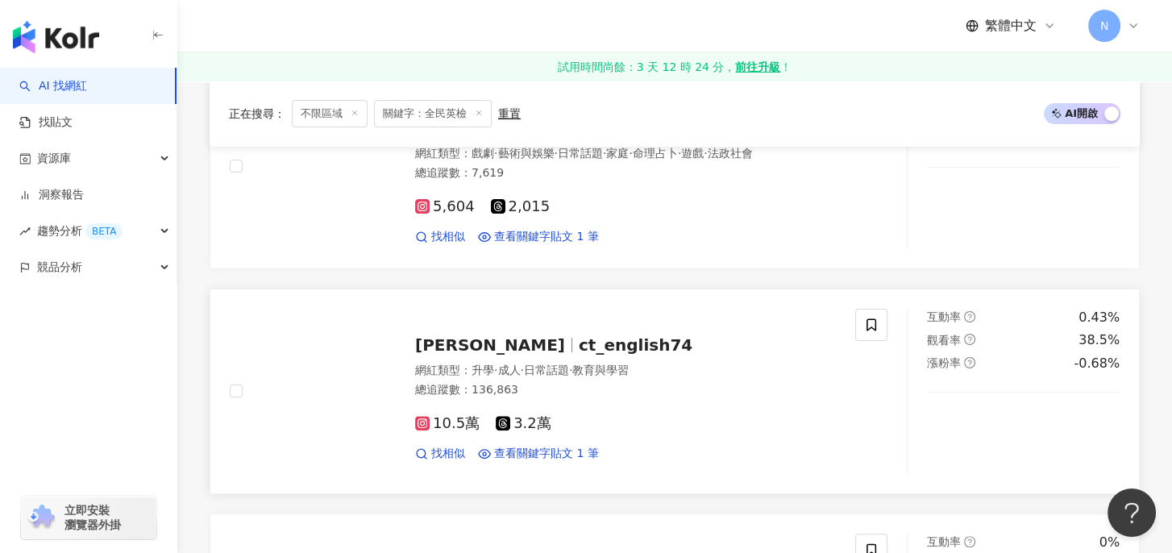
scroll to position [672, 0]
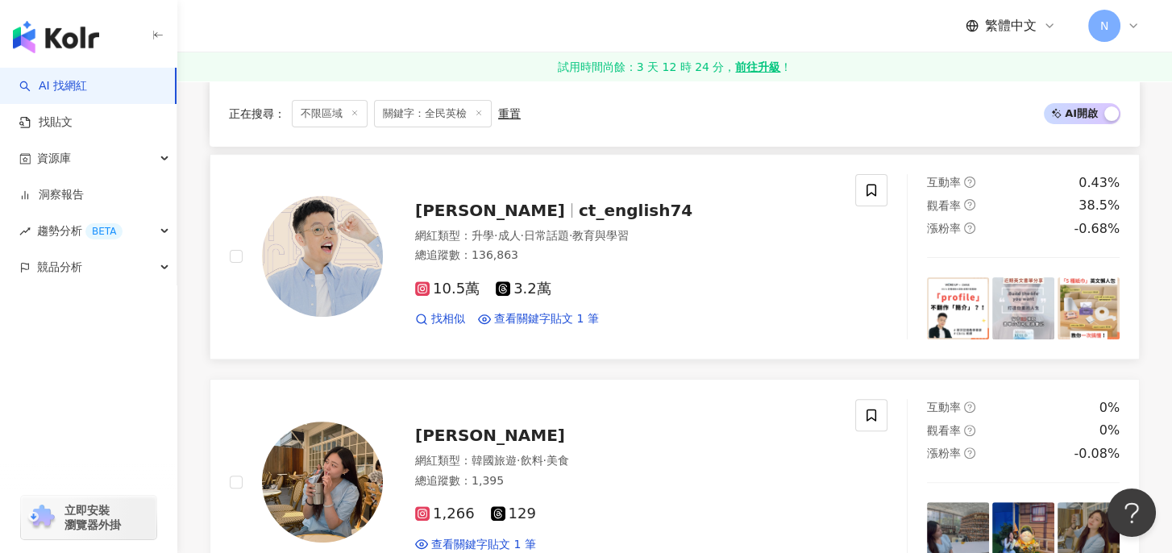
click at [593, 257] on div "總追蹤數 ： 136,863" at bounding box center [625, 256] width 421 height 16
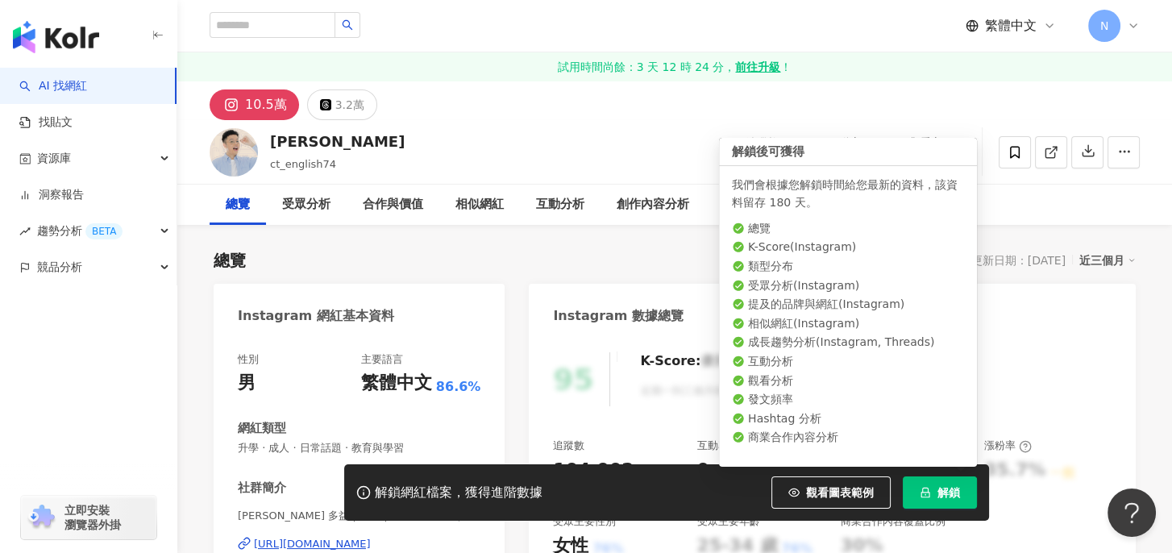
click at [933, 497] on button "解鎖" at bounding box center [940, 493] width 74 height 32
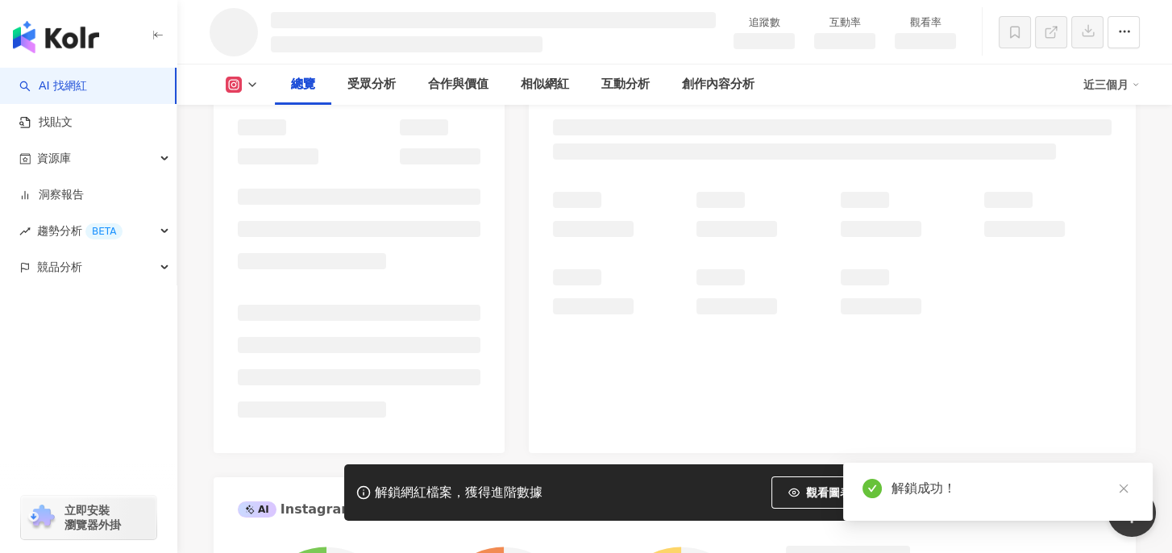
scroll to position [268, 0]
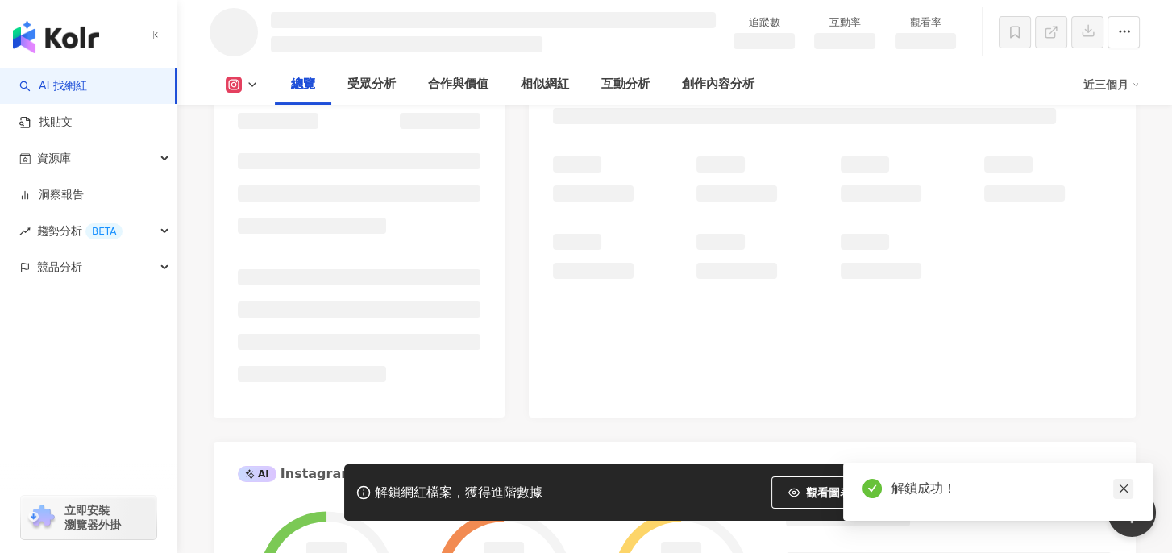
click at [1122, 486] on icon "close" at bounding box center [1123, 489] width 9 height 9
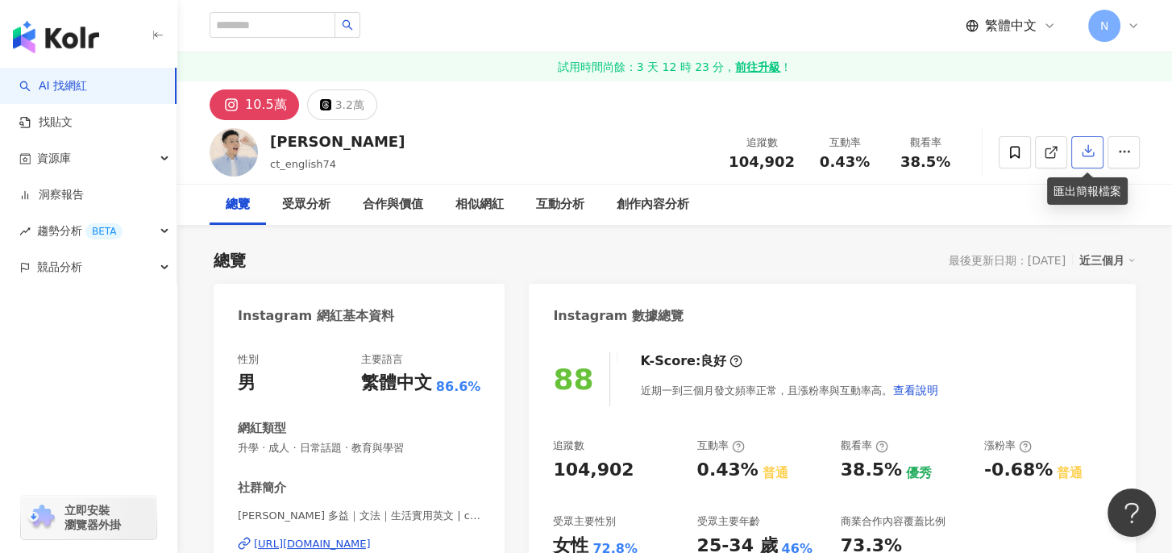
click at [1084, 150] on icon "button" at bounding box center [1088, 151] width 15 height 15
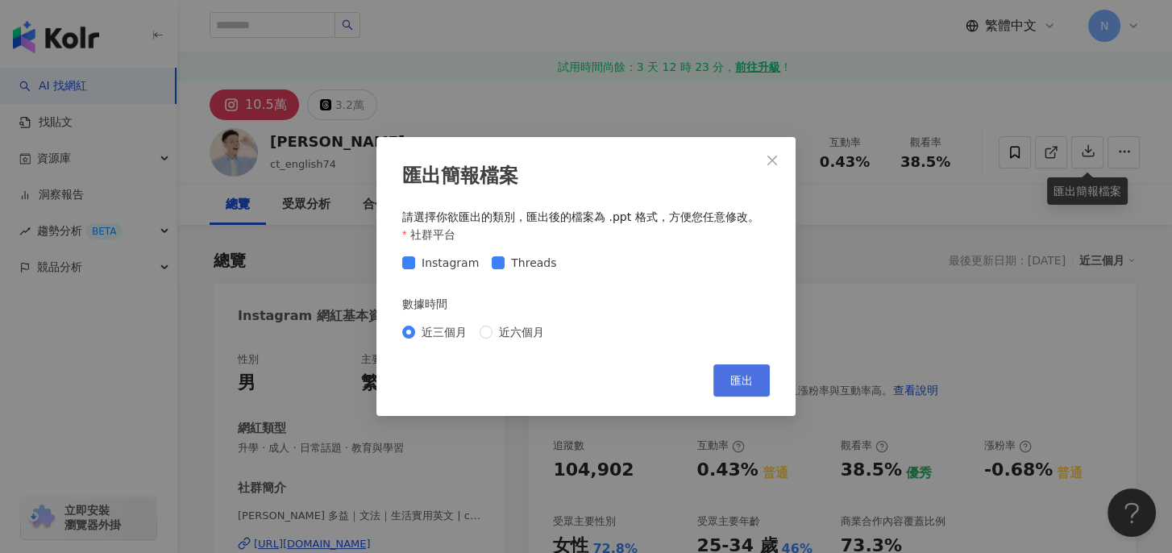
click at [738, 381] on span "匯出" at bounding box center [741, 380] width 23 height 13
click at [768, 156] on icon "close" at bounding box center [772, 160] width 13 height 13
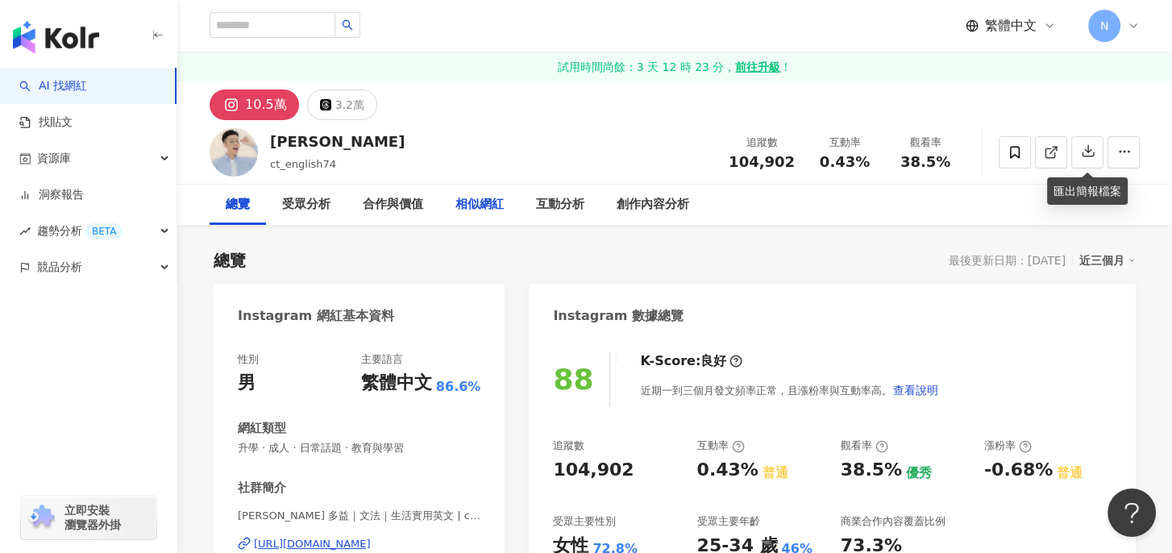
click at [483, 203] on div "相似網紅" at bounding box center [480, 204] width 48 height 19
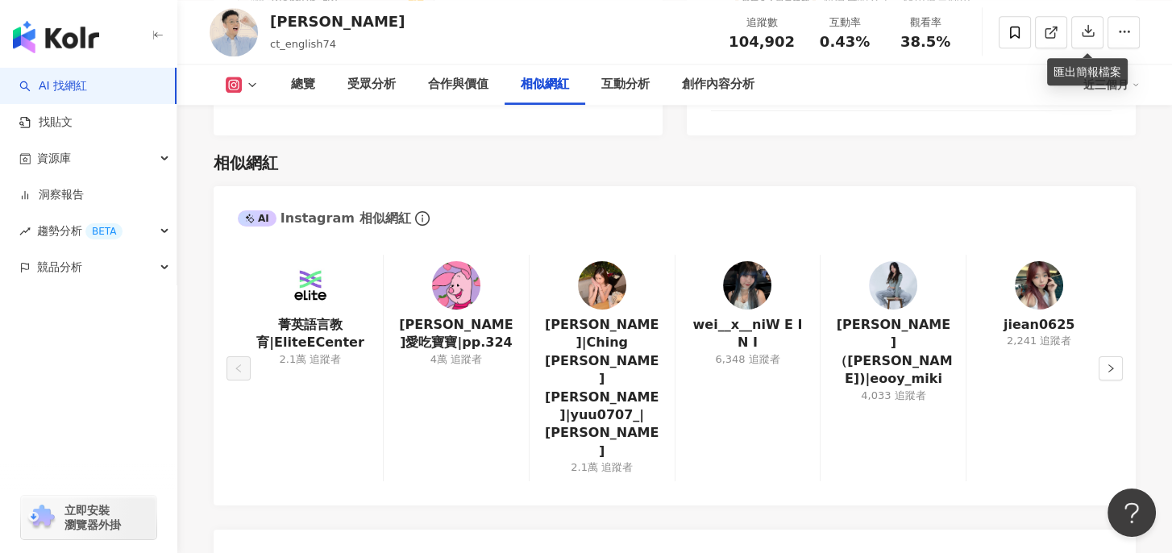
click at [456, 266] on img at bounding box center [456, 285] width 48 height 48
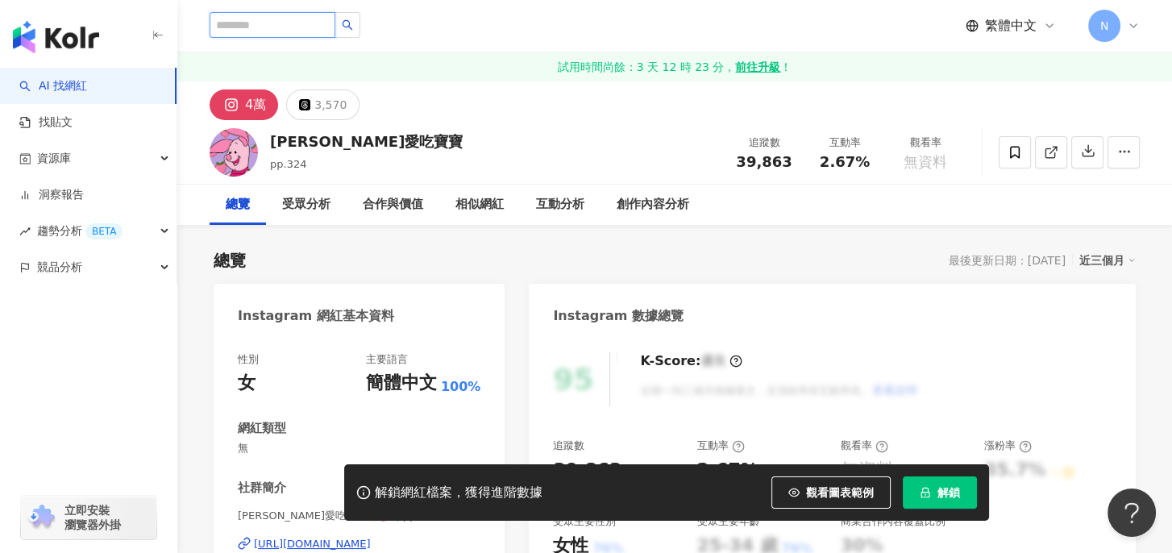
click at [286, 31] on input "search" at bounding box center [273, 25] width 126 height 26
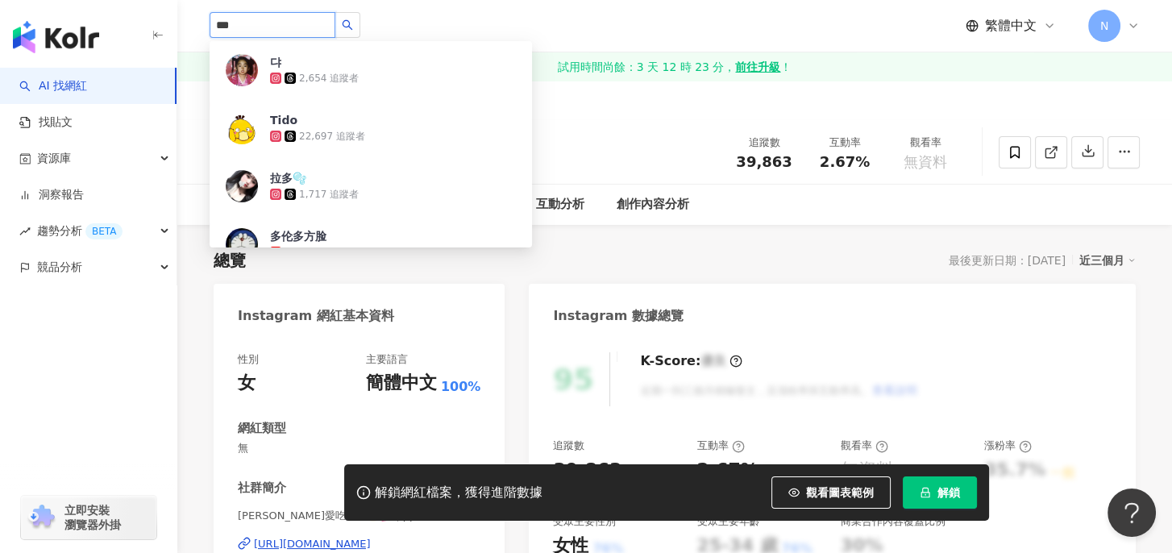
type input "**"
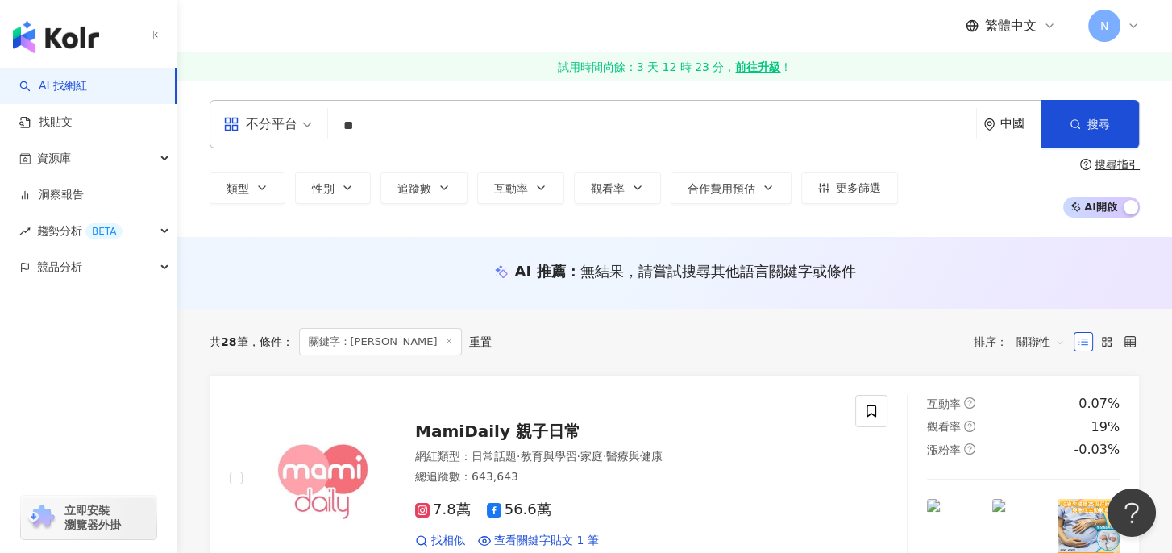
click at [408, 121] on input "**" at bounding box center [652, 125] width 635 height 31
drag, startPoint x: 417, startPoint y: 123, endPoint x: 332, endPoint y: 123, distance: 84.7
click at [332, 123] on div "不分平台 多益 ** 中國 搜尋" at bounding box center [675, 124] width 930 height 48
click at [993, 126] on icon "environment" at bounding box center [989, 125] width 10 height 12
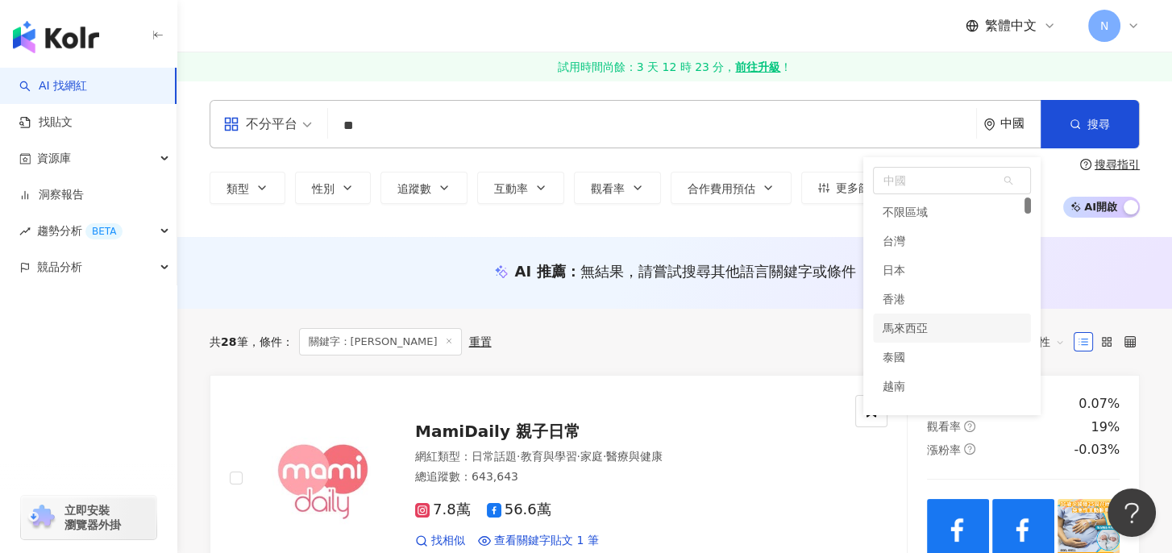
click at [912, 214] on div "不限區域" at bounding box center [905, 212] width 45 height 29
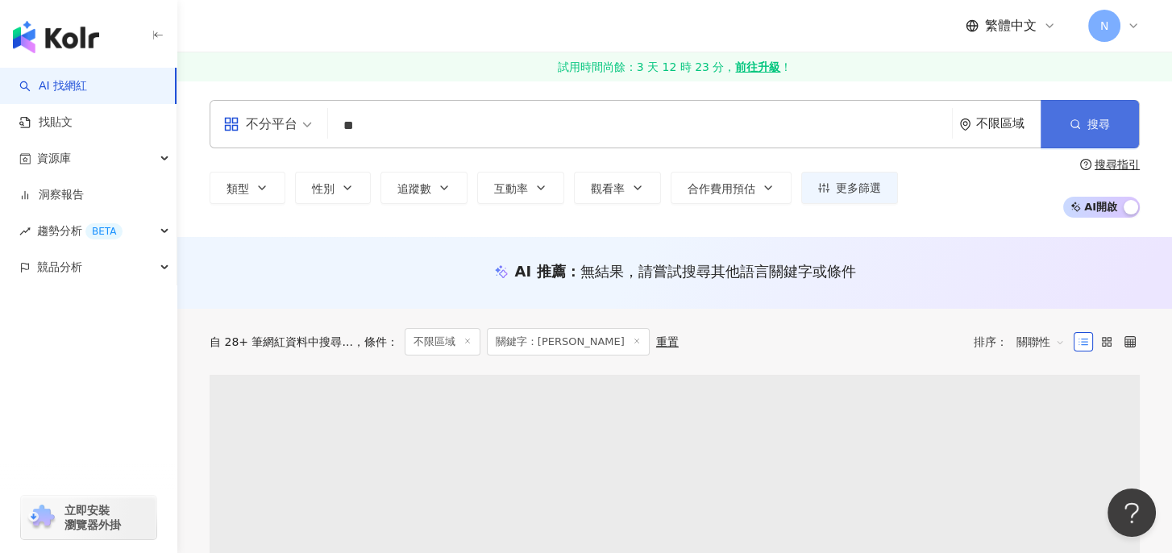
click at [1096, 118] on span "搜尋" at bounding box center [1099, 124] width 23 height 13
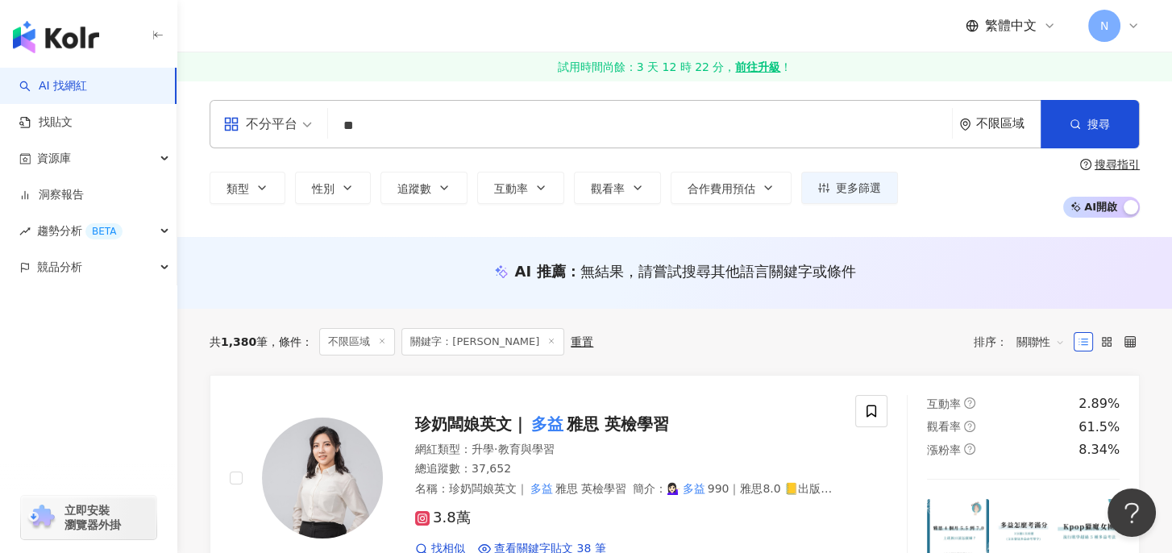
scroll to position [134, 0]
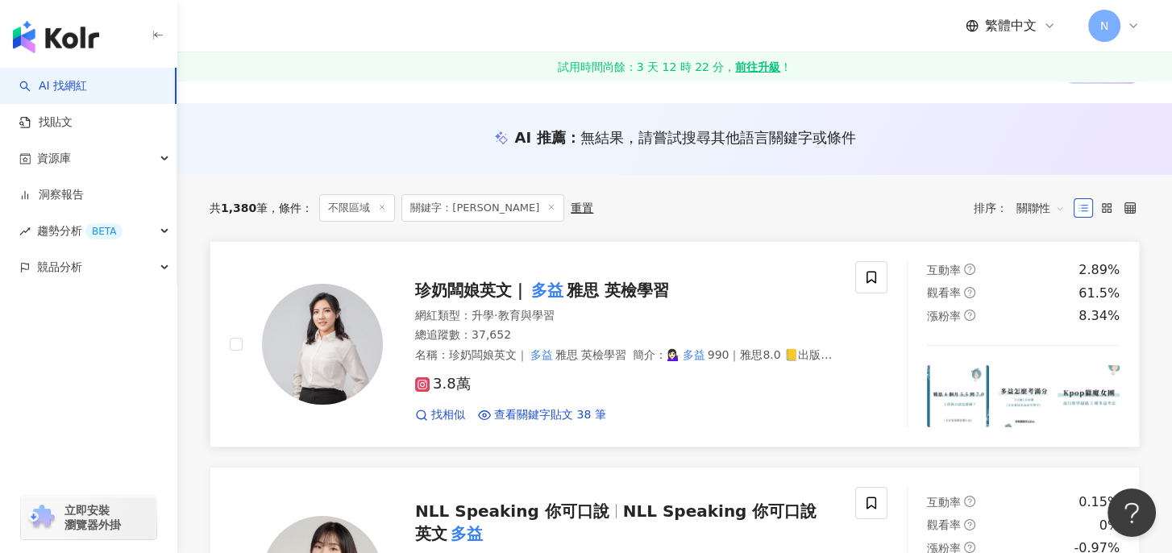
click at [528, 286] on mark "多益" at bounding box center [547, 290] width 39 height 26
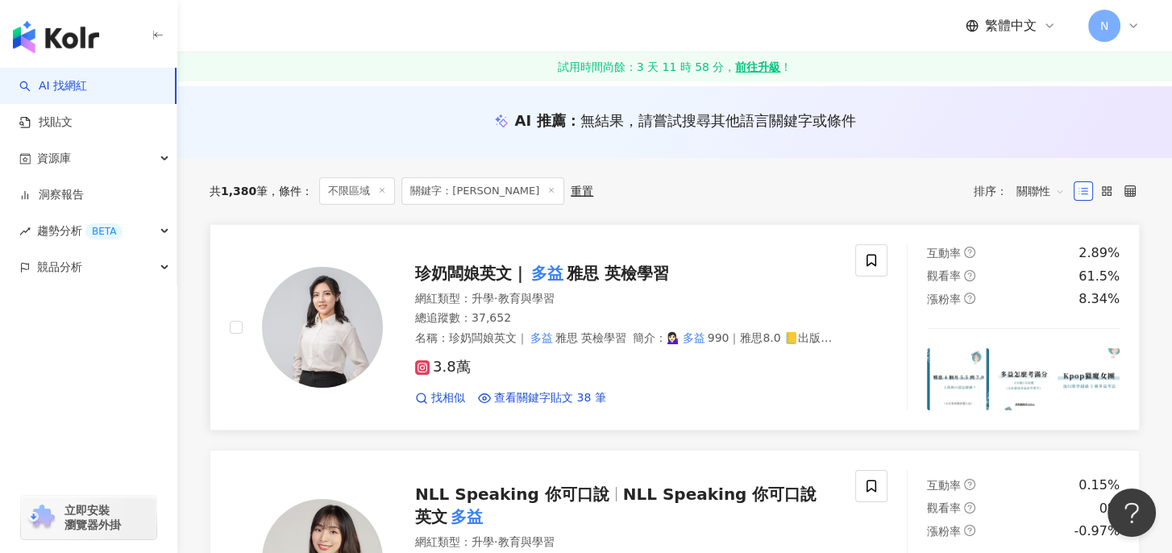
scroll to position [403, 0]
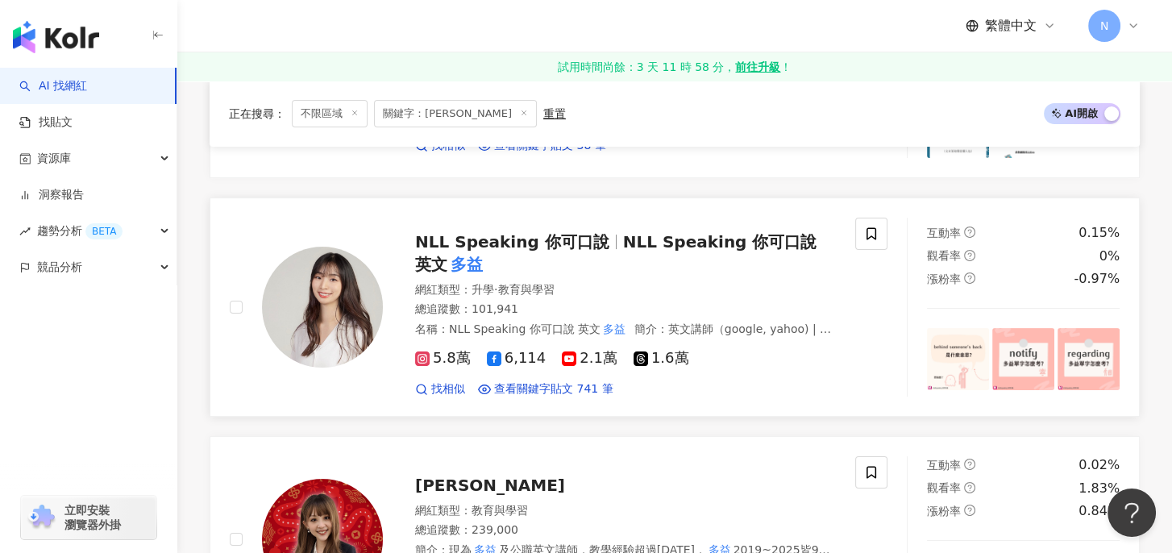
click at [685, 242] on span "NLL Speaking 你可口說 英文" at bounding box center [616, 253] width 402 height 42
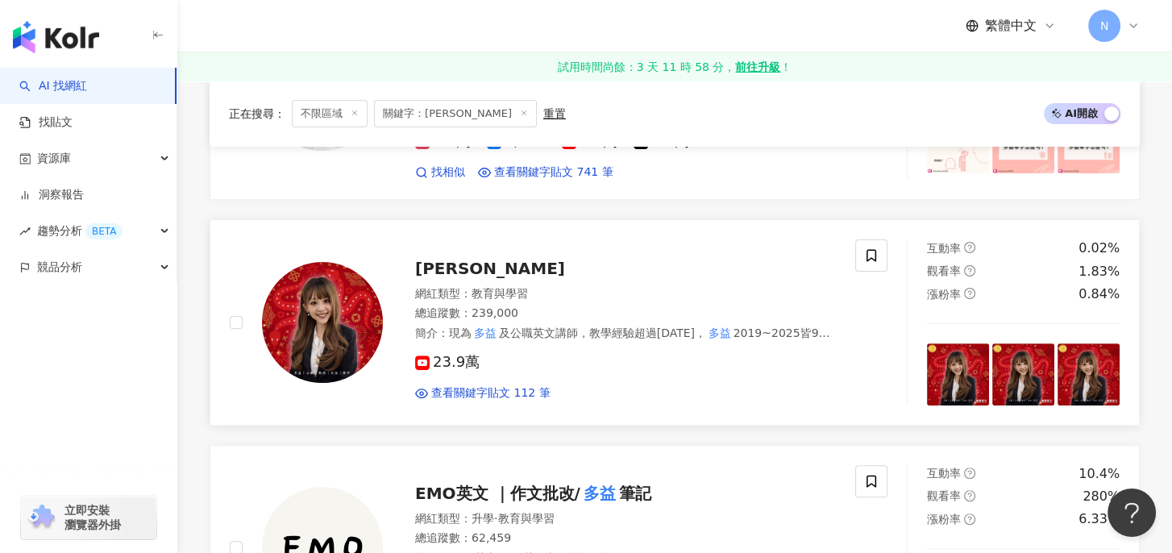
scroll to position [672, 0]
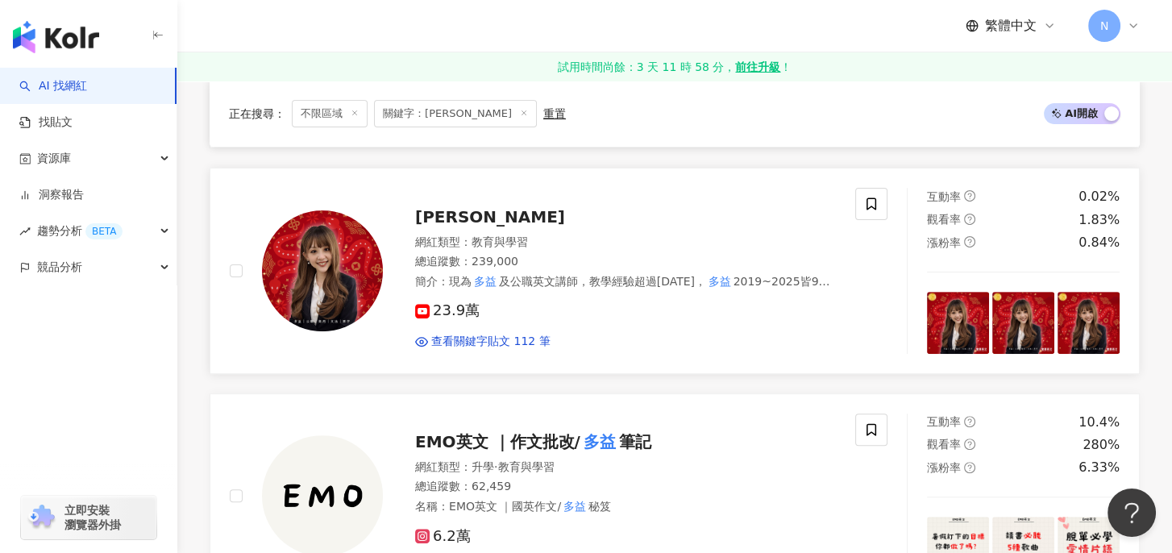
click at [460, 213] on span "雪薇英文" at bounding box center [490, 216] width 150 height 19
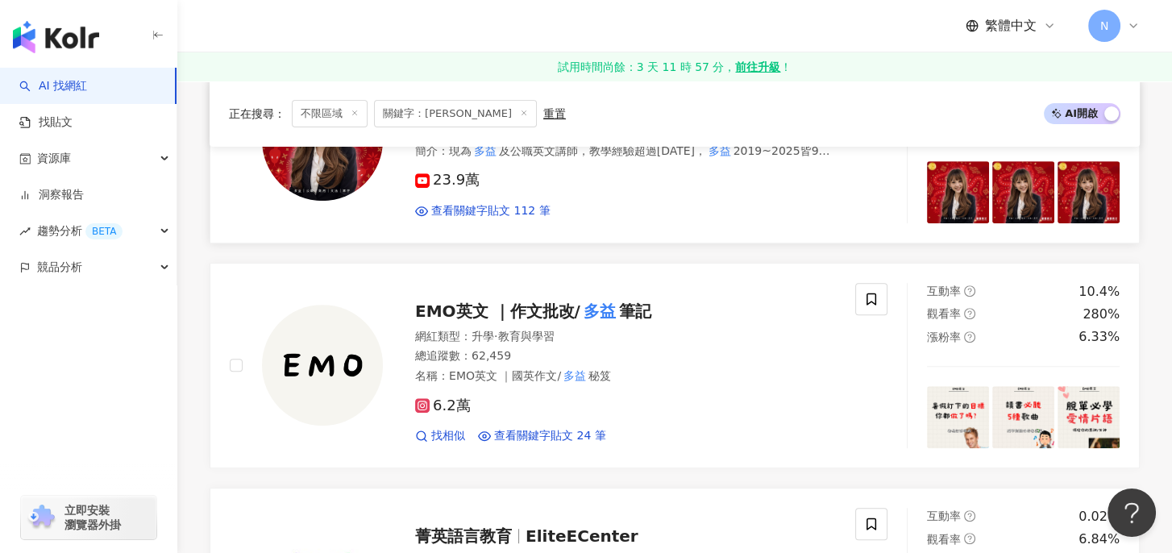
scroll to position [940, 0]
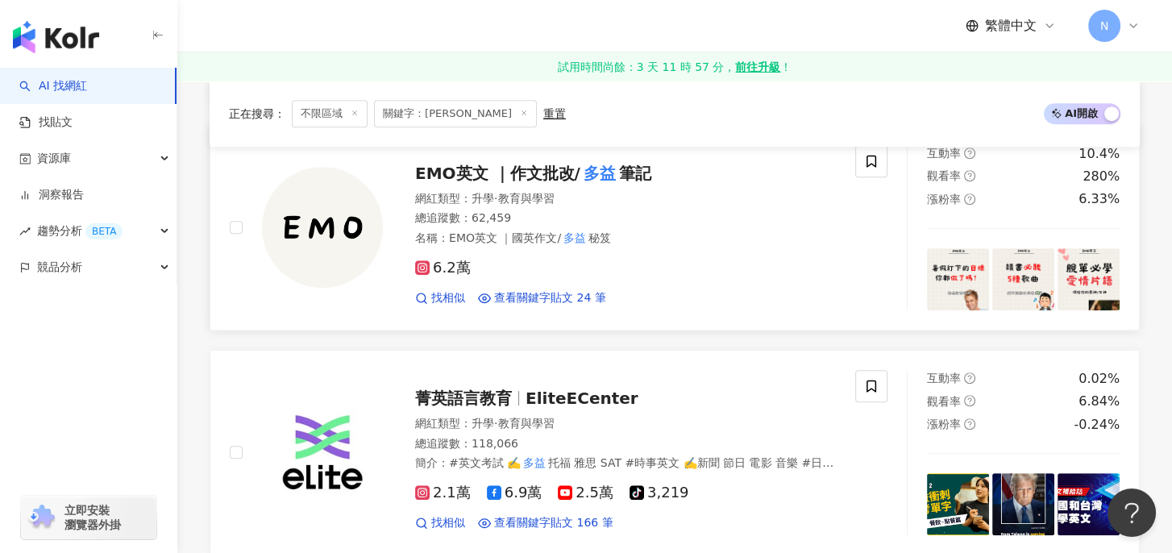
click at [589, 171] on mark "多益" at bounding box center [600, 173] width 39 height 26
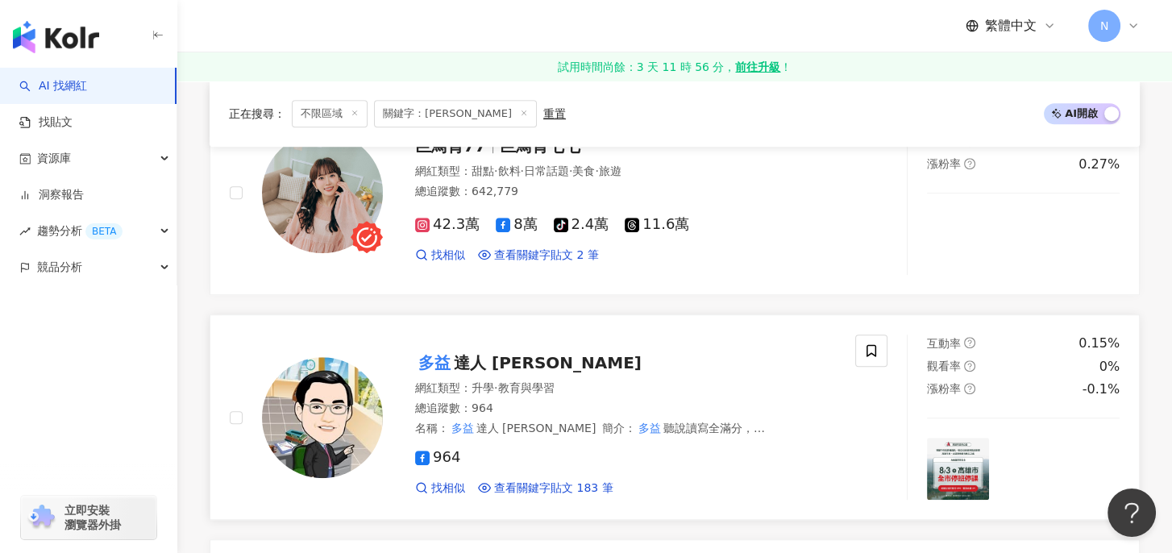
scroll to position [1478, 0]
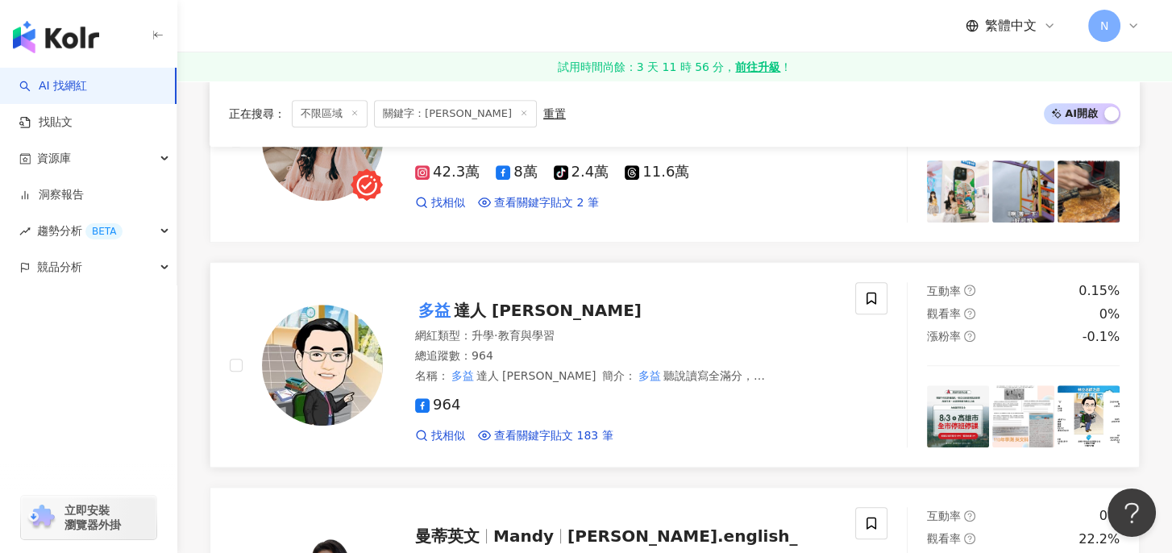
click at [523, 312] on span "達人 林立英文" at bounding box center [548, 310] width 188 height 19
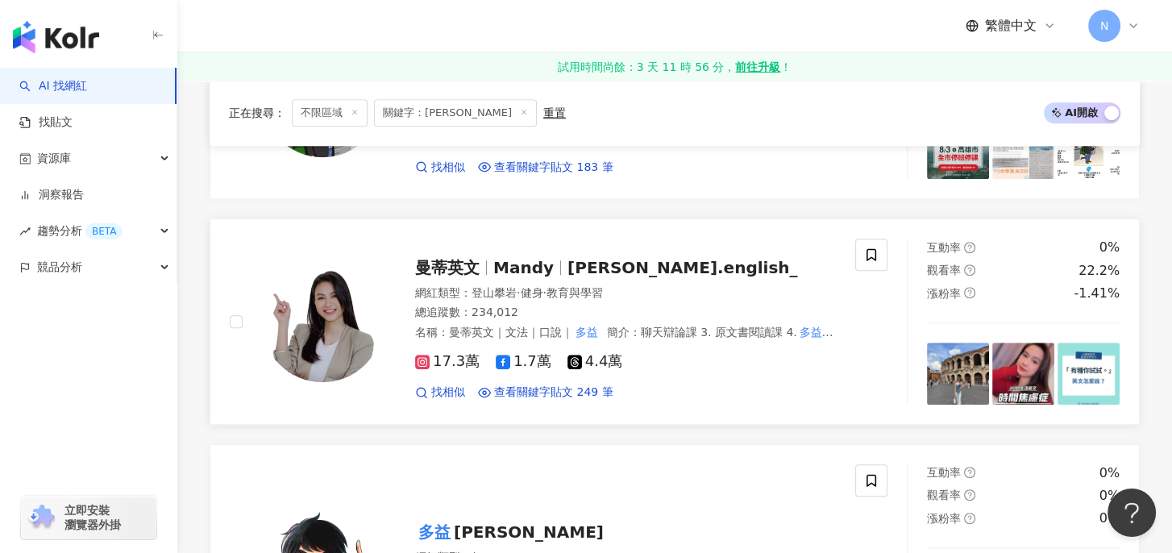
click at [539, 264] on span "Mandy" at bounding box center [523, 267] width 60 height 19
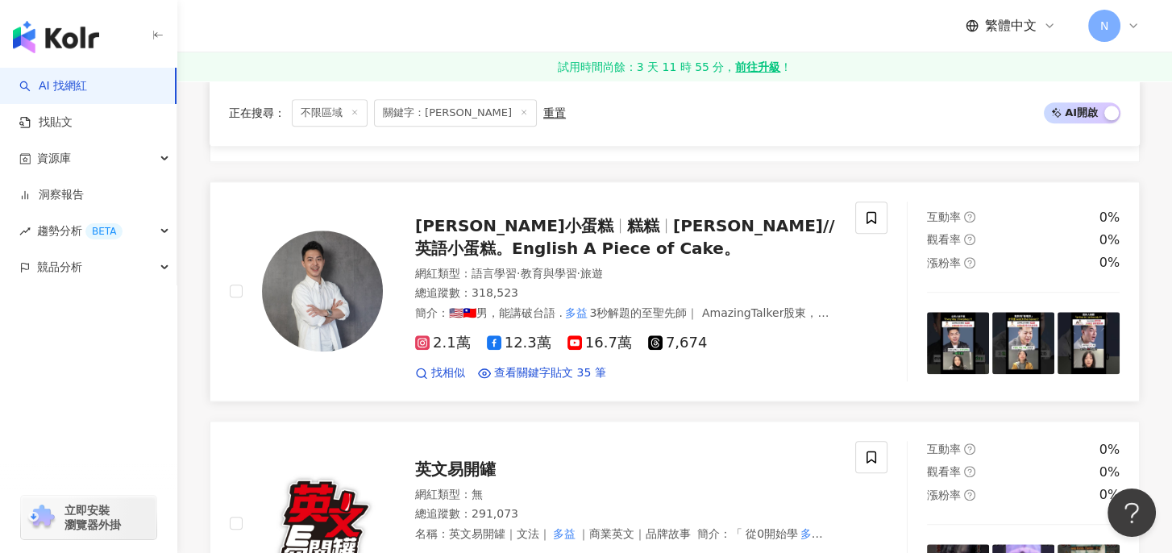
click at [513, 216] on span "Ricky英語小蛋糕" at bounding box center [514, 225] width 198 height 19
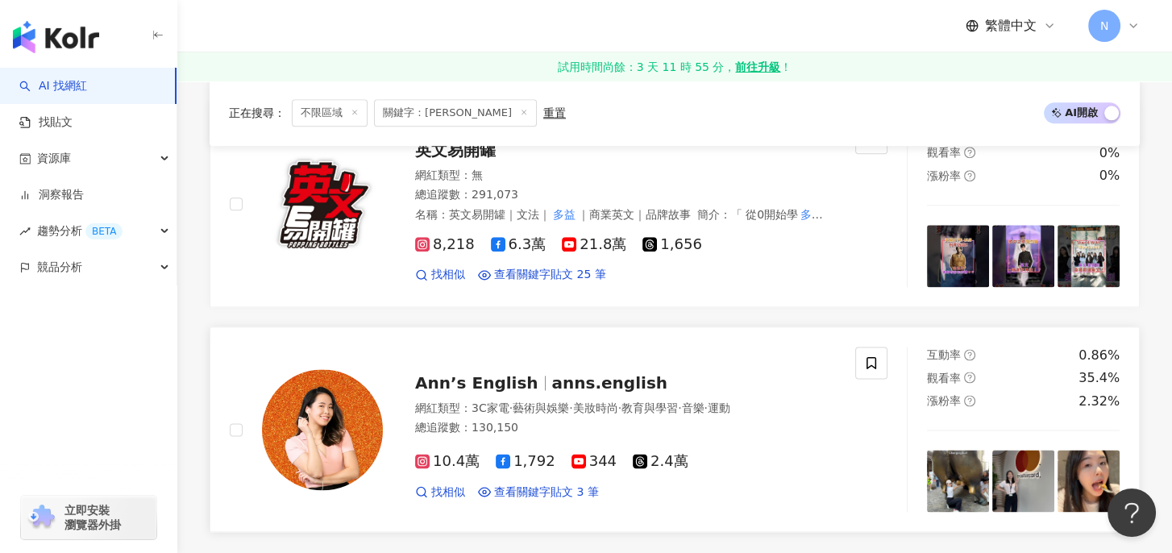
scroll to position [2553, 0]
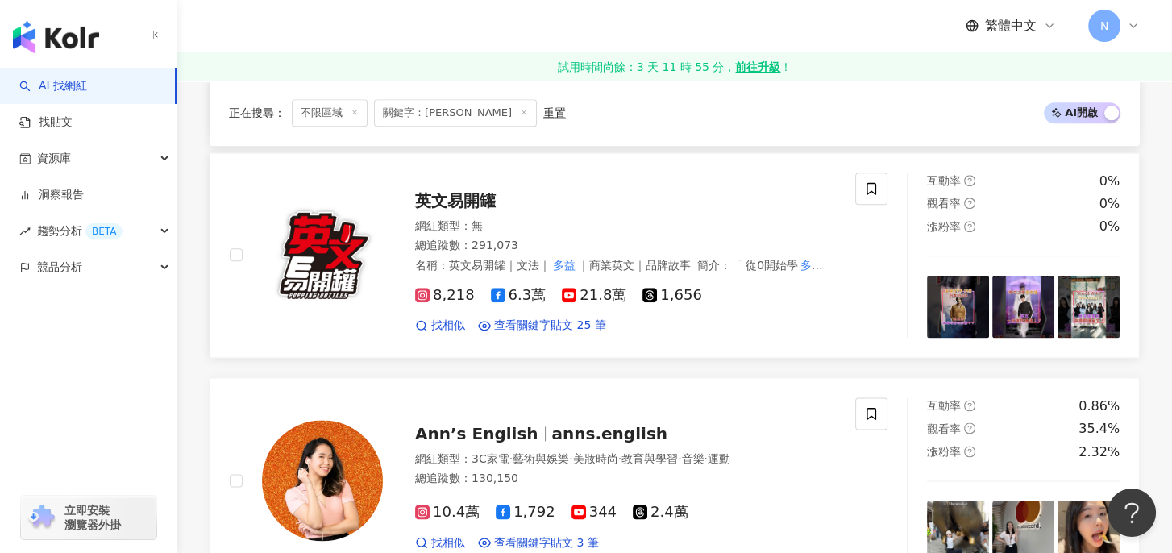
click at [470, 194] on span "英文易開罐" at bounding box center [455, 200] width 81 height 19
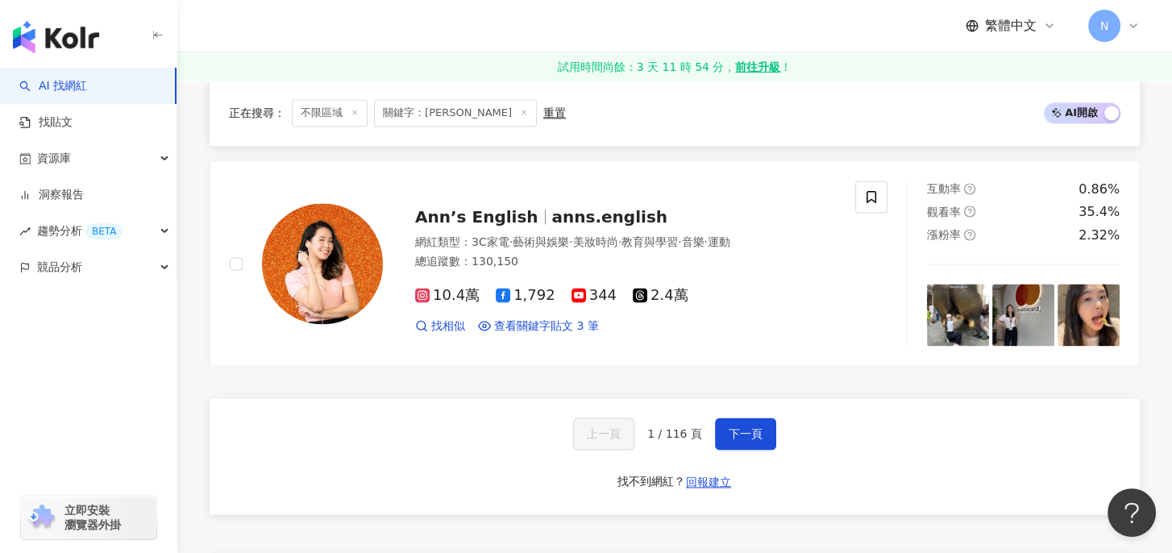
scroll to position [2822, 0]
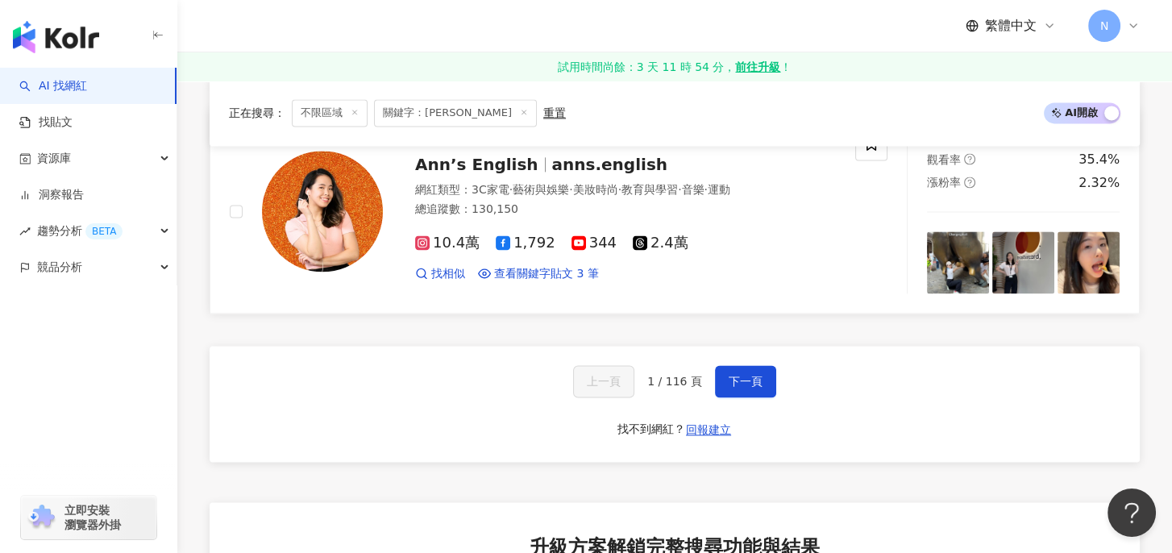
click at [476, 160] on span "Ann’s English" at bounding box center [476, 164] width 123 height 19
click at [760, 376] on button "下一頁" at bounding box center [745, 381] width 61 height 32
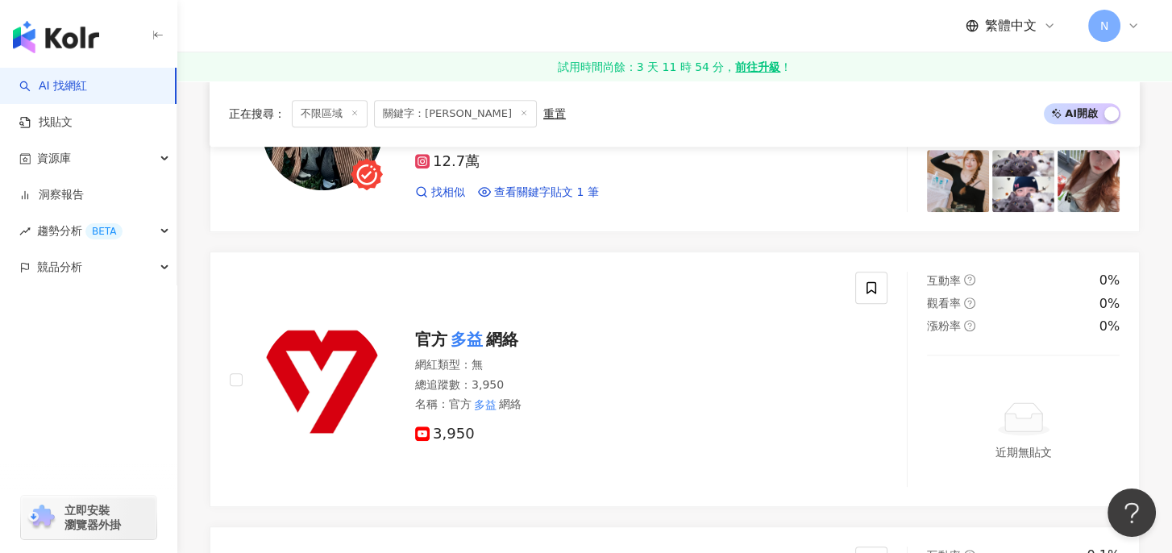
scroll to position [2807, 0]
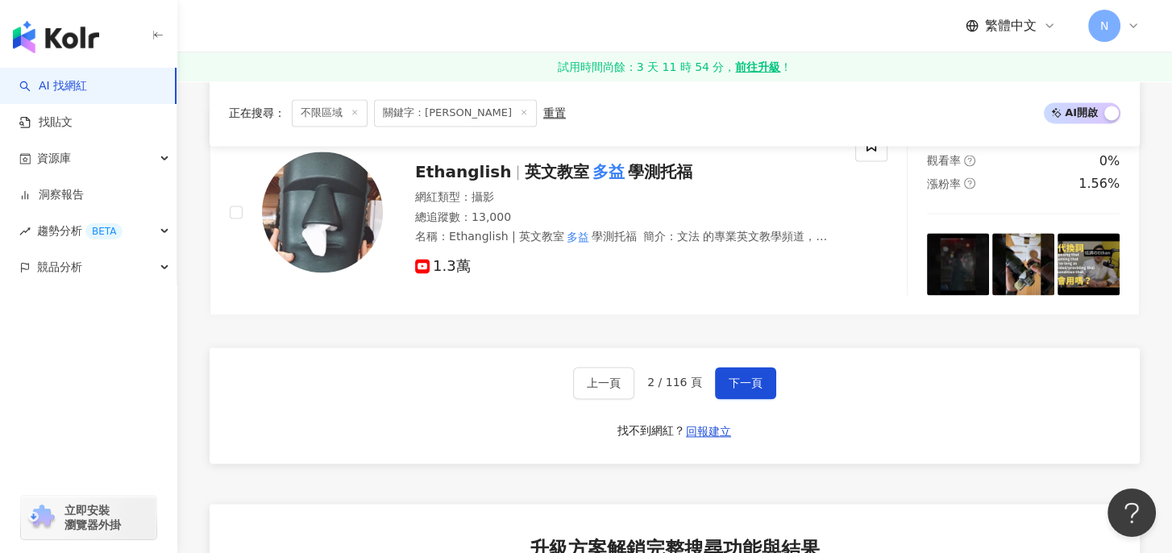
click at [1087, 114] on span "AI 開啟 AI 關閉" at bounding box center [1082, 113] width 77 height 21
click at [1082, 114] on span "AI 開啟 AI 關閉" at bounding box center [1082, 113] width 77 height 21
click at [1092, 110] on span "AI 開啟 AI 關閉" at bounding box center [1082, 113] width 77 height 21
click at [1108, 119] on span "AI 開啟 AI 關閉" at bounding box center [1082, 113] width 77 height 21
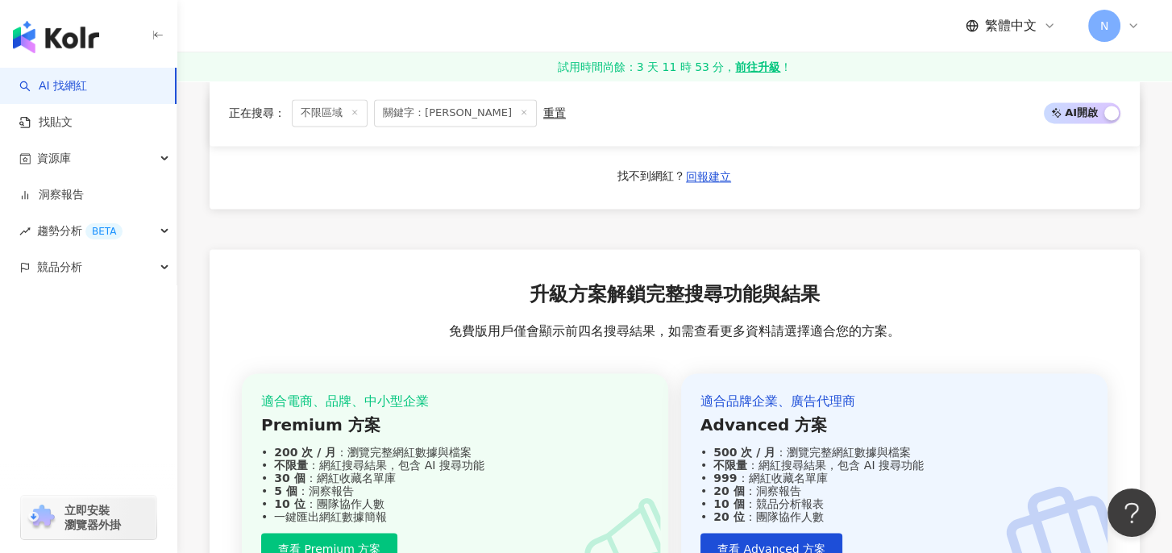
scroll to position [3195, 0]
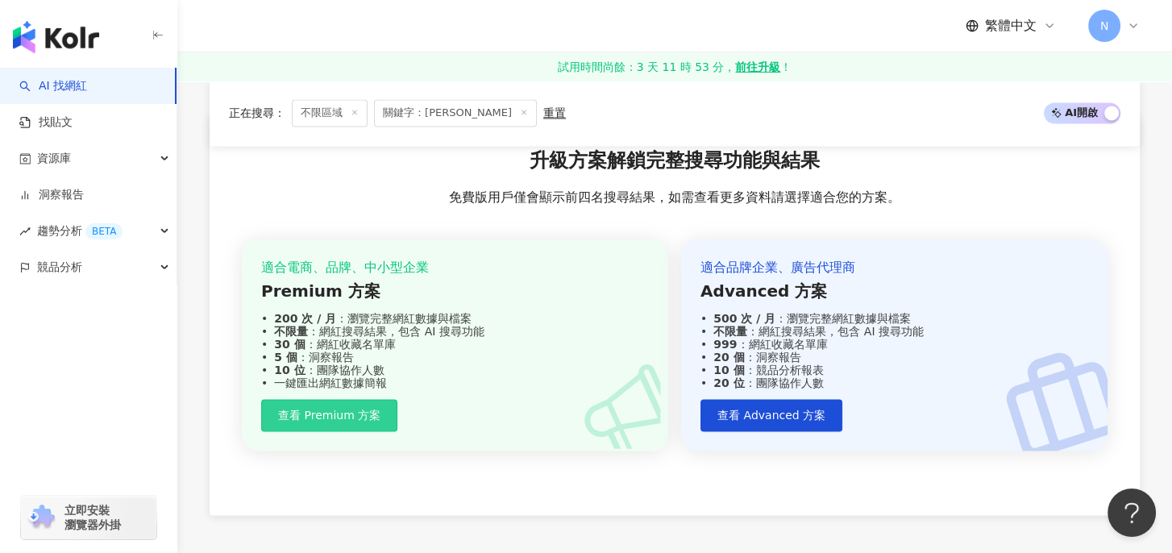
click at [352, 416] on button "查看 Premium 方案" at bounding box center [329, 415] width 136 height 32
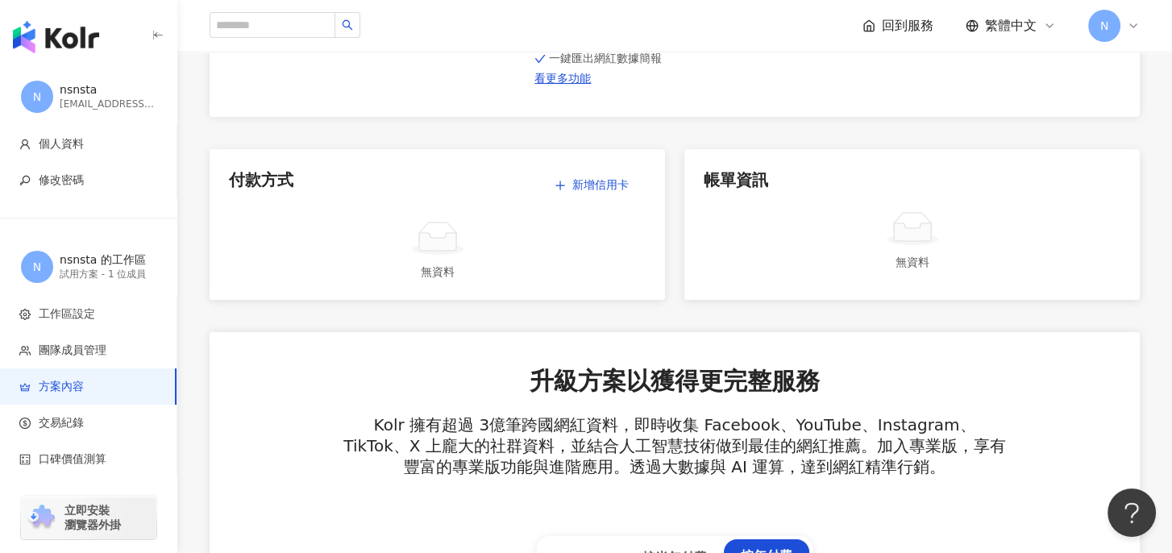
scroll to position [537, 0]
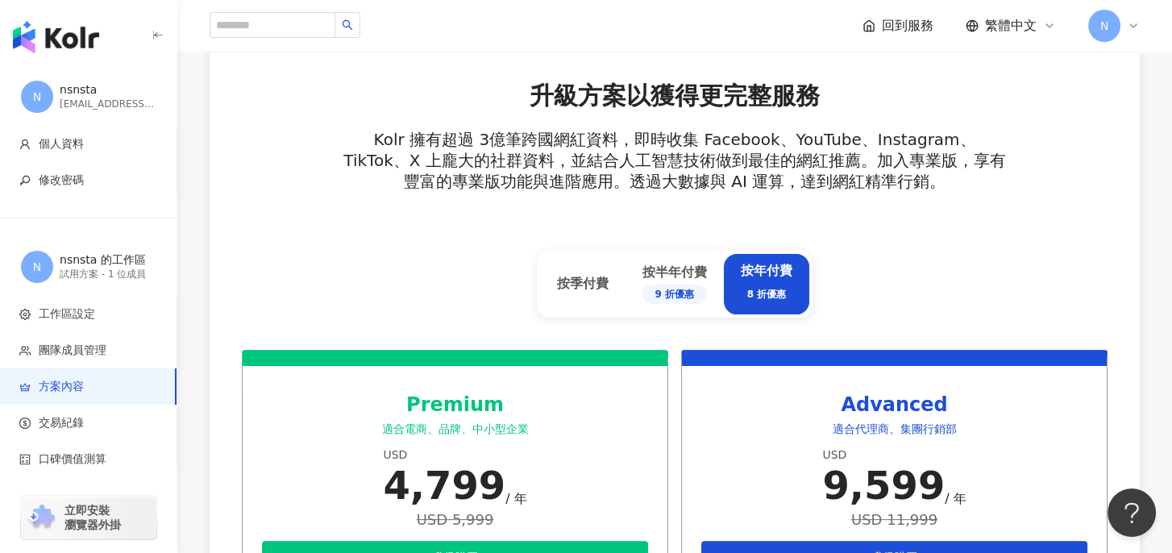
click at [1152, 285] on div "方案內容 當前方案 試用方案 試用時間尚餘：3 天 11 時 53 分 包含以下功能 ： 200 次 / 月 ：瀏覽完整網紅數據與檔案 不限量 ：網紅搜尋結果…" at bounding box center [674, 420] width 995 height 1746
drag, startPoint x: 1118, startPoint y: 273, endPoint x: 1128, endPoint y: 270, distance: 10.8
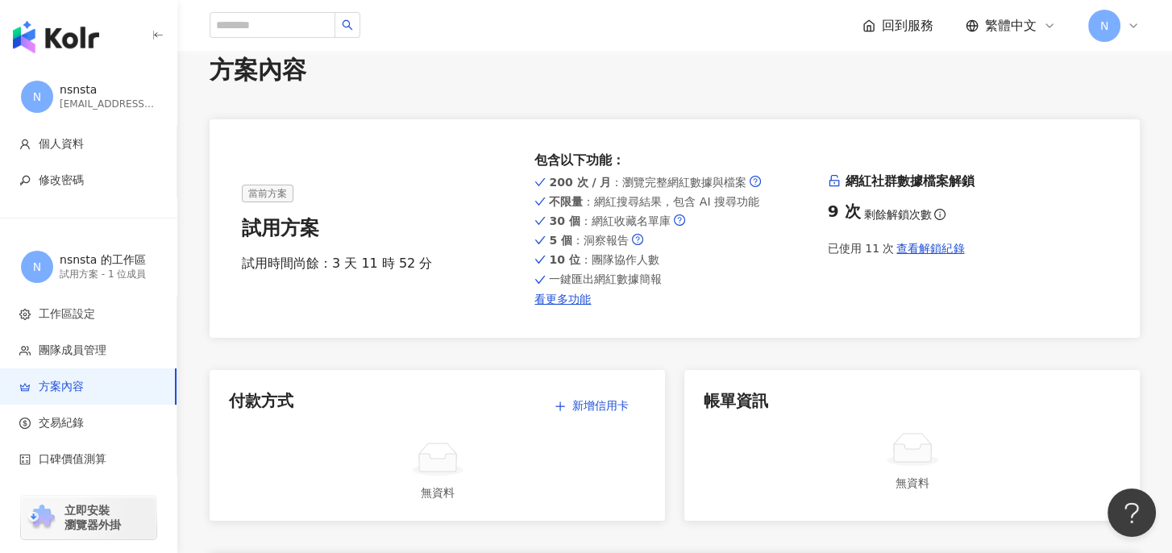
scroll to position [0, 0]
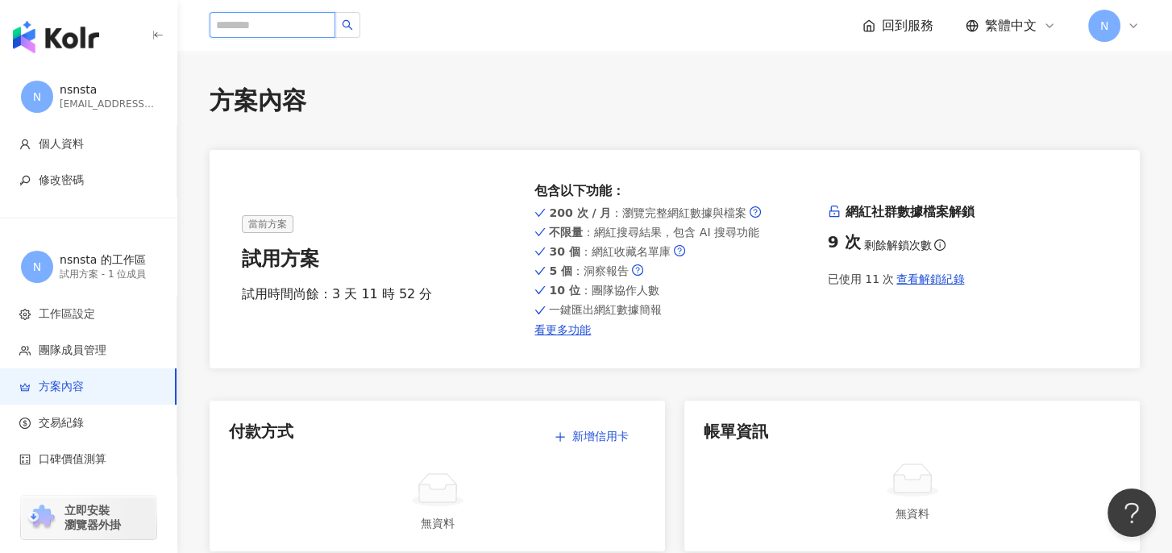
click at [268, 25] on input "search" at bounding box center [273, 25] width 126 height 26
click at [255, 22] on input "search" at bounding box center [273, 25] width 126 height 26
click at [269, 28] on input "search" at bounding box center [273, 25] width 126 height 26
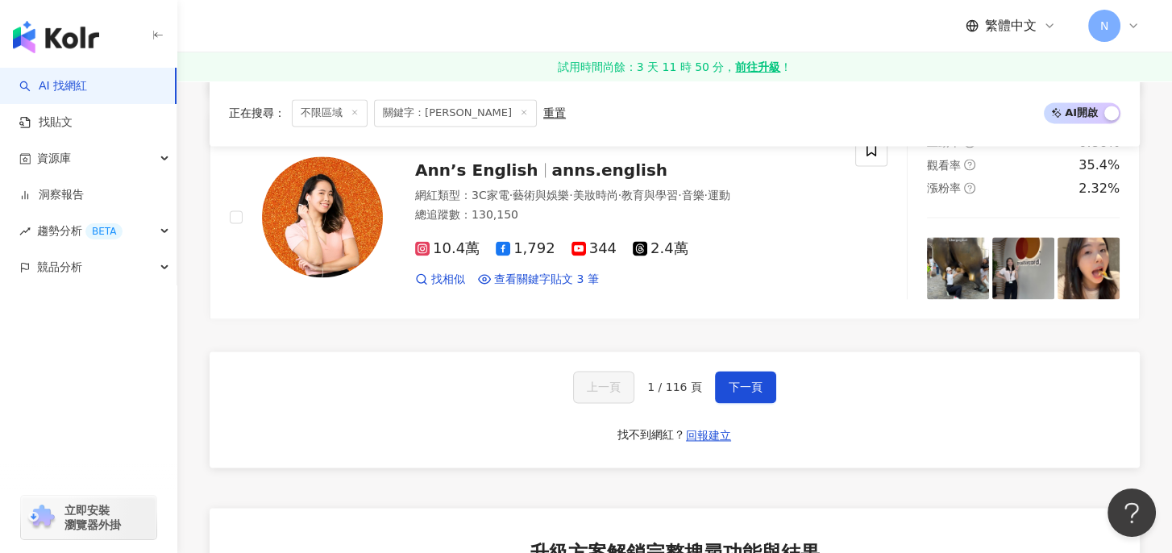
scroll to position [2822, 0]
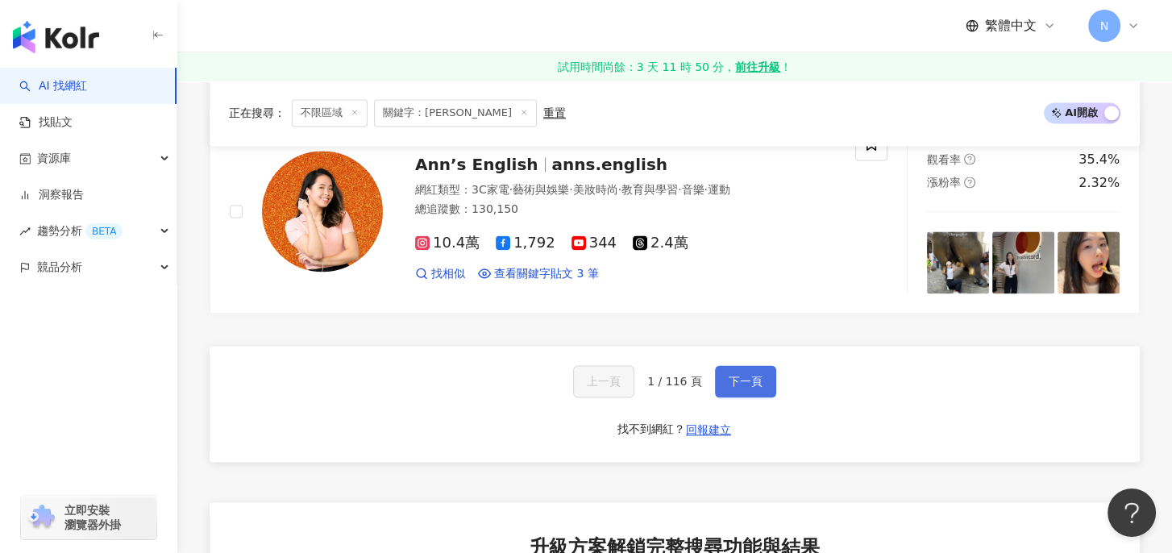
click at [729, 382] on span "下一頁" at bounding box center [746, 381] width 34 height 13
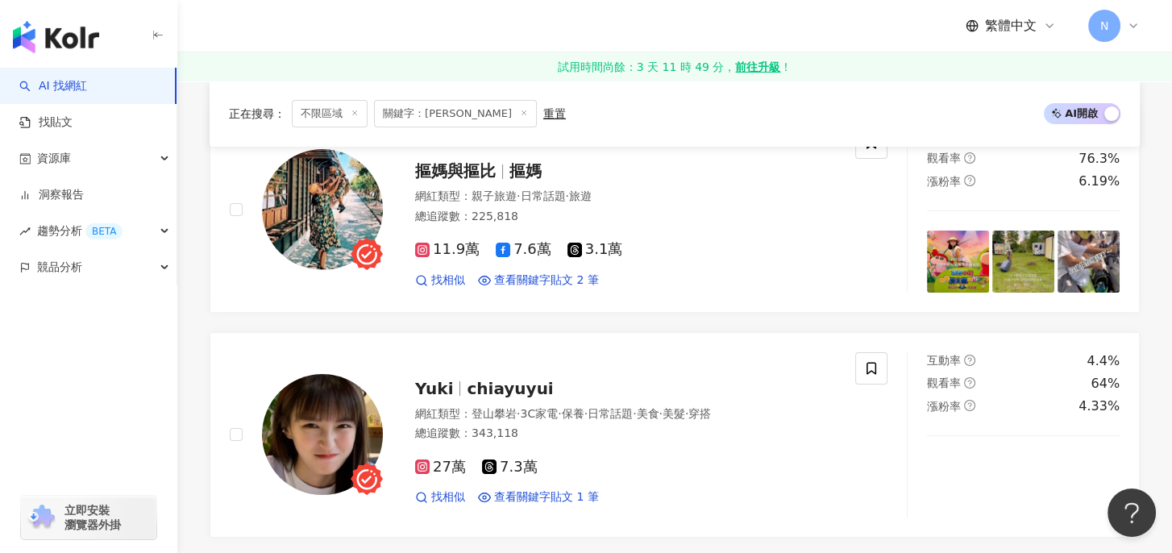
scroll to position [0, 0]
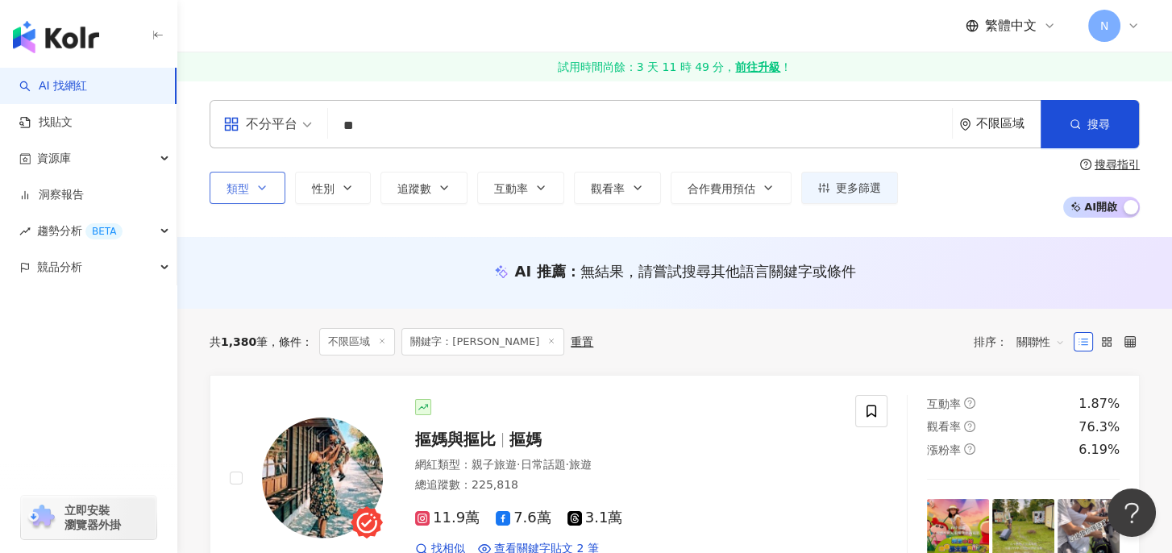
click at [245, 193] on span "類型" at bounding box center [238, 188] width 23 height 13
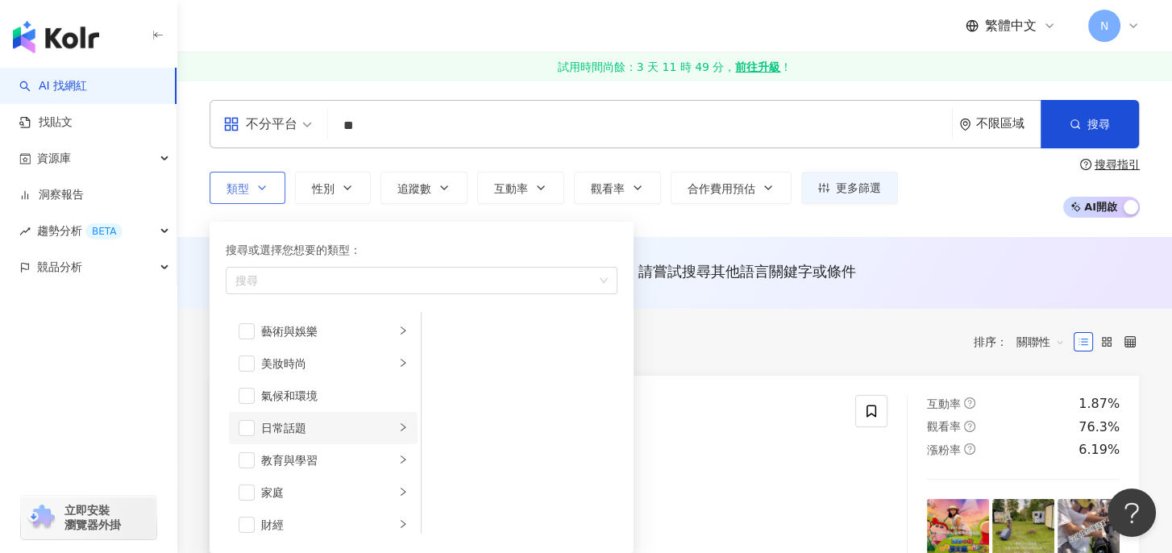
scroll to position [134, 0]
click at [306, 326] on div "教育與學習" at bounding box center [328, 327] width 134 height 18
click at [472, 364] on div "語言學習" at bounding box center [531, 364] width 148 height 18
click at [742, 306] on div "AI 推薦 ： 無結果，請嘗試搜尋其他語言關鍵字或條件" at bounding box center [674, 273] width 995 height 72
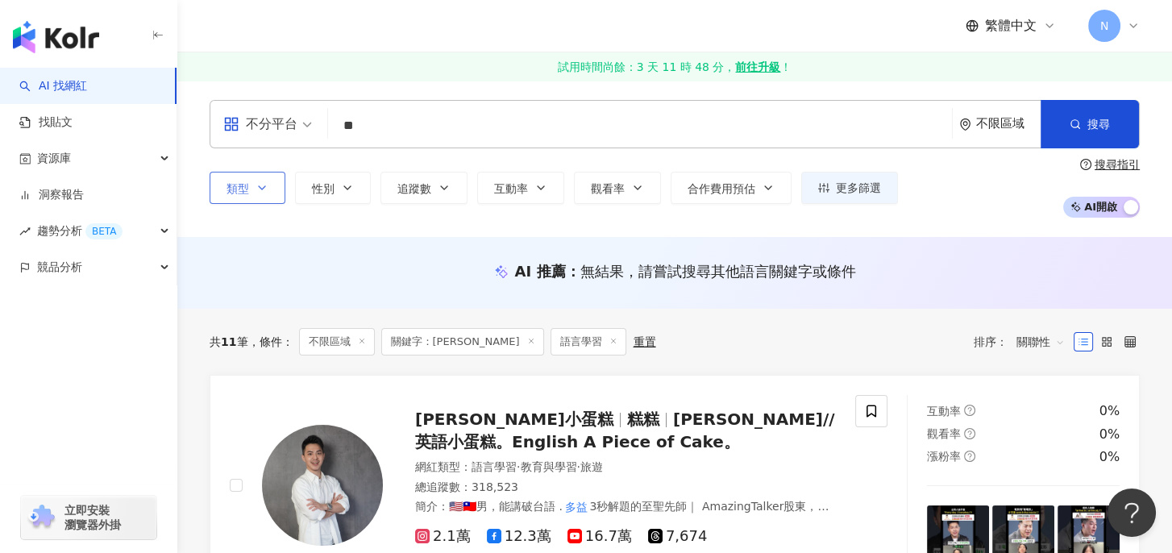
click at [253, 190] on button "類型" at bounding box center [248, 188] width 76 height 32
click at [506, 122] on input "**" at bounding box center [640, 125] width 611 height 31
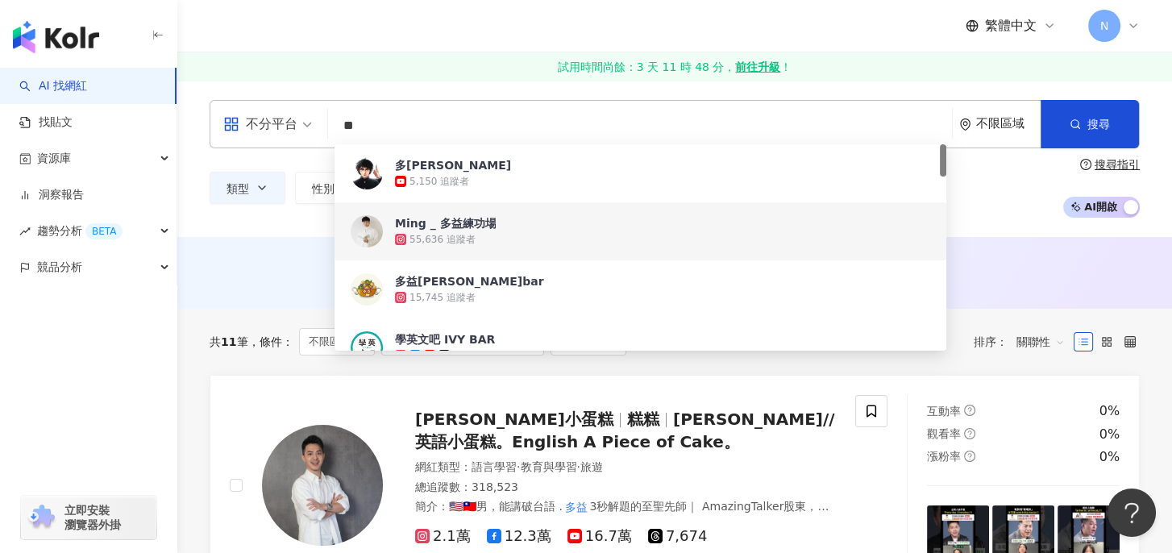
click at [450, 227] on div "Ming _ 多益練功場" at bounding box center [445, 223] width 101 height 16
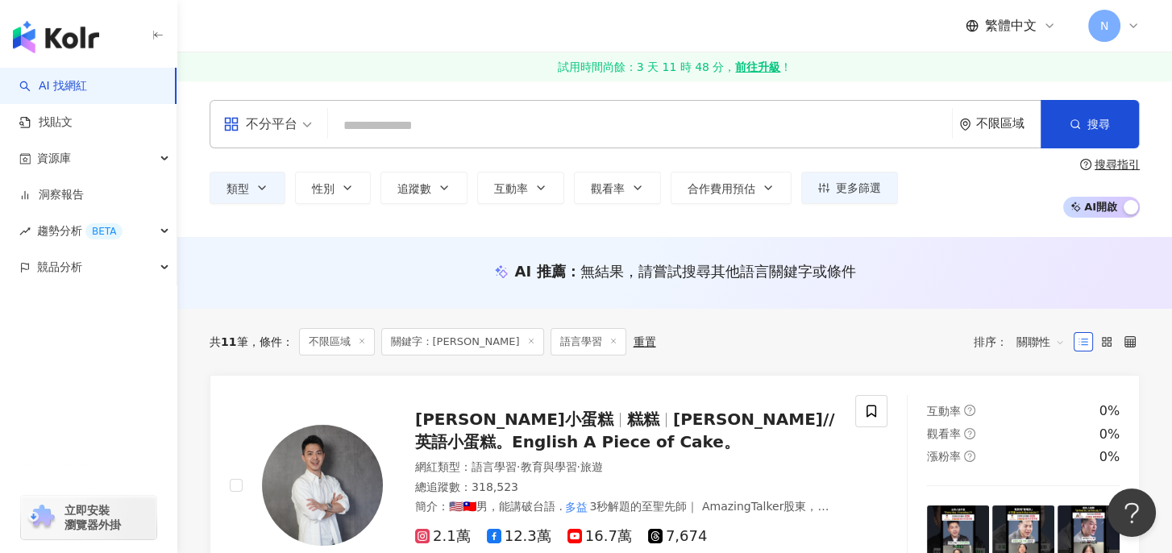
click at [413, 126] on input "search" at bounding box center [640, 125] width 611 height 31
click at [411, 126] on input "search" at bounding box center [640, 125] width 611 height 31
click at [416, 128] on input "search" at bounding box center [640, 125] width 611 height 31
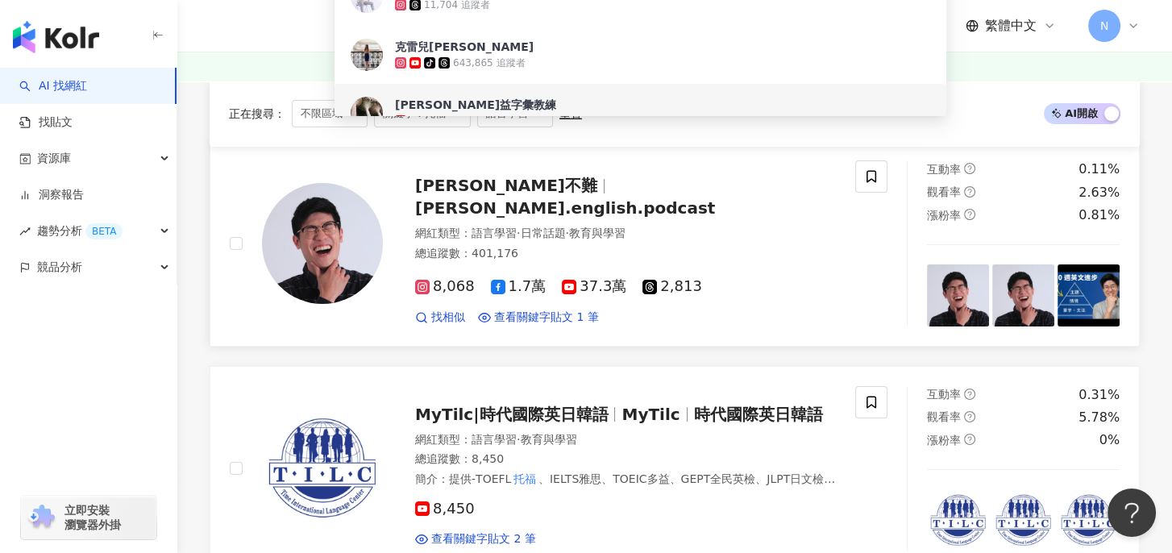
scroll to position [268, 0]
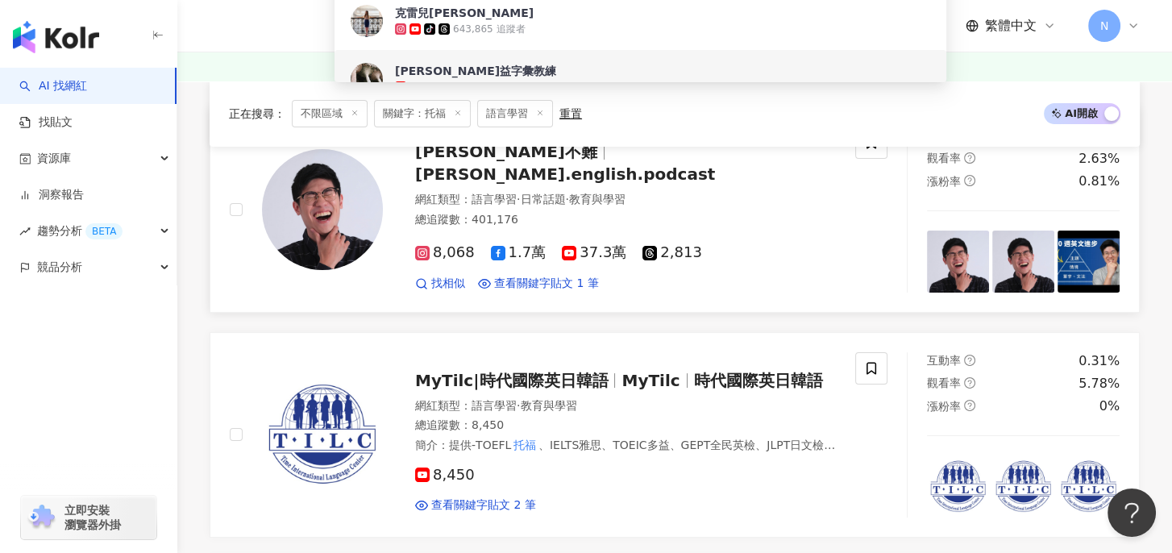
type input "**"
click at [475, 160] on span "Kevin英文不難" at bounding box center [506, 151] width 182 height 19
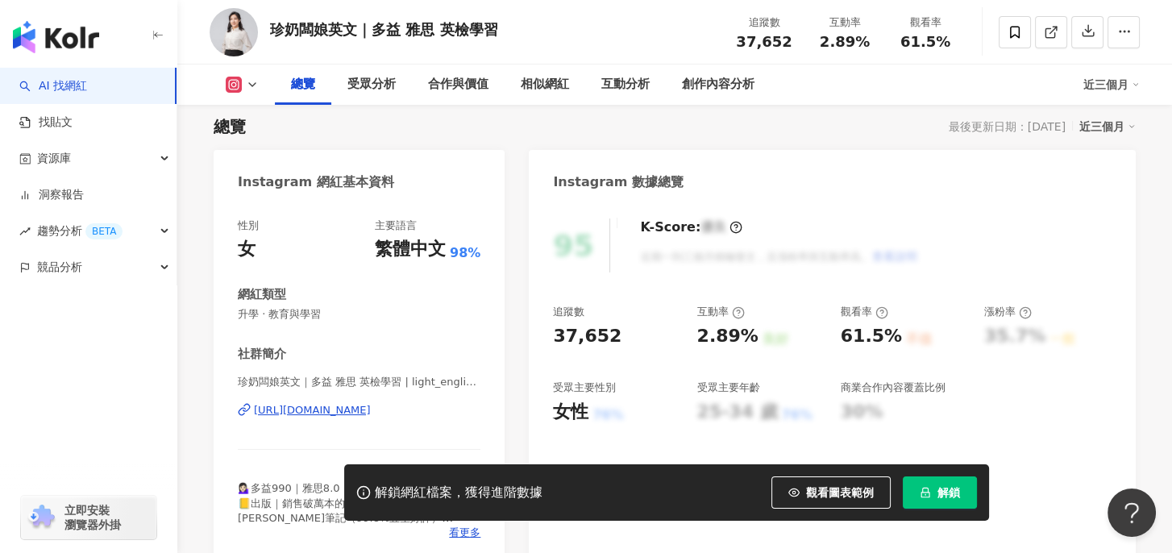
scroll to position [403, 0]
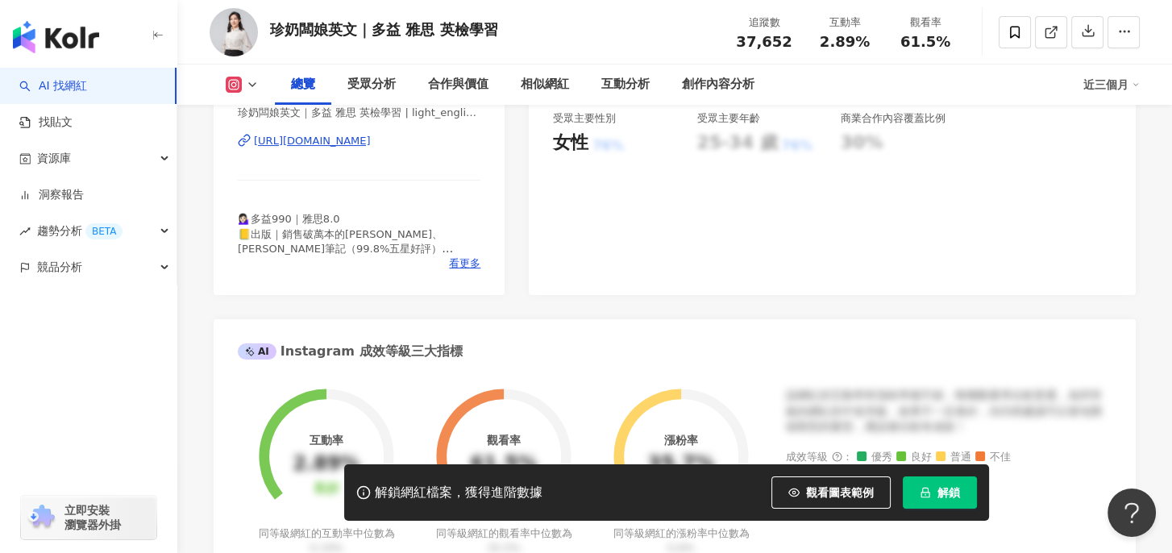
click at [937, 488] on button "解鎖" at bounding box center [940, 493] width 74 height 32
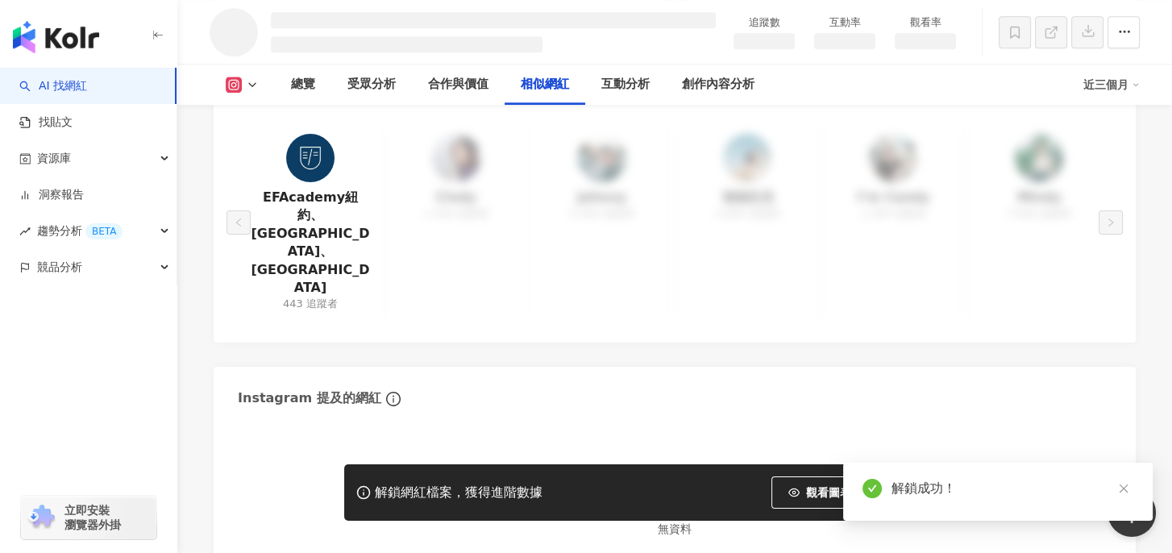
scroll to position [2336, 0]
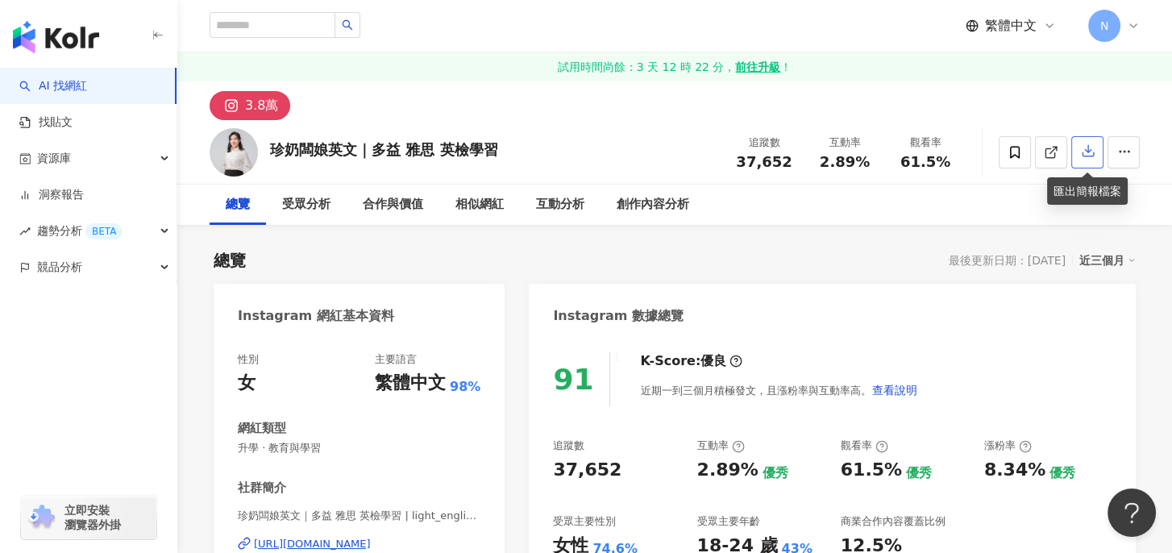
click at [1085, 150] on icon "button" at bounding box center [1088, 151] width 11 height 11
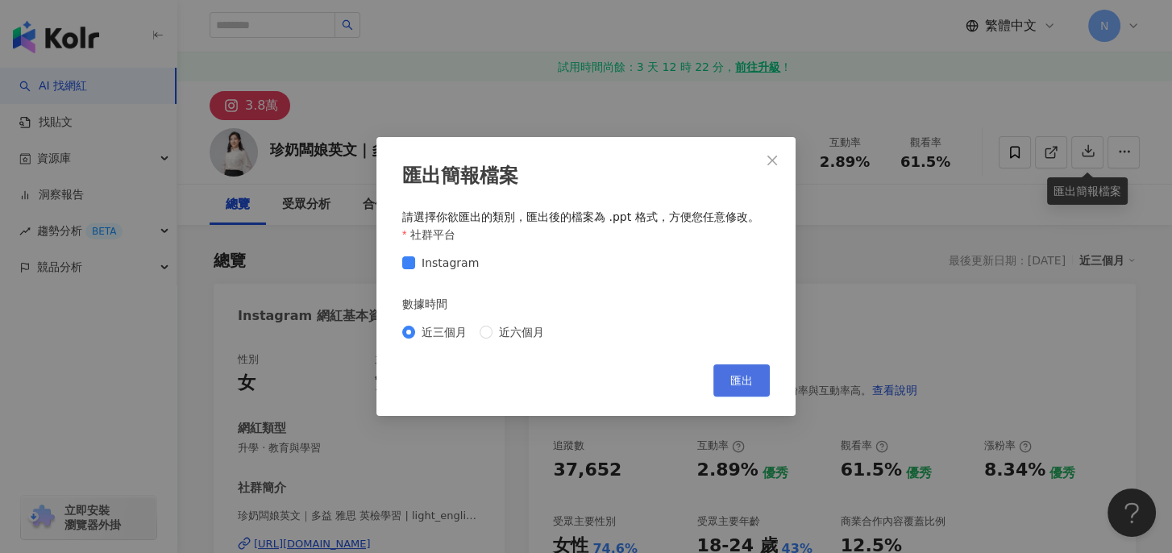
click at [743, 377] on span "匯出" at bounding box center [741, 380] width 23 height 13
click at [766, 157] on icon "close" at bounding box center [772, 160] width 13 height 13
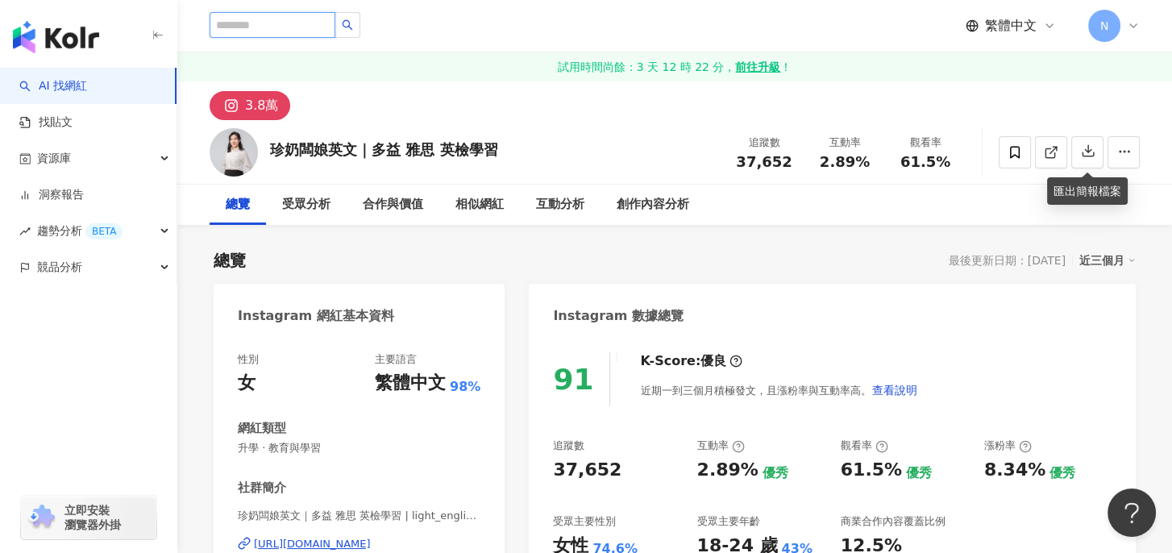
click at [287, 13] on input "search" at bounding box center [273, 25] width 126 height 26
paste input "**"
type input "**"
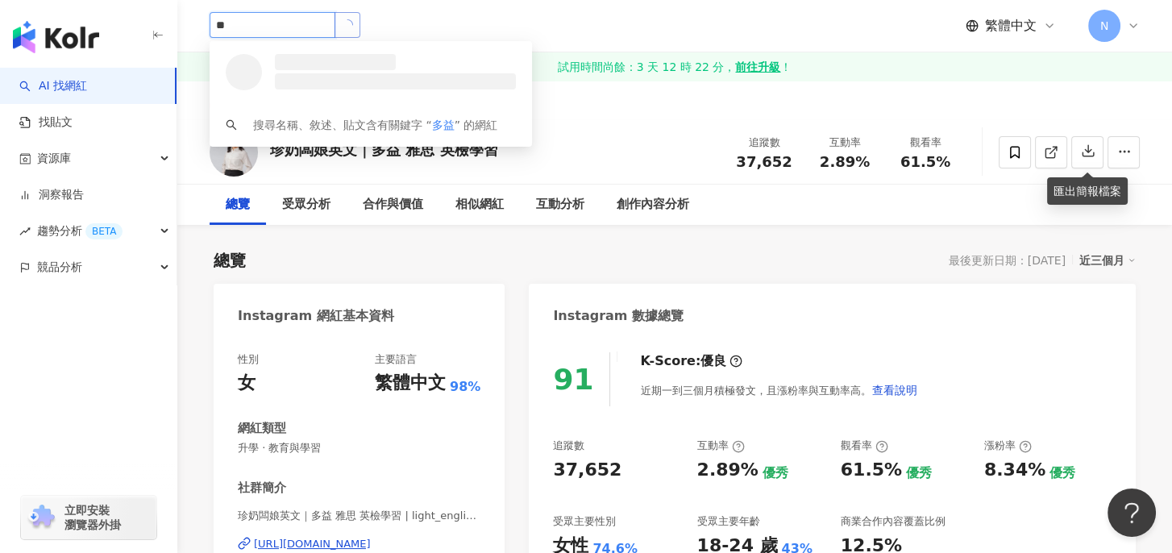
click at [353, 20] on icon "loading" at bounding box center [347, 25] width 12 height 12
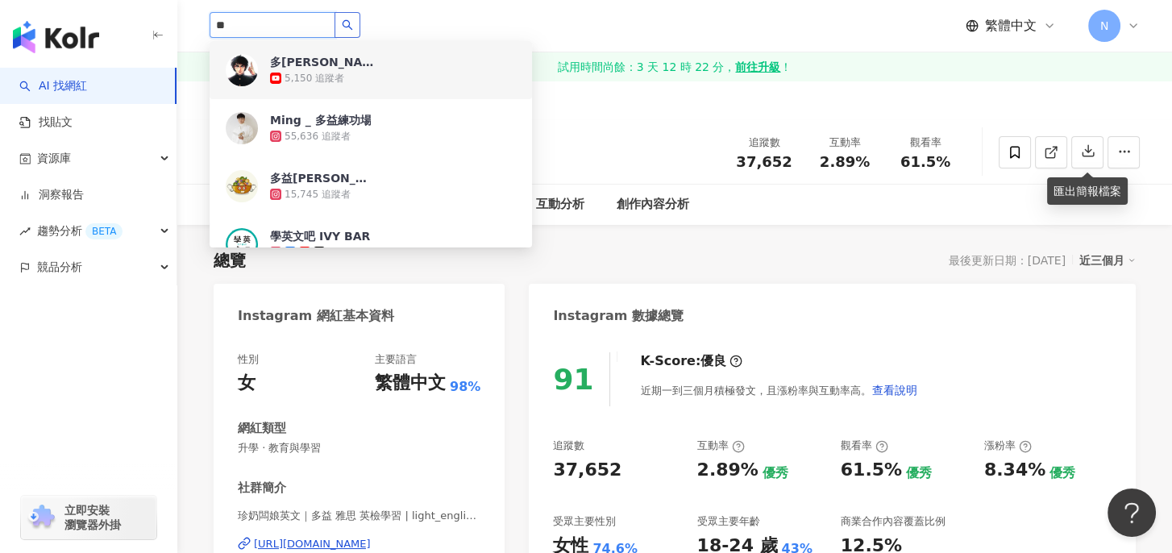
click at [324, 65] on div "多益 達米安" at bounding box center [322, 62] width 105 height 16
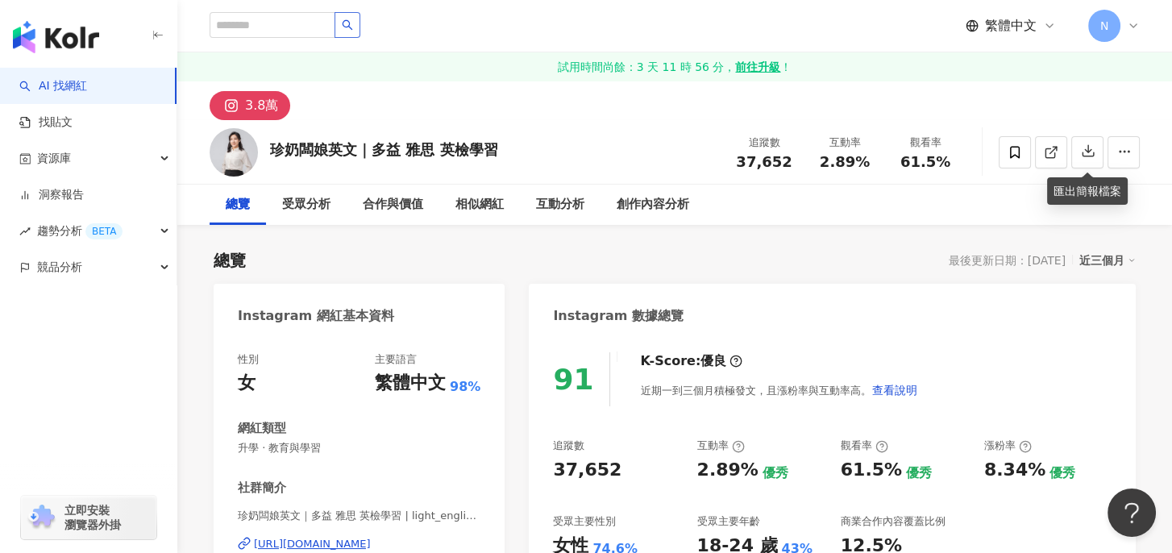
click at [449, 19] on div "多益 達米安 5,150 追蹤者 Ming _ 多益練功場 55,636 追蹤者 多益沙拉bar 15,745 追蹤者 學英文吧 IVY BAR 290,75…" at bounding box center [675, 26] width 930 height 52
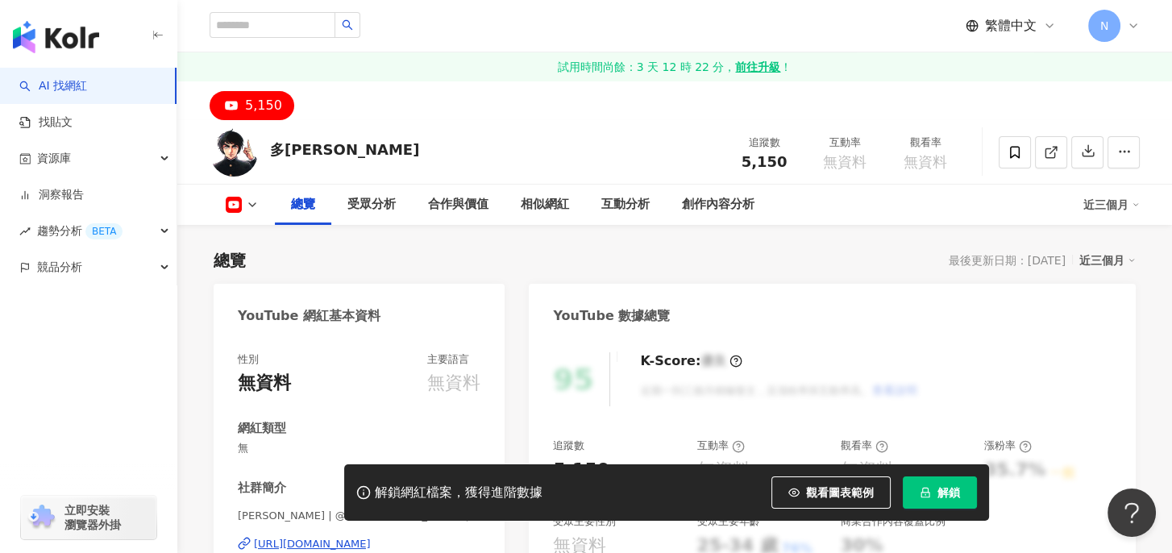
scroll to position [134, 0]
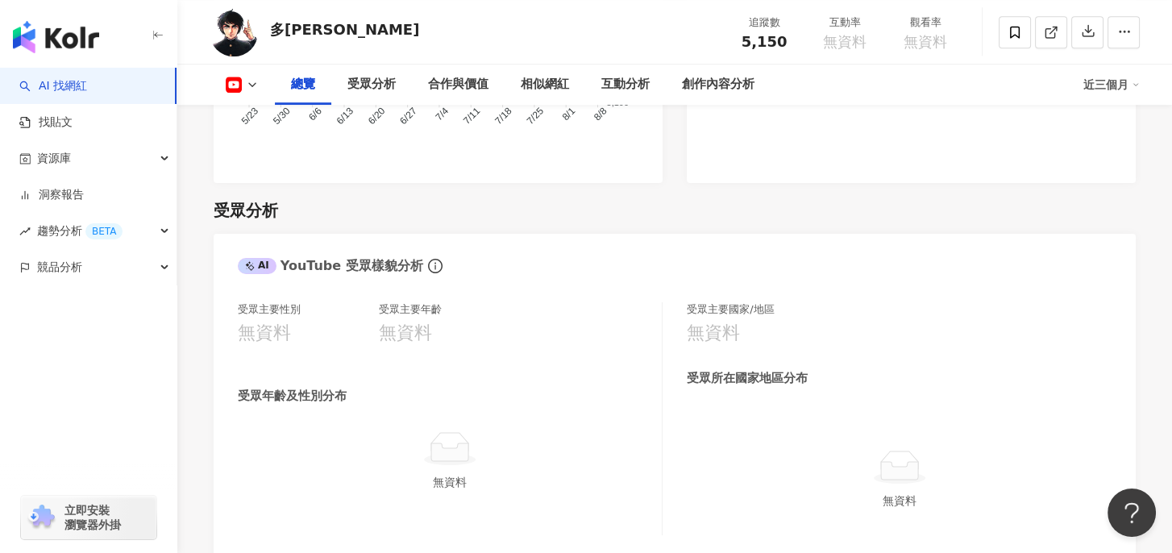
scroll to position [1419, 0]
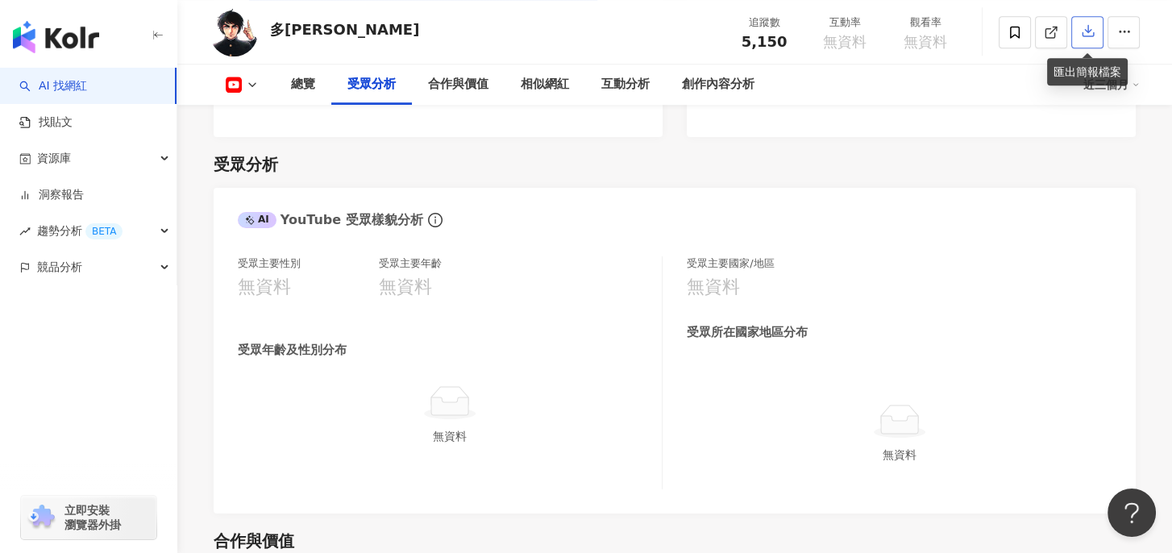
click at [1082, 27] on icon "button" at bounding box center [1088, 30] width 15 height 15
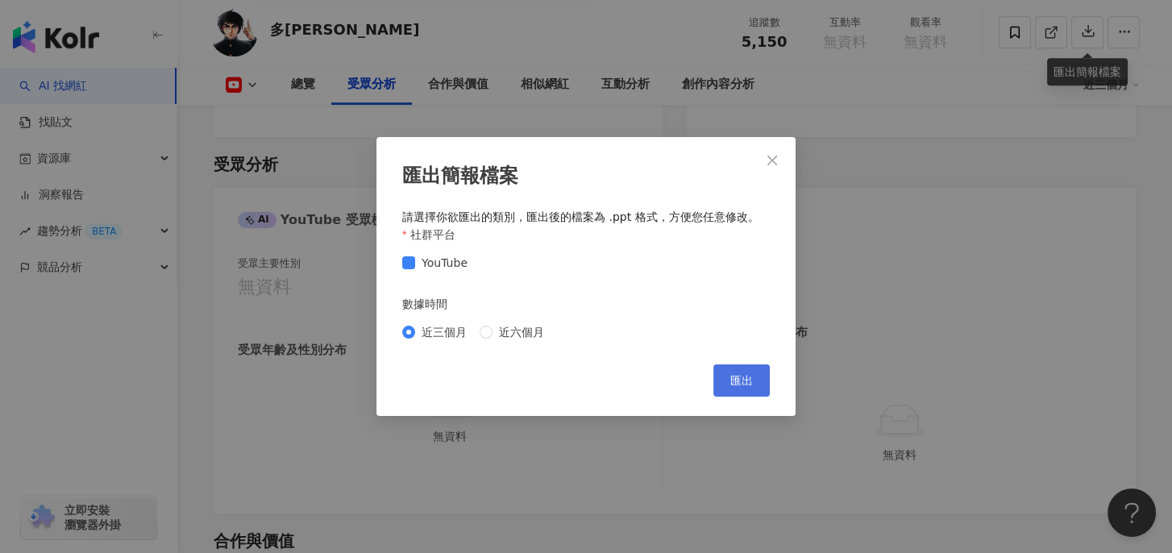
click at [743, 384] on span "匯出" at bounding box center [741, 380] width 23 height 13
click at [648, 17] on div "匯出簡報檔案 請選擇你欲匯出的類別，匯出後的檔案為 .ppt 格式，方便您任意修改。 社群平台 YouTube 數據時間 近三個月 近六個月 Cancel 匯出" at bounding box center [586, 276] width 1172 height 553
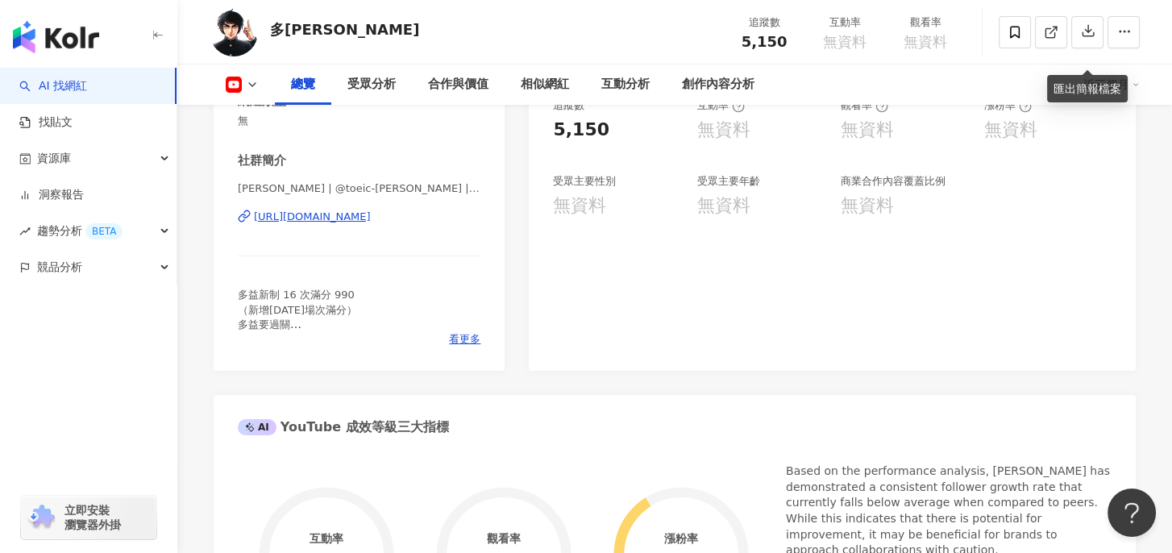
scroll to position [0, 0]
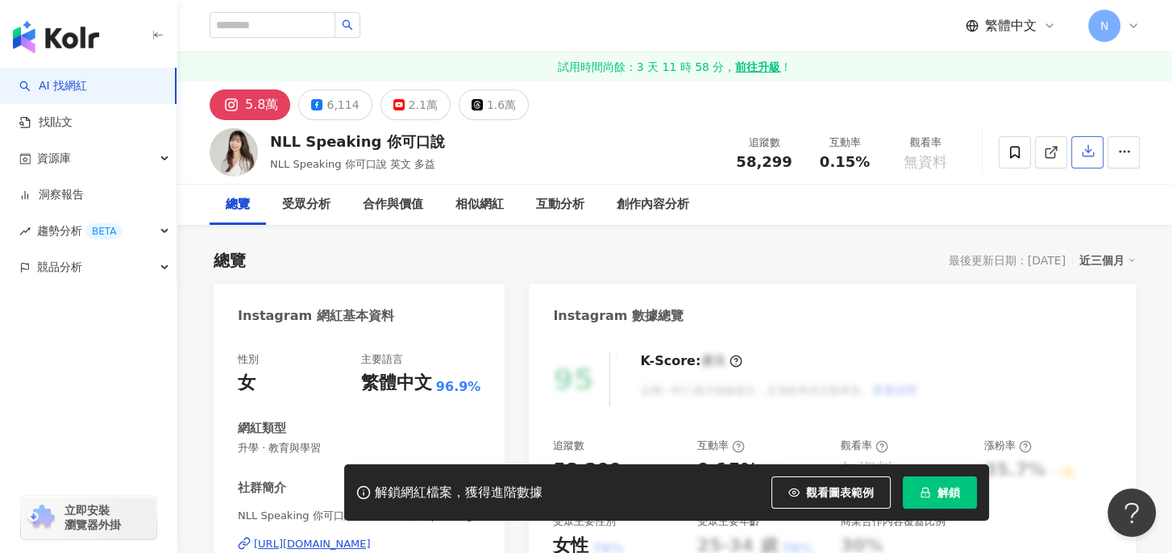
click at [1087, 148] on icon "button" at bounding box center [1088, 151] width 15 height 15
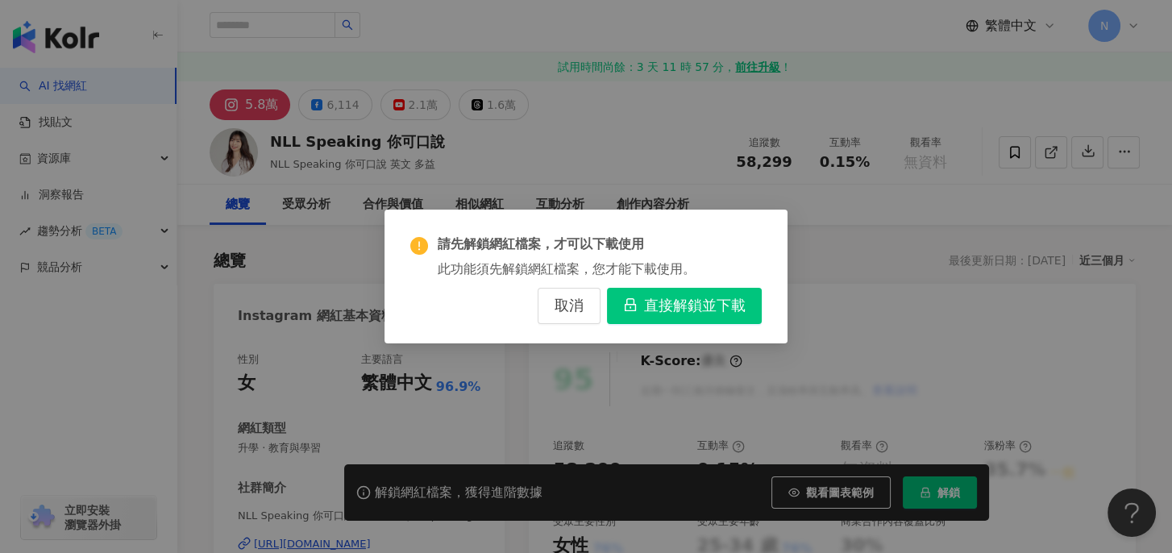
click at [672, 310] on span "直接解鎖並下載" at bounding box center [695, 307] width 102 height 18
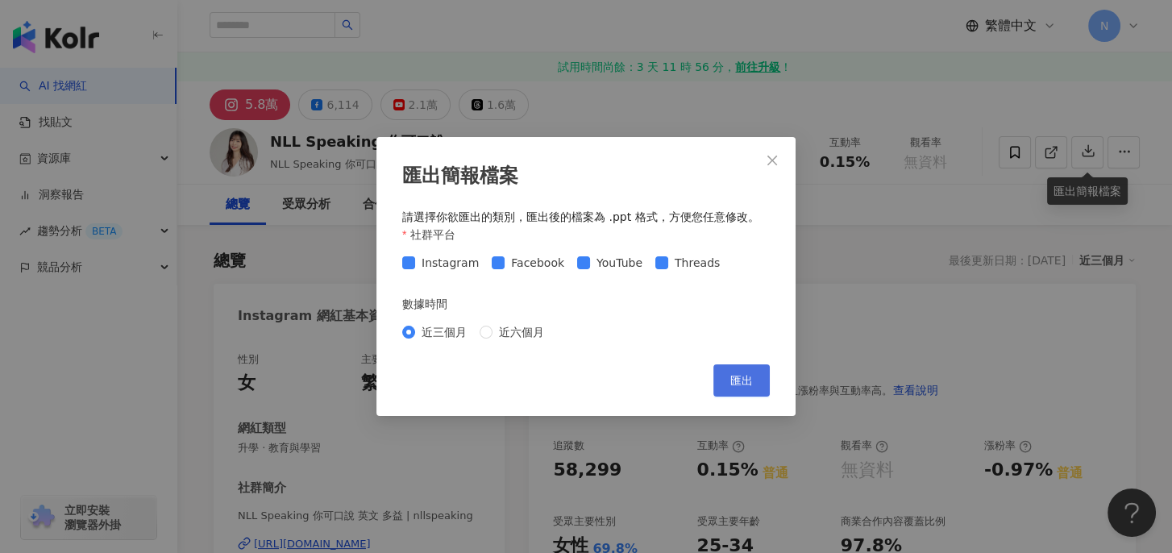
click at [743, 379] on span "匯出" at bounding box center [741, 380] width 23 height 13
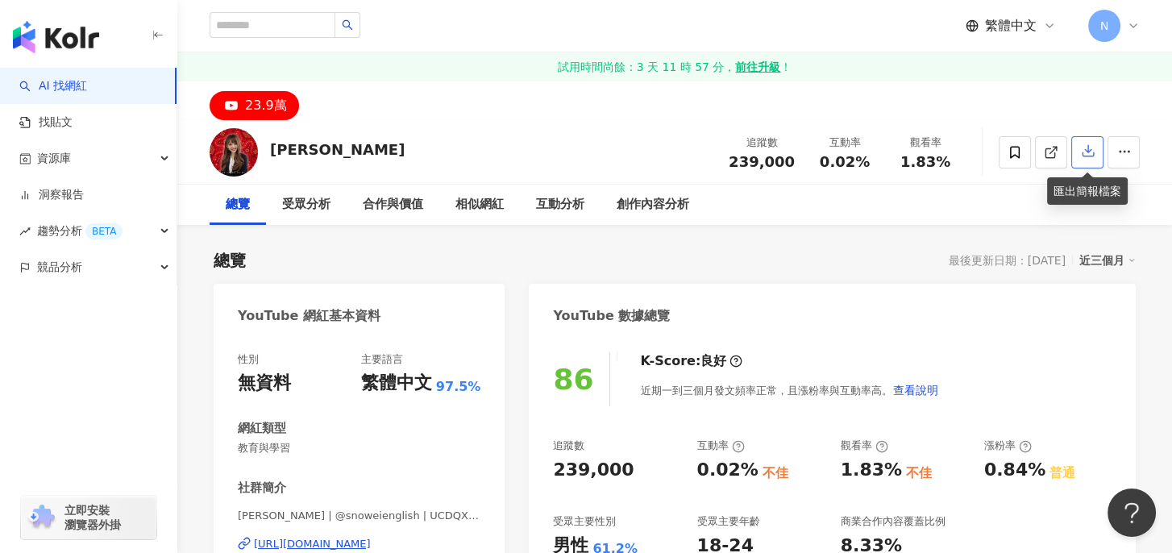
click at [1085, 150] on icon "button" at bounding box center [1088, 151] width 11 height 11
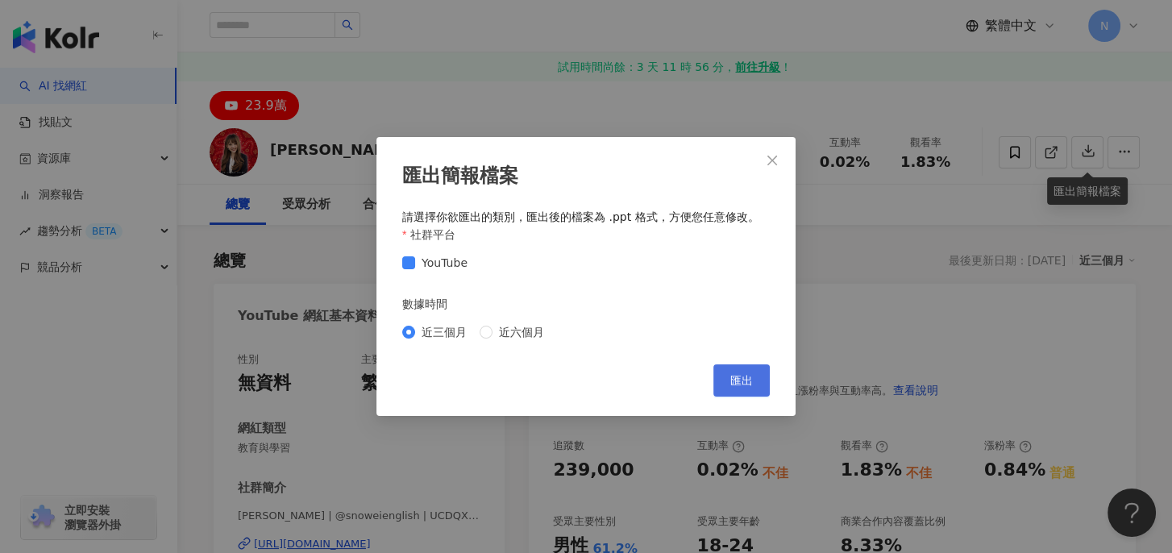
click at [751, 378] on span "匯出" at bounding box center [741, 380] width 23 height 13
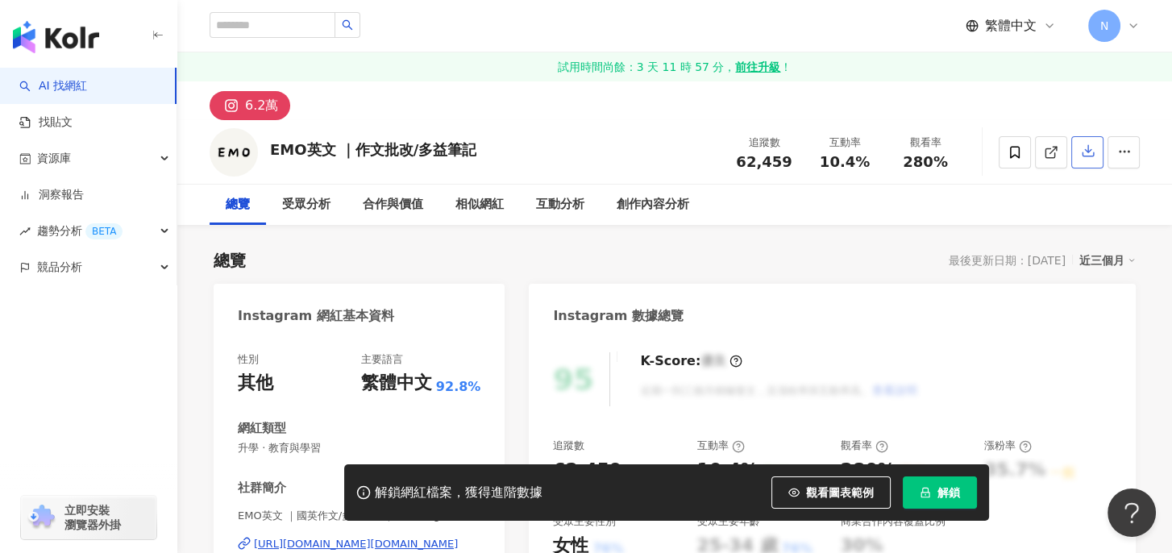
click at [1085, 152] on icon "button" at bounding box center [1088, 151] width 15 height 15
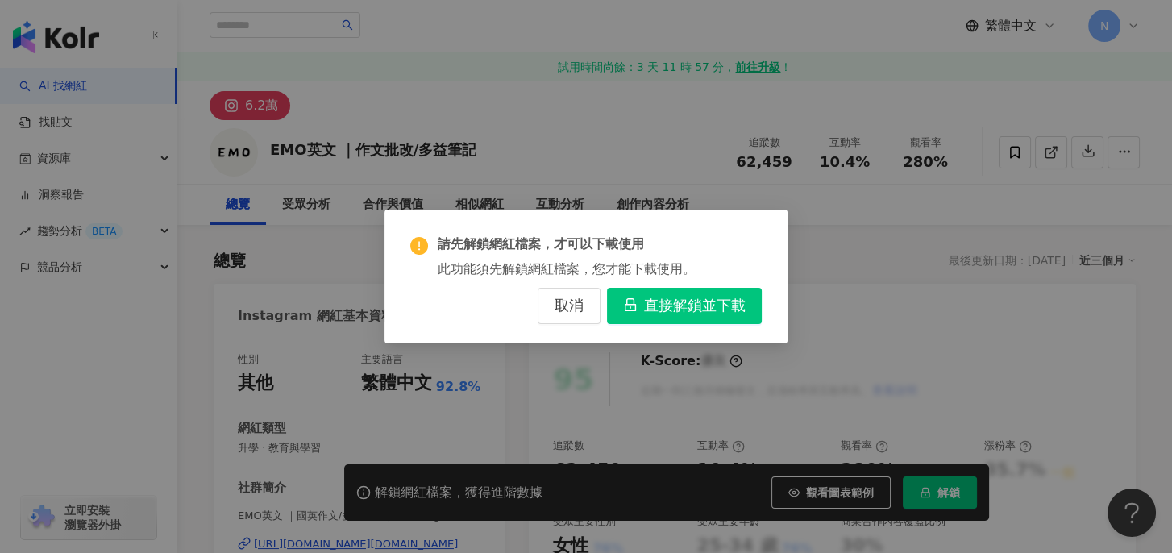
click at [726, 306] on span "直接解鎖並下載" at bounding box center [695, 307] width 102 height 18
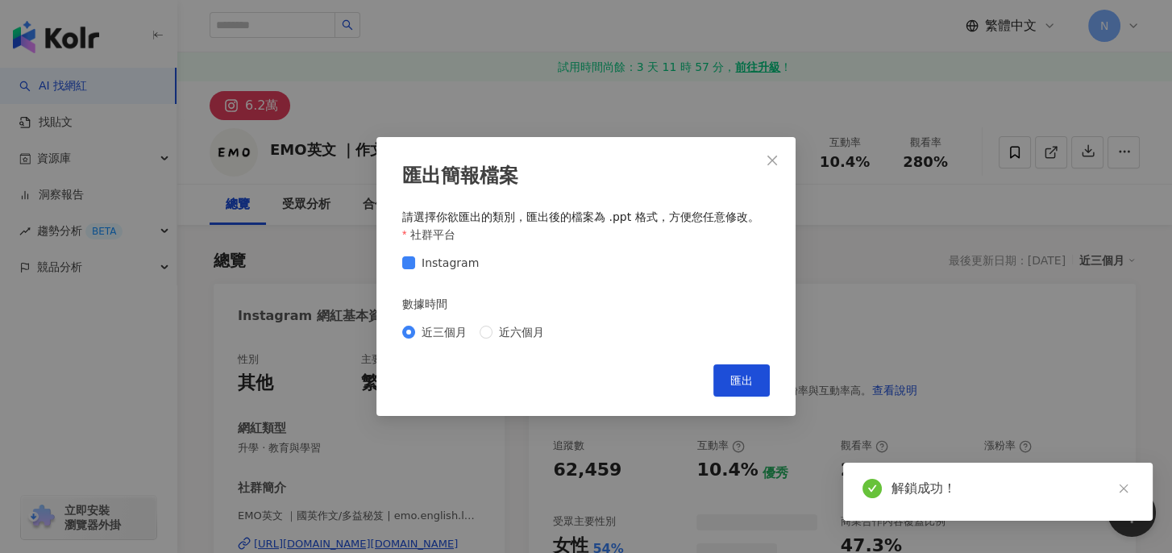
click at [461, 197] on div "匯出簡報檔案 請選擇你欲匯出的類別，匯出後的檔案為 .ppt 格式，方便您任意修改。 社群平台 Instagram 數據時間 近三個月 近六個月 Cancel…" at bounding box center [586, 276] width 419 height 278
click at [749, 386] on span "匯出" at bounding box center [741, 380] width 23 height 13
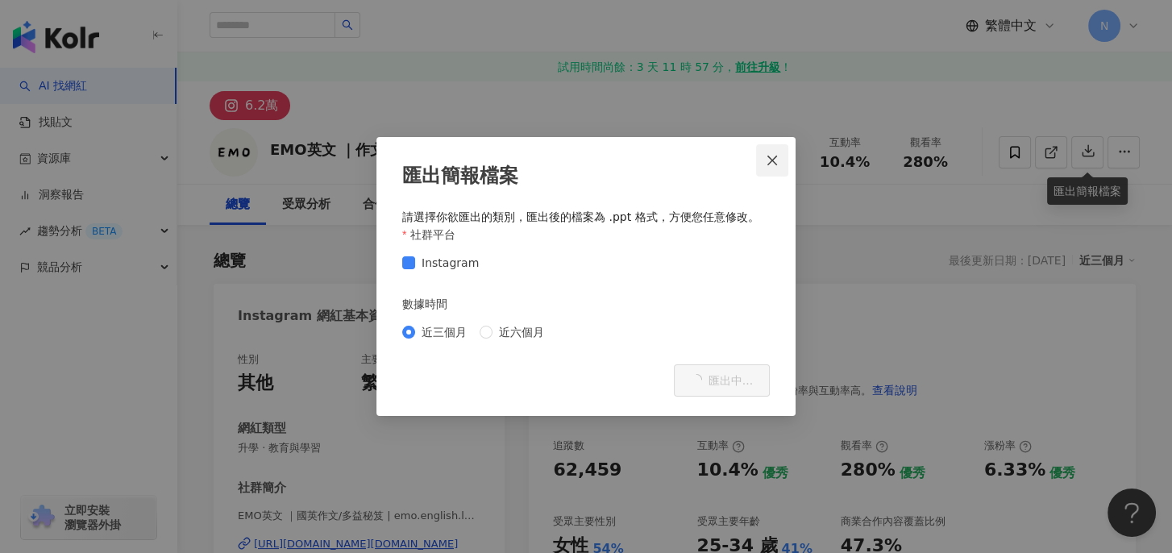
click at [769, 165] on icon "close" at bounding box center [772, 160] width 13 height 13
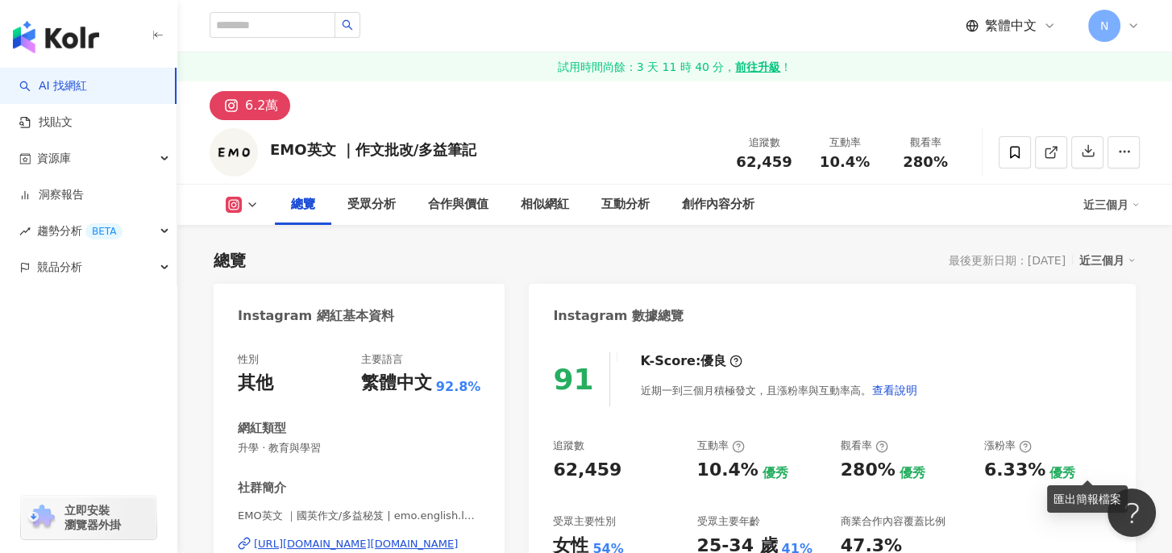
scroll to position [484, 0]
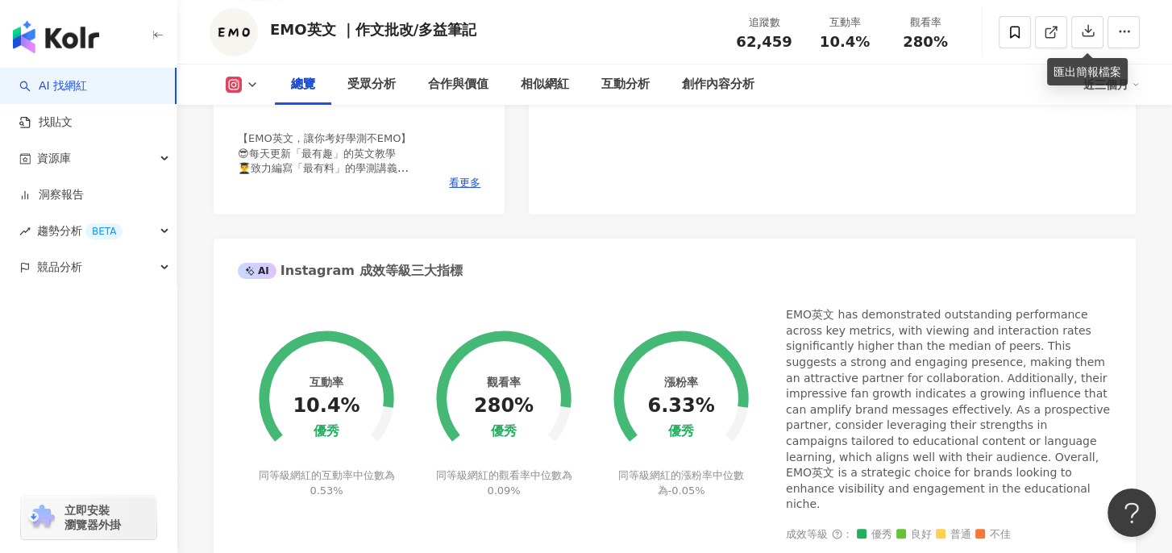
click at [1113, 134] on div "91 K-Score : 優良 近期一到三個月積極發文，且漲粉率與互動率高。 查看說明 追蹤數 62,459 互動率 10.4% 優秀 觀看率 280% 優秀…" at bounding box center [832, 33] width 607 height 362
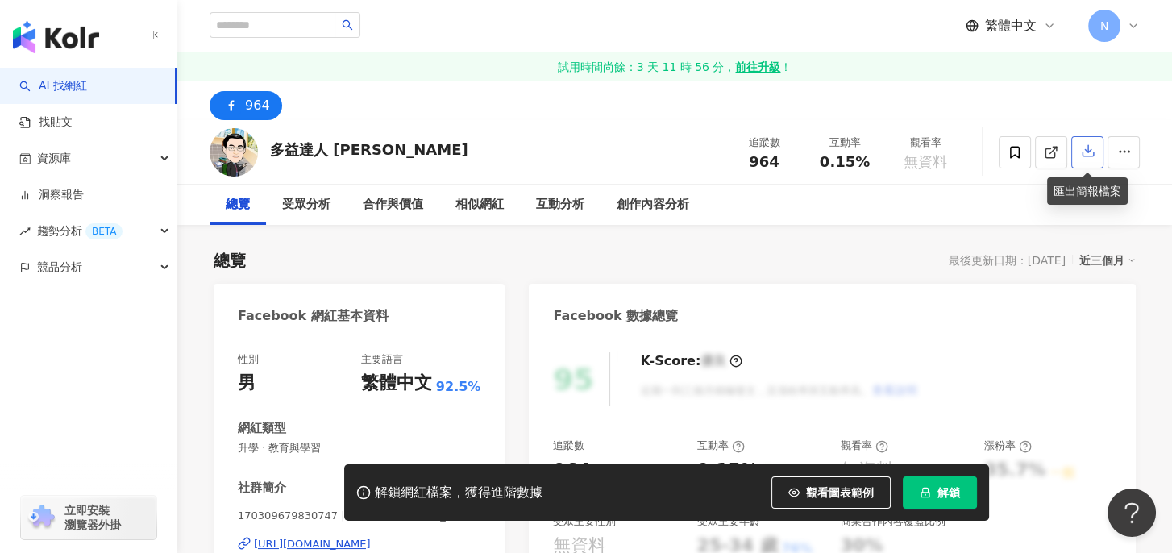
click at [1088, 151] on icon "button" at bounding box center [1088, 151] width 11 height 11
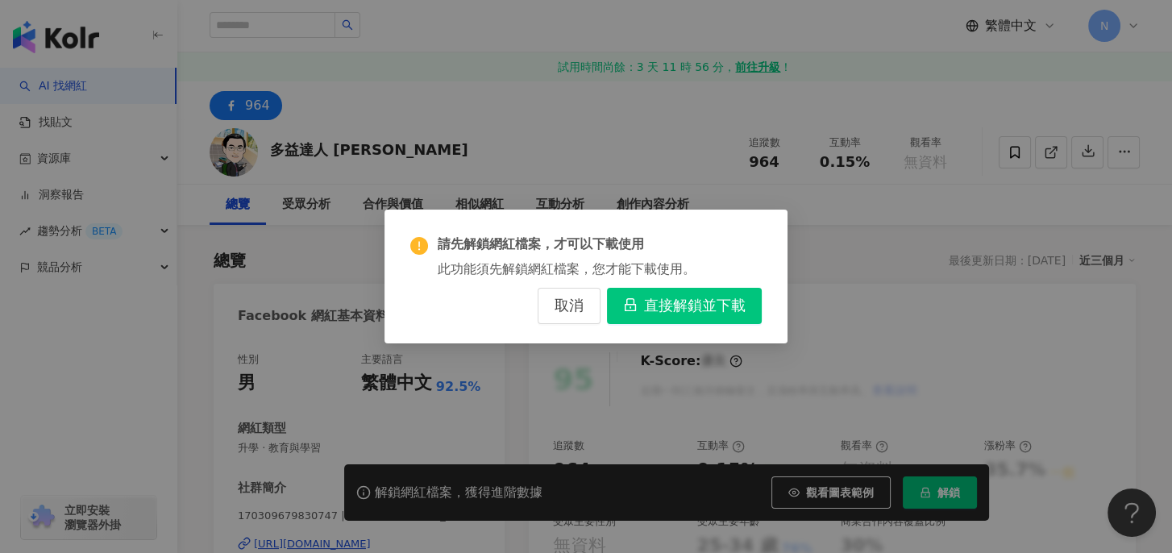
click at [739, 303] on span "直接解鎖並下載" at bounding box center [695, 307] width 102 height 18
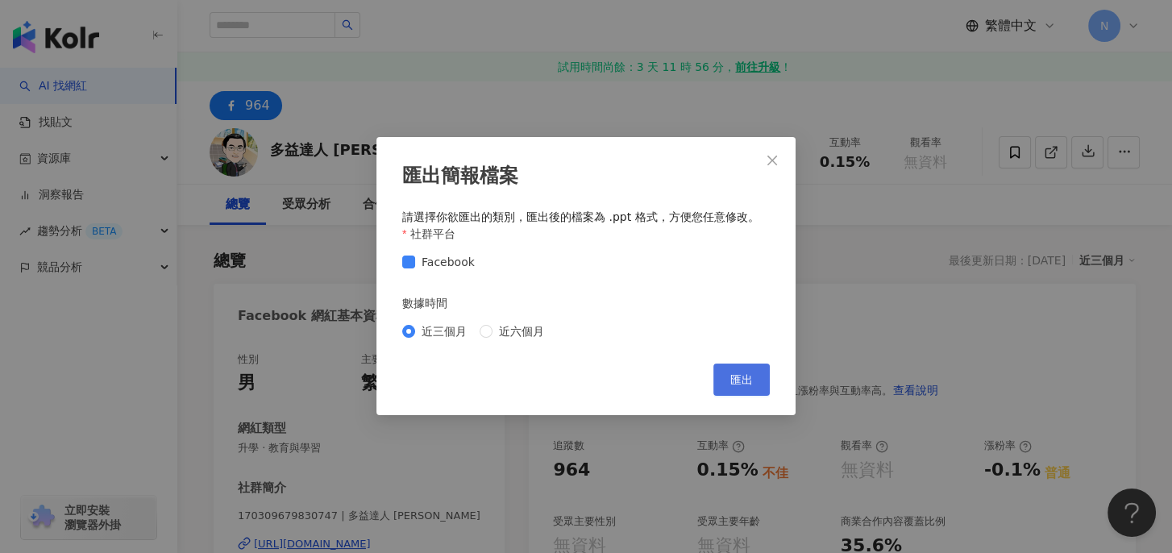
click at [751, 386] on span "匯出" at bounding box center [741, 380] width 23 height 13
click at [744, 380] on span "匯出" at bounding box center [741, 380] width 23 height 13
click at [776, 161] on icon "close" at bounding box center [772, 160] width 13 height 13
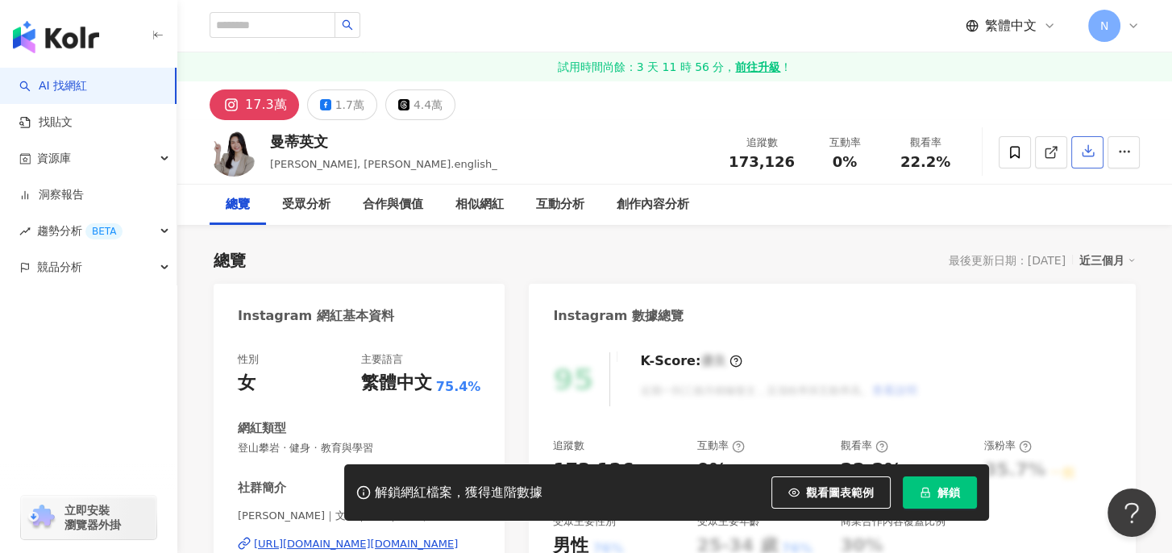
click at [1087, 154] on icon "button" at bounding box center [1088, 151] width 15 height 15
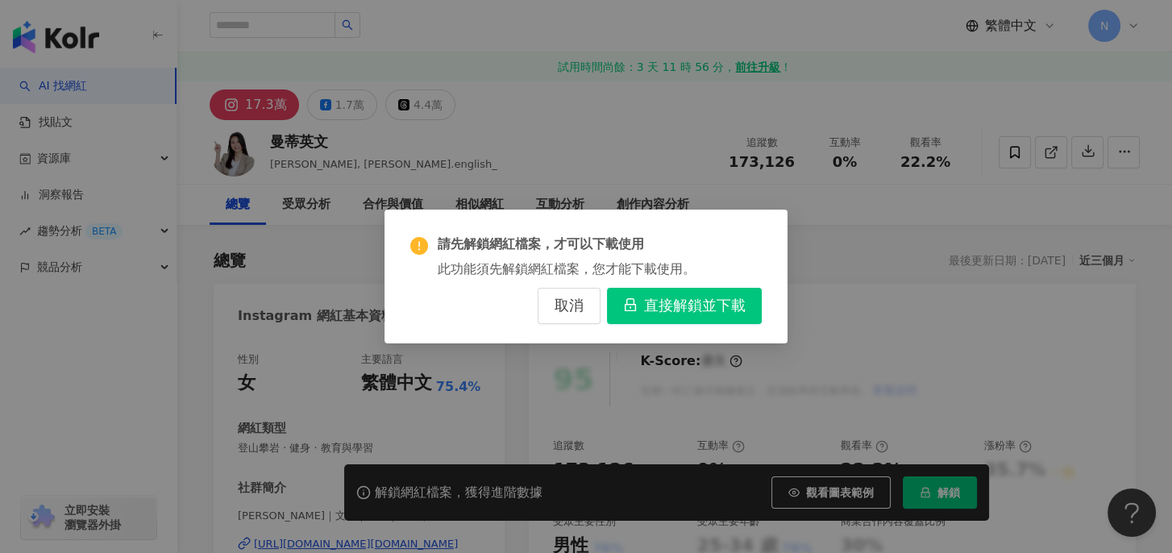
click at [660, 303] on span "直接解鎖並下載" at bounding box center [695, 307] width 102 height 18
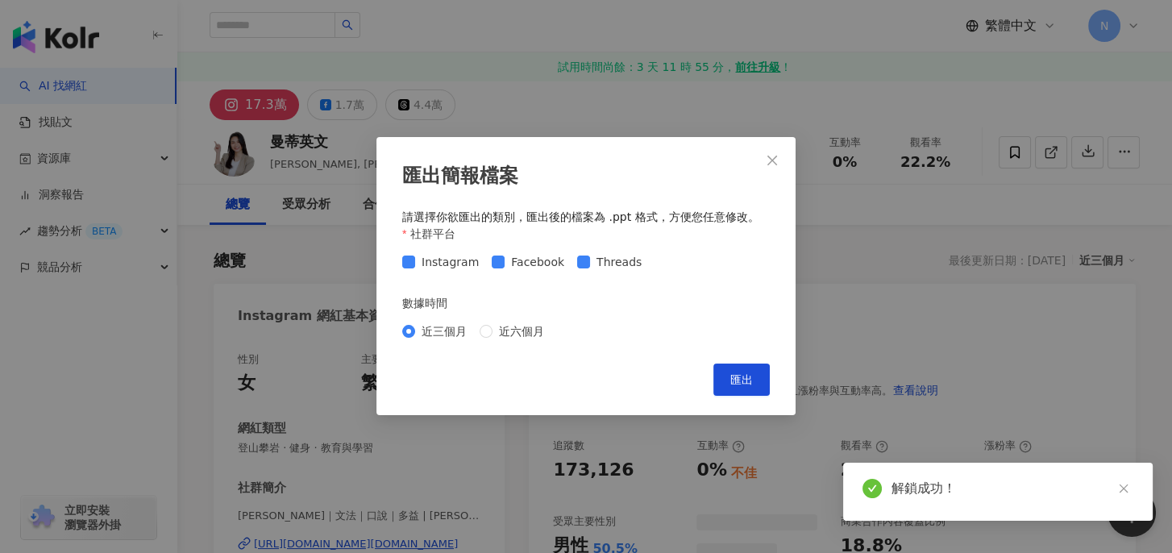
click at [737, 391] on div "匯出簡報檔案 請選擇你欲匯出的類別，匯出後的檔案為 .ppt 格式，方便您任意修改。 社群平台 Instagram Facebook Threads 數據時間…" at bounding box center [586, 276] width 419 height 278
click at [737, 381] on span "匯出" at bounding box center [741, 380] width 23 height 13
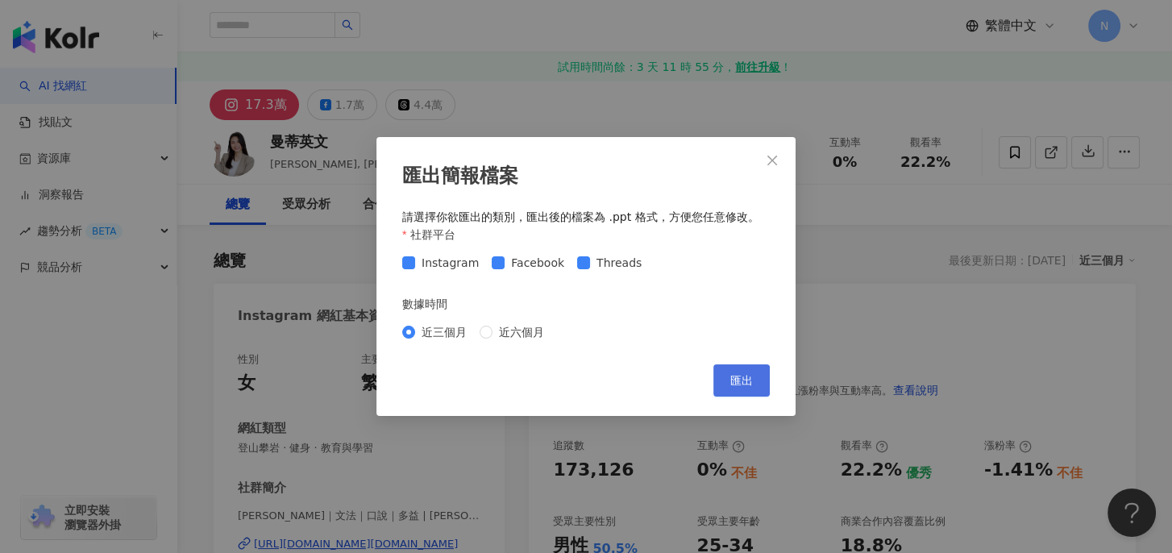
click at [737, 384] on span "匯出" at bounding box center [741, 380] width 23 height 13
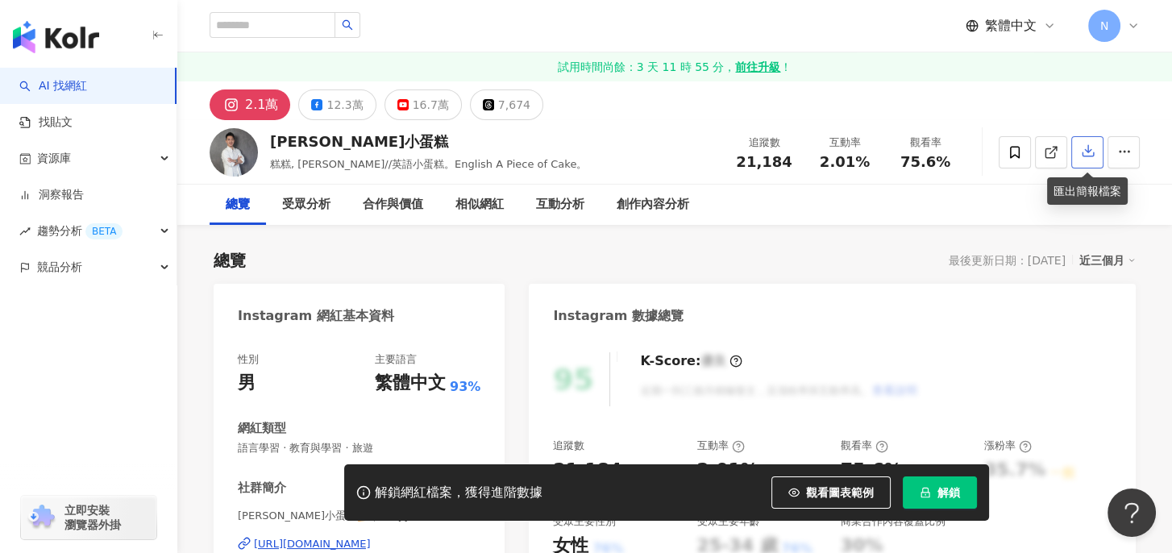
click at [1093, 146] on icon "button" at bounding box center [1088, 151] width 15 height 15
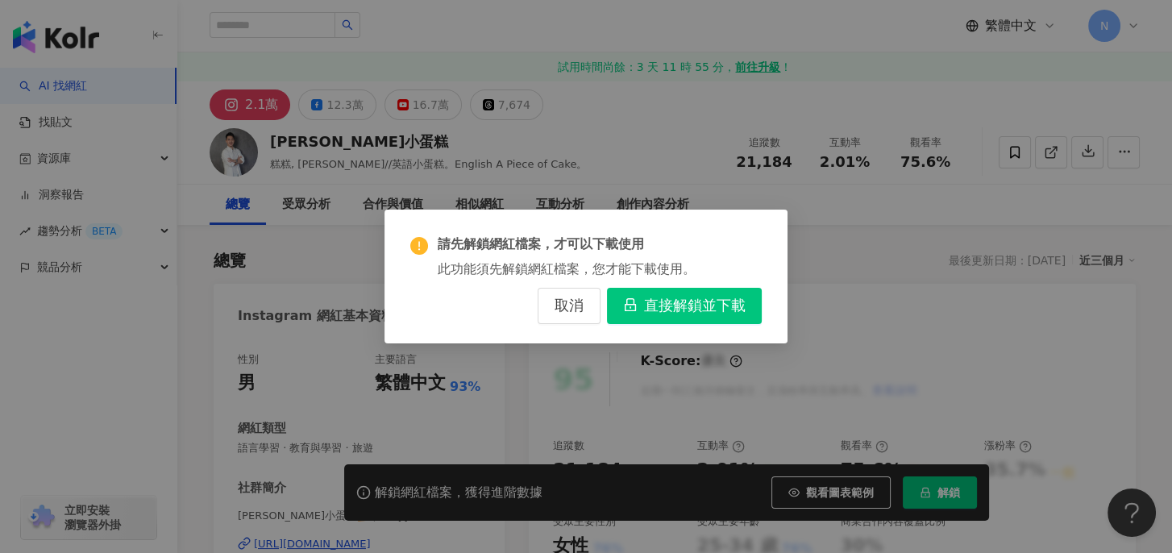
click at [727, 298] on span "直接解鎖並下載" at bounding box center [695, 307] width 102 height 18
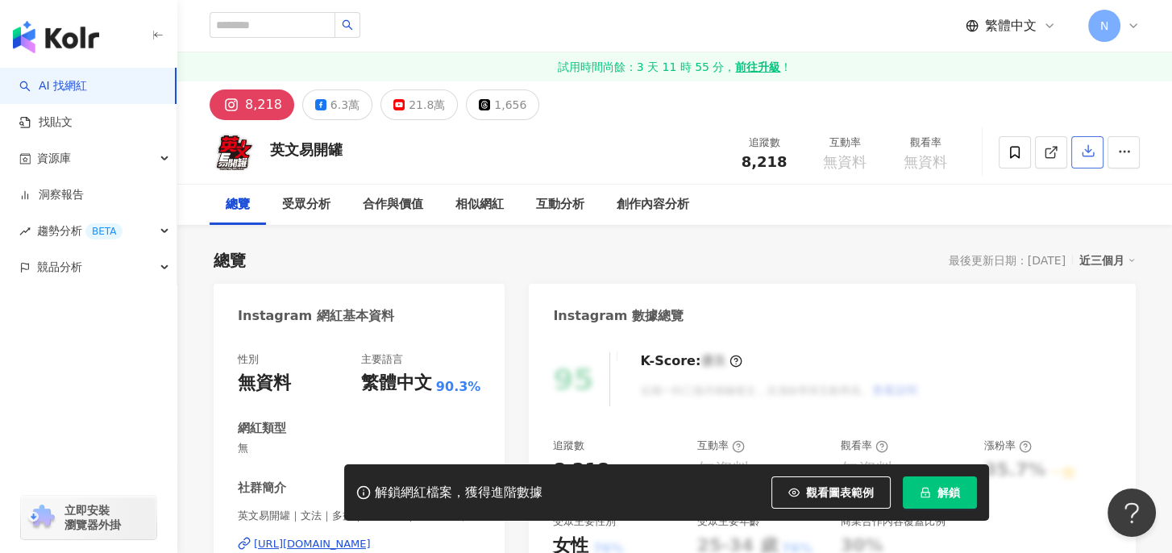
drag, startPoint x: 0, startPoint y: 0, endPoint x: 1090, endPoint y: 149, distance: 1100.2
click at [1088, 149] on icon "button" at bounding box center [1088, 151] width 11 height 11
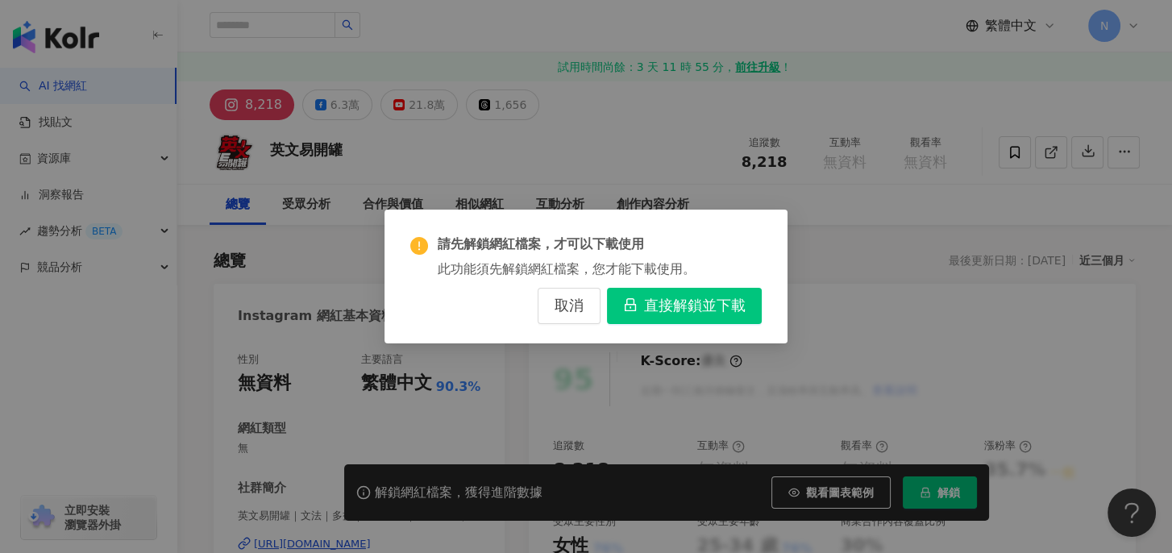
click at [694, 303] on span "直接解鎖並下載" at bounding box center [695, 307] width 102 height 18
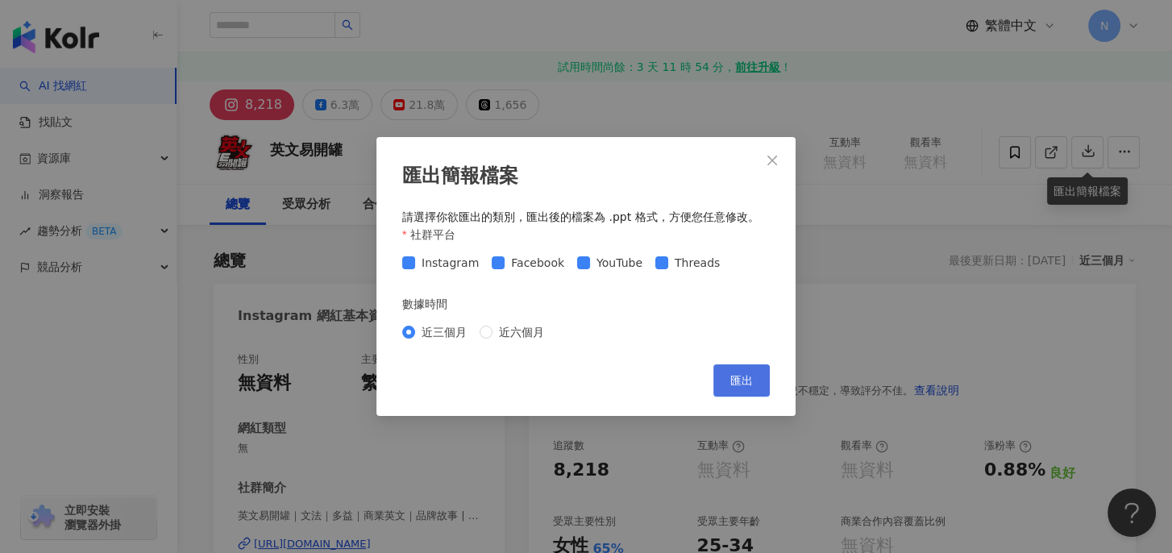
click at [747, 372] on button "匯出" at bounding box center [742, 380] width 56 height 32
click at [771, 156] on icon "close" at bounding box center [772, 160] width 13 height 13
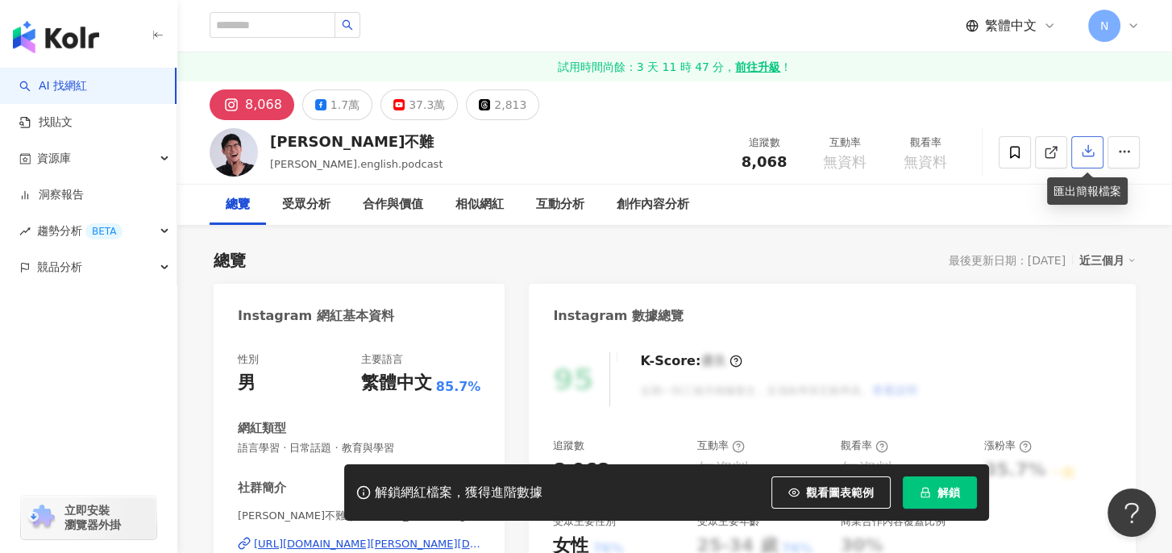
click at [1080, 142] on button "button" at bounding box center [1088, 152] width 32 height 32
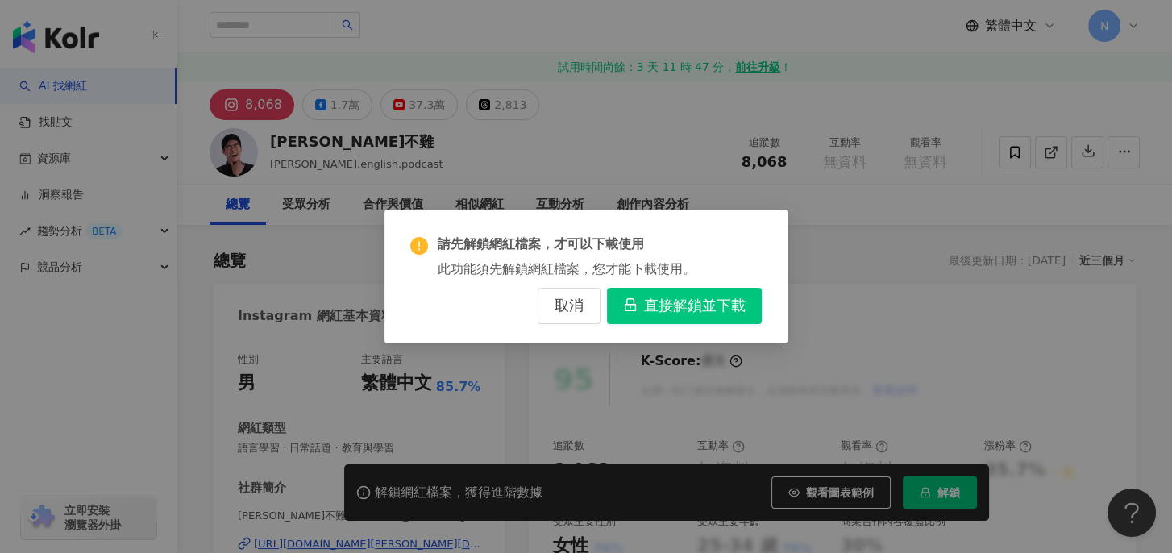
click at [659, 306] on span "直接解鎖並下載" at bounding box center [695, 307] width 102 height 18
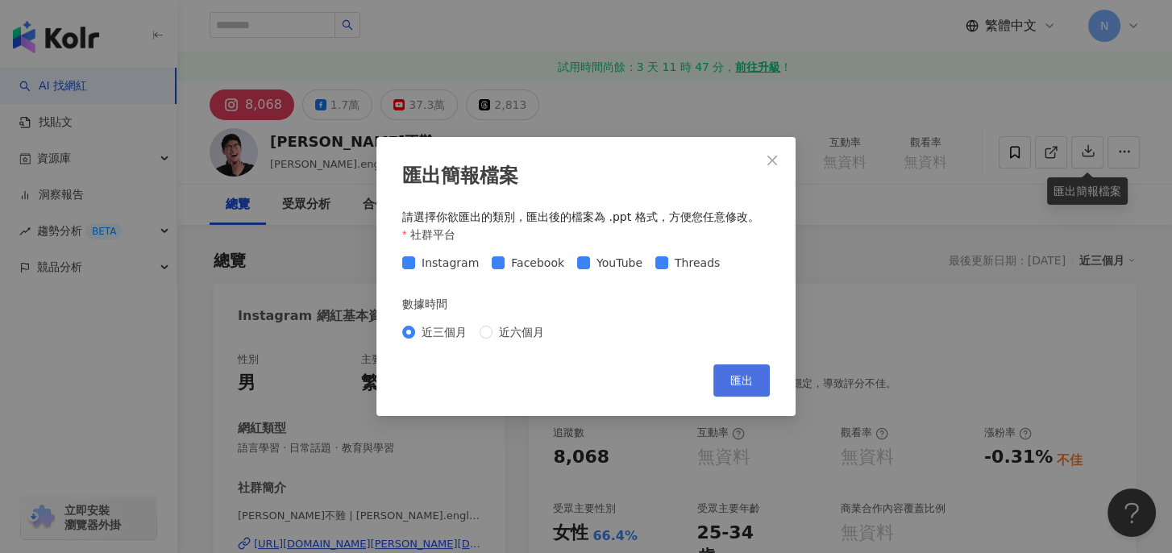
click at [736, 375] on span "匯出" at bounding box center [741, 380] width 23 height 13
click at [755, 380] on button "匯出" at bounding box center [742, 380] width 56 height 32
click at [769, 160] on icon "close" at bounding box center [772, 160] width 13 height 13
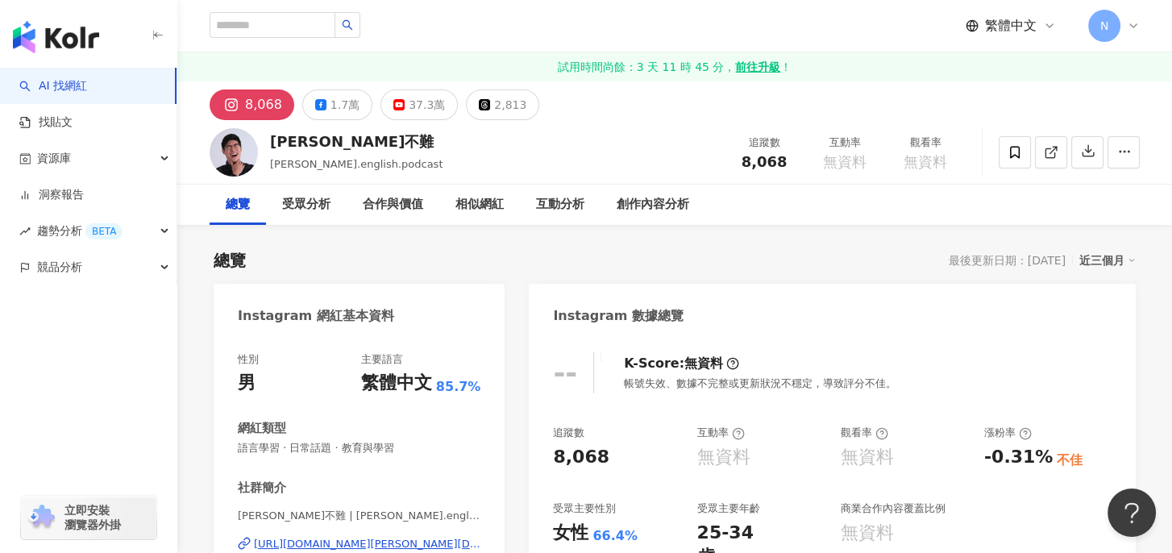
click at [1126, 26] on div "N" at bounding box center [1114, 26] width 52 height 32
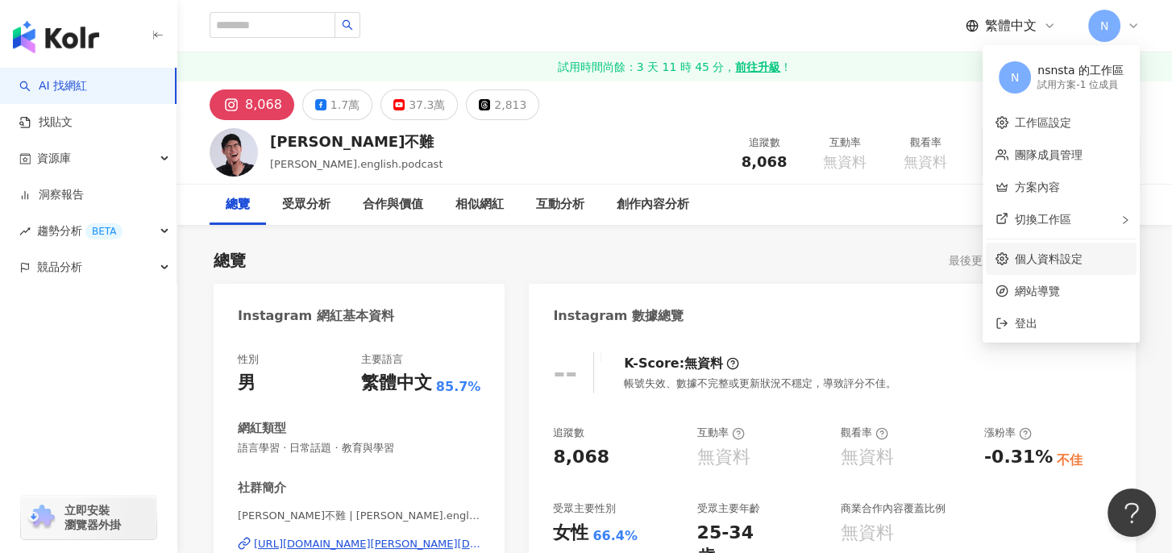
click at [1064, 252] on link "個人資料設定" at bounding box center [1049, 258] width 68 height 13
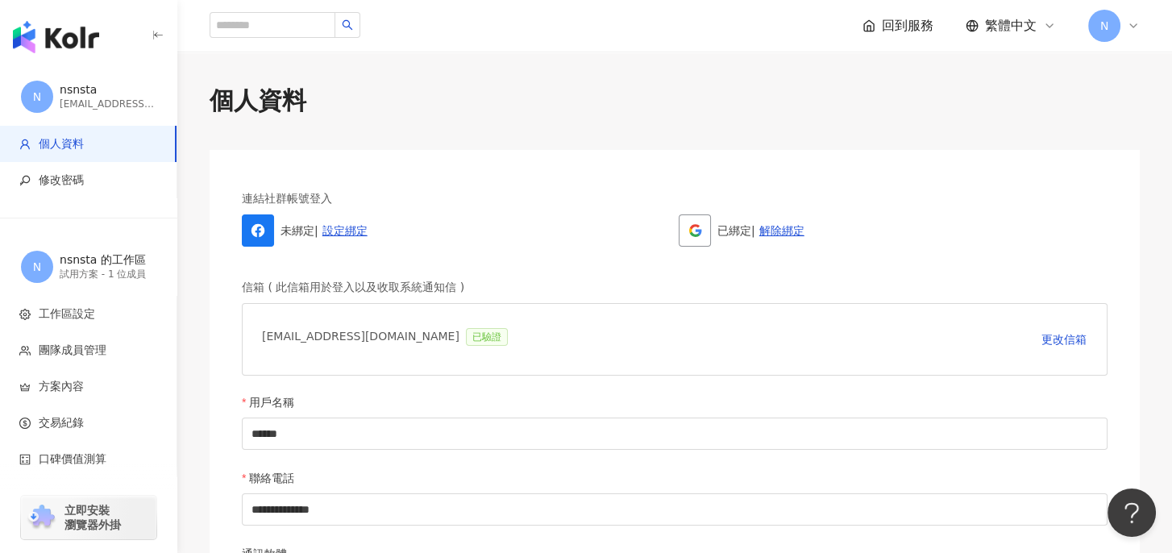
click at [1005, 235] on div "已綁定 | 解除綁定" at bounding box center [893, 230] width 429 height 32
